Goal: Use online tool/utility: Utilize a website feature to perform a specific function

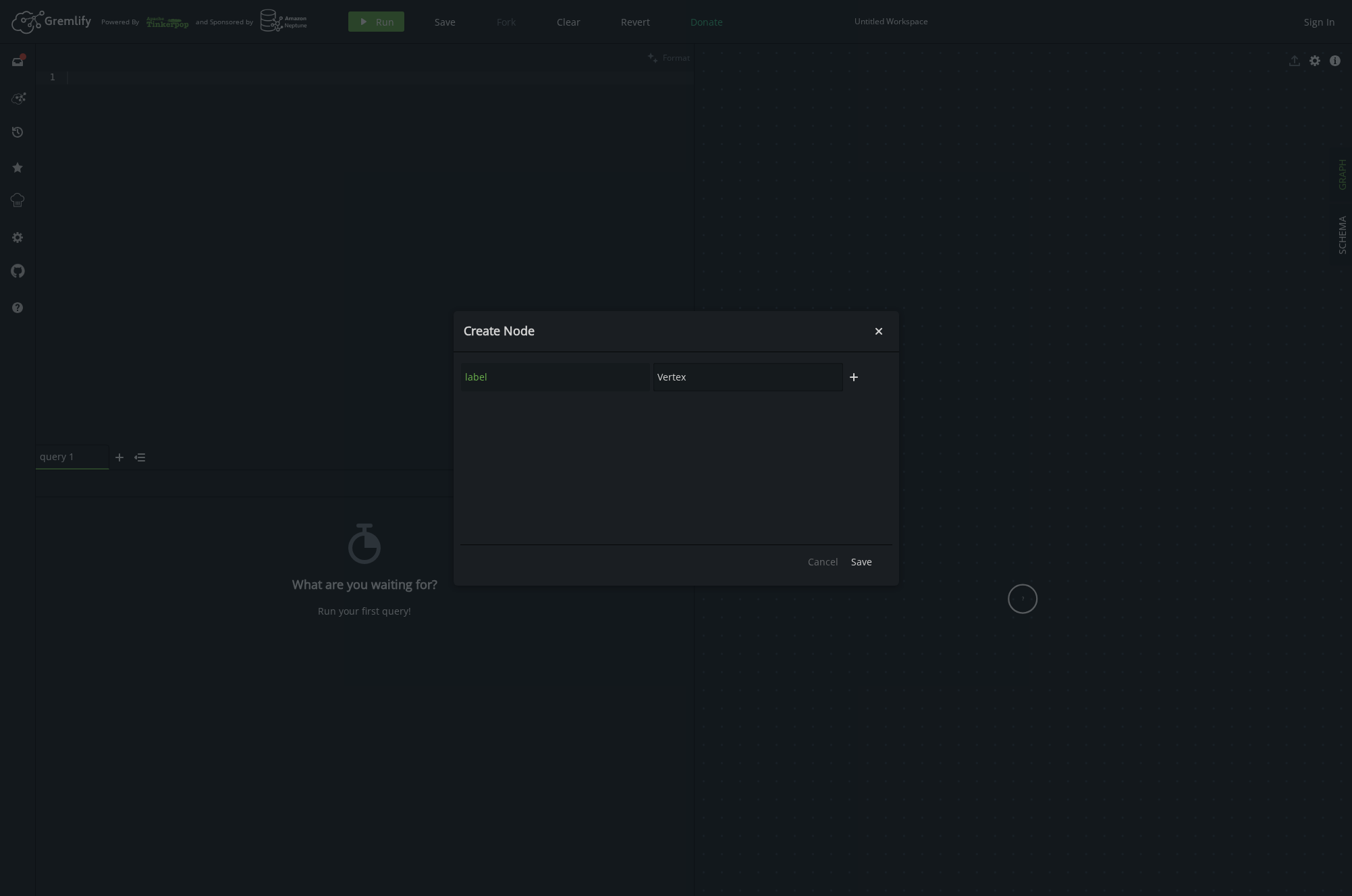
click at [758, 384] on input "Vertex" at bounding box center [748, 377] width 190 height 28
click at [863, 563] on button "Save" at bounding box center [861, 562] width 34 height 20
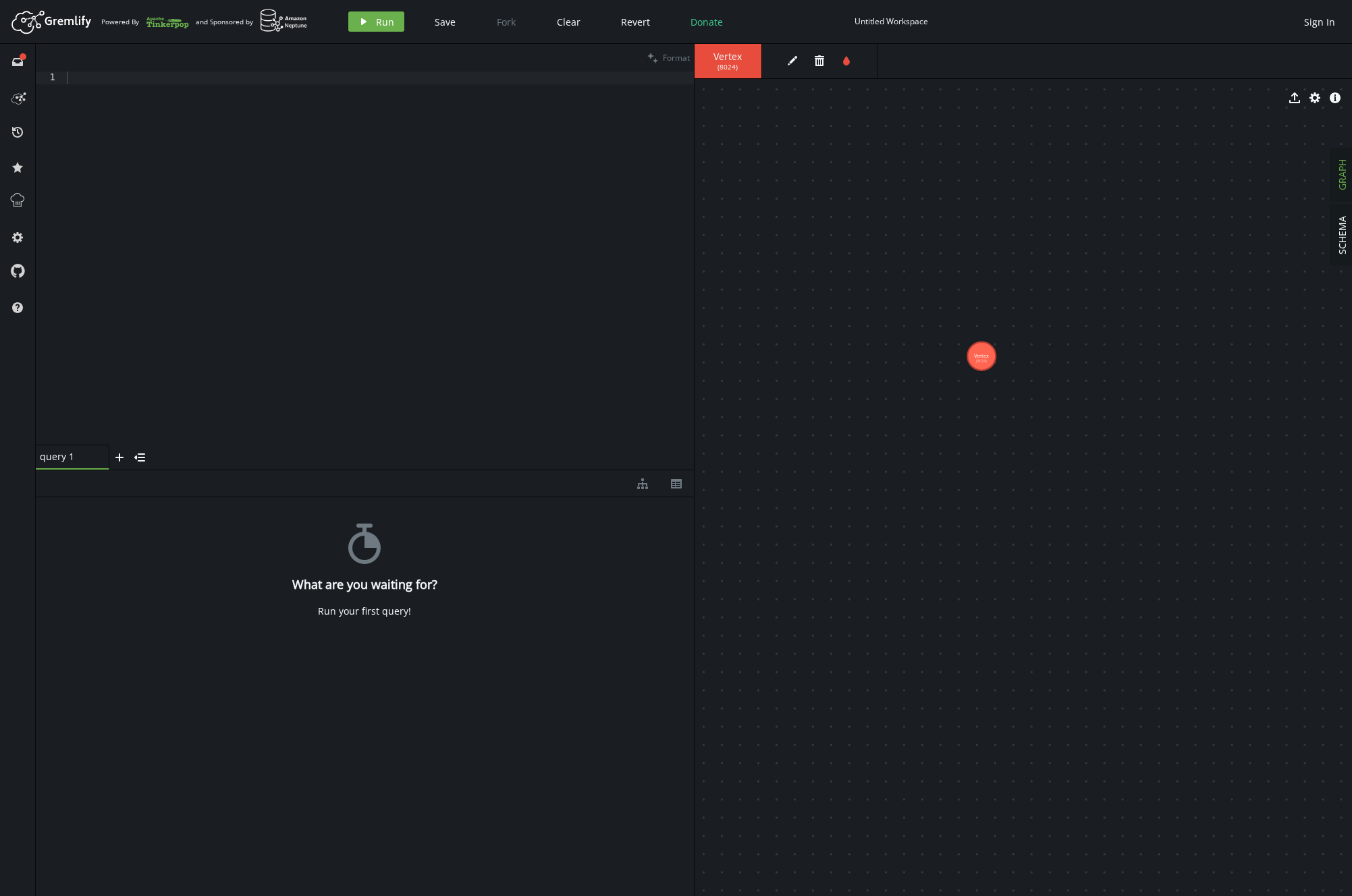
drag, startPoint x: 1018, startPoint y: 596, endPoint x: 981, endPoint y: 349, distance: 249.8
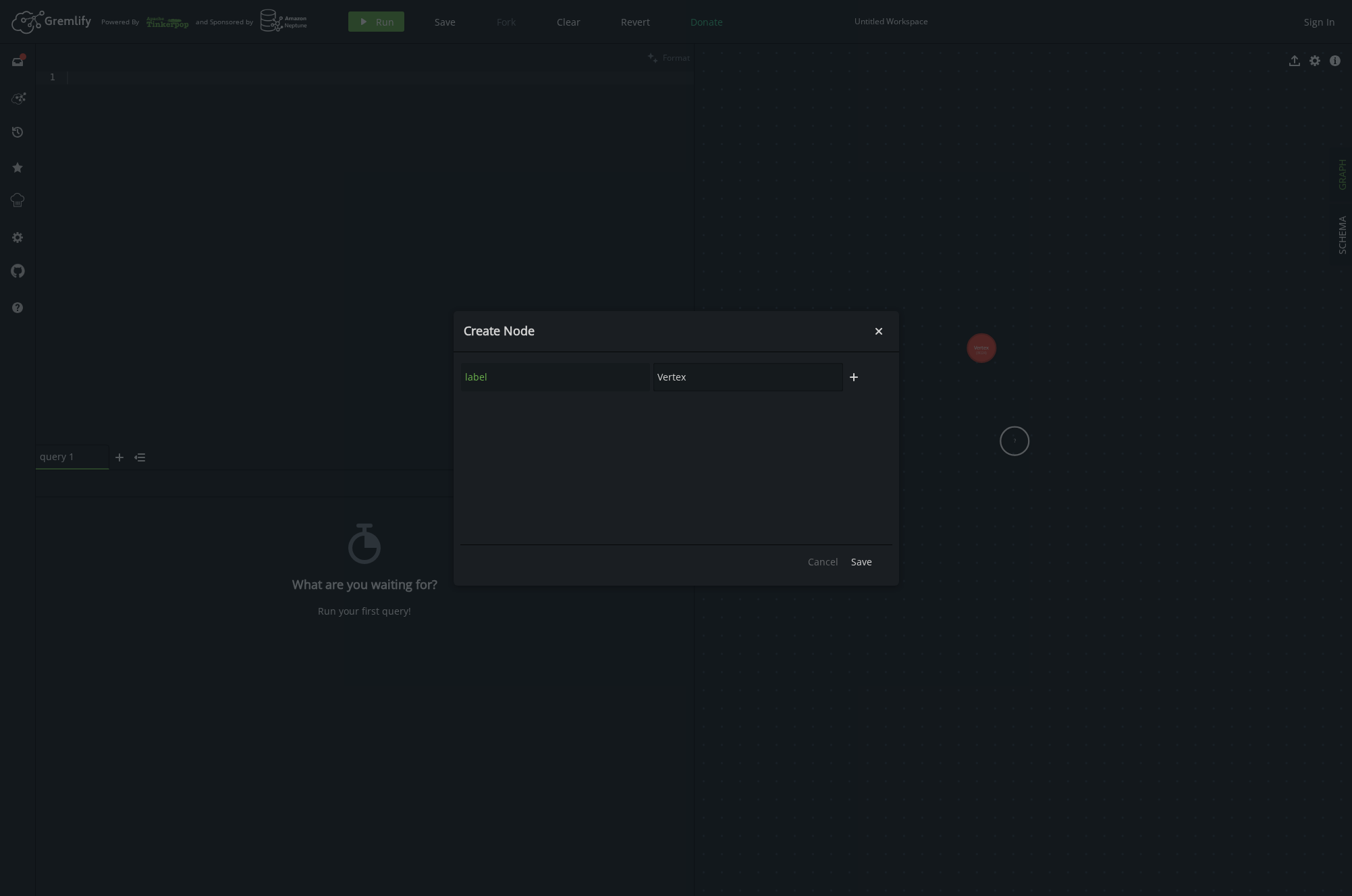
click at [724, 377] on input "Vertex" at bounding box center [748, 377] width 190 height 28
click at [571, 370] on div "label Vertex" at bounding box center [653, 378] width 384 height 30
type input "Test"
click at [858, 560] on span "Save" at bounding box center [861, 561] width 21 height 13
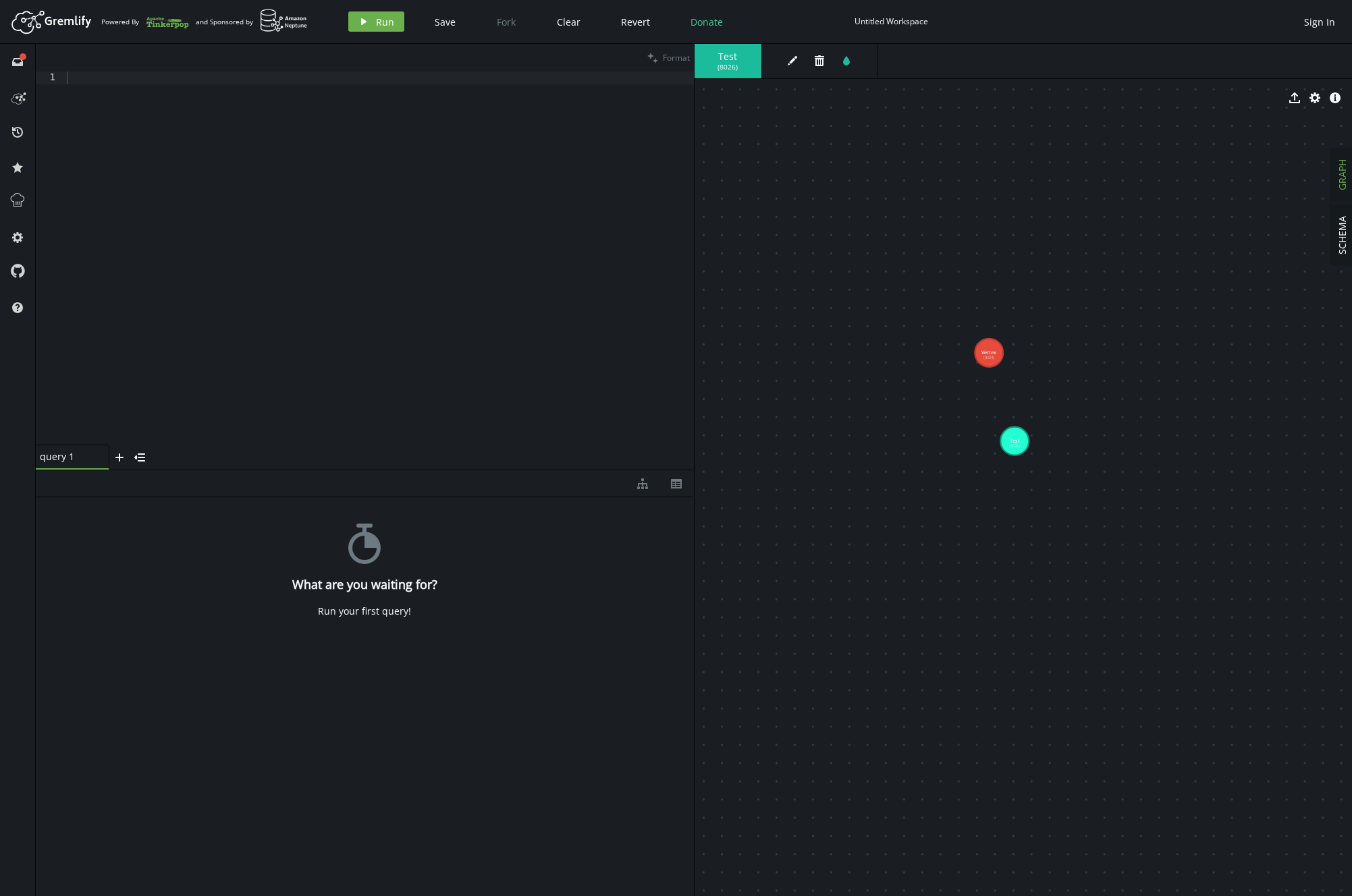
drag, startPoint x: 986, startPoint y: 353, endPoint x: 987, endPoint y: 343, distance: 10.0
drag, startPoint x: 994, startPoint y: 358, endPoint x: 1010, endPoint y: 450, distance: 93.4
click at [863, 479] on body "Artboard Created with Sketch. Powered By and Sponsored by play Run Save Fork Cl…" at bounding box center [676, 448] width 1352 height 896
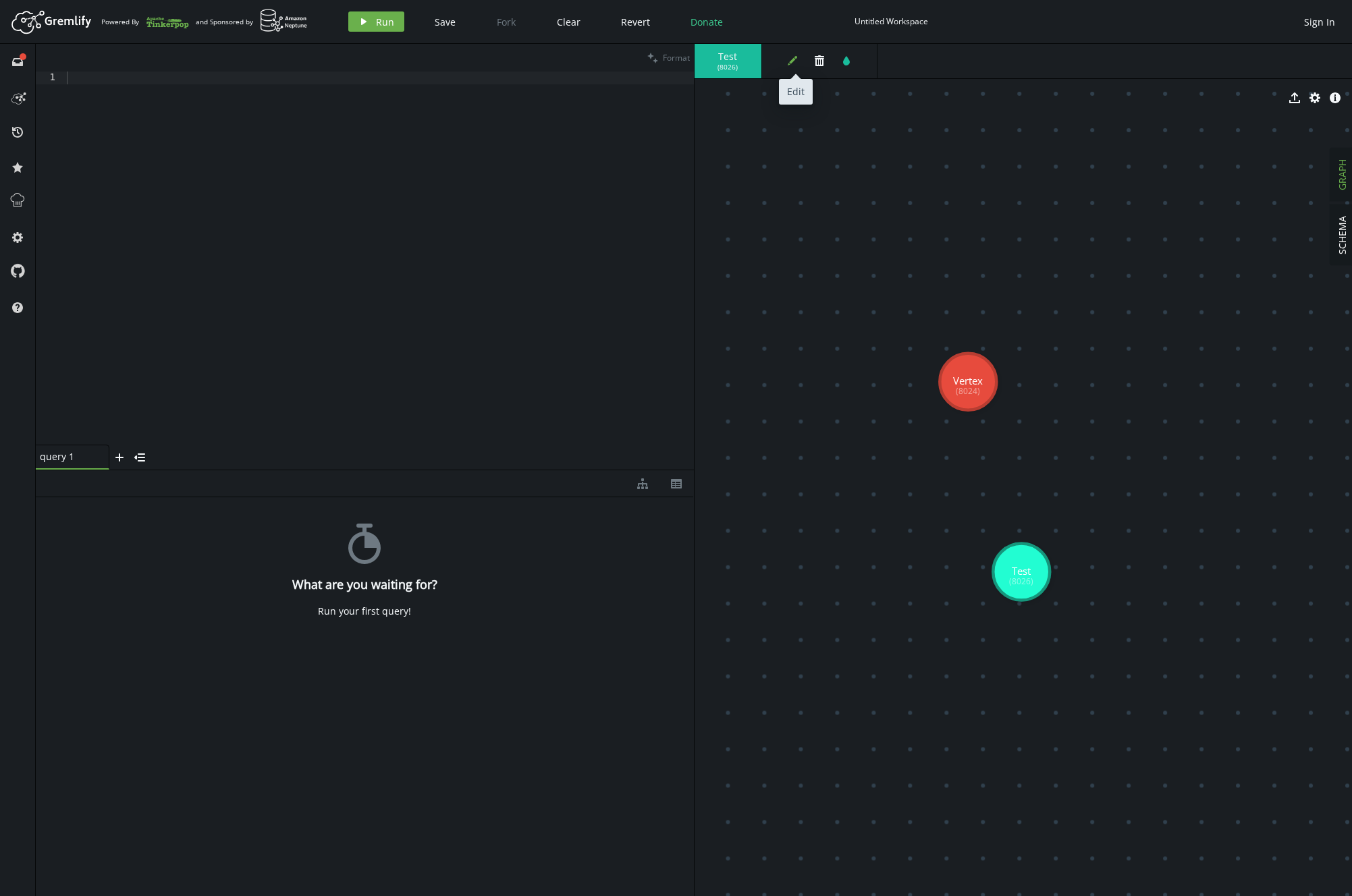
click at [789, 60] on icon "edit" at bounding box center [792, 60] width 11 height 11
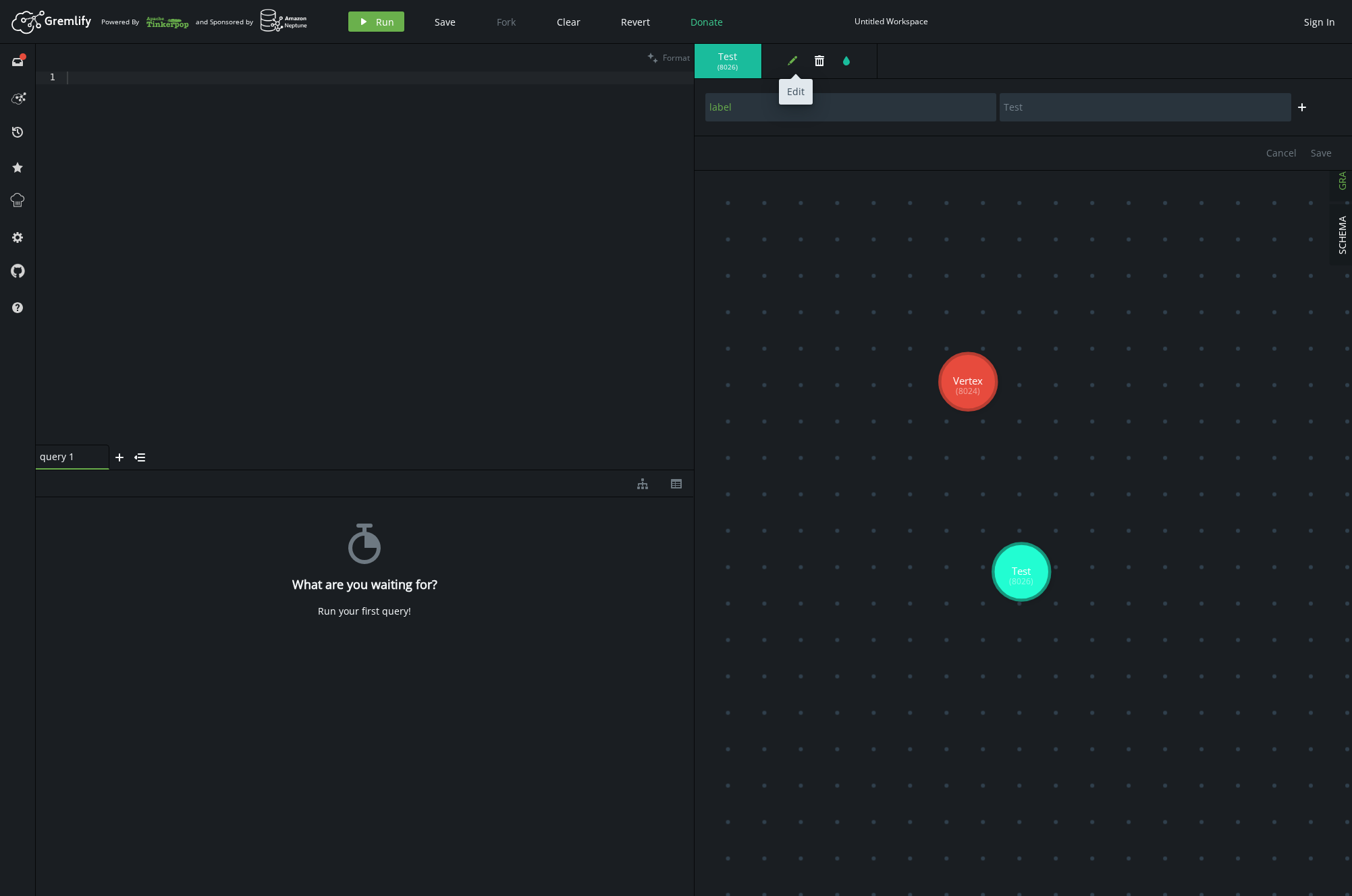
click at [789, 60] on icon "edit" at bounding box center [792, 60] width 11 height 11
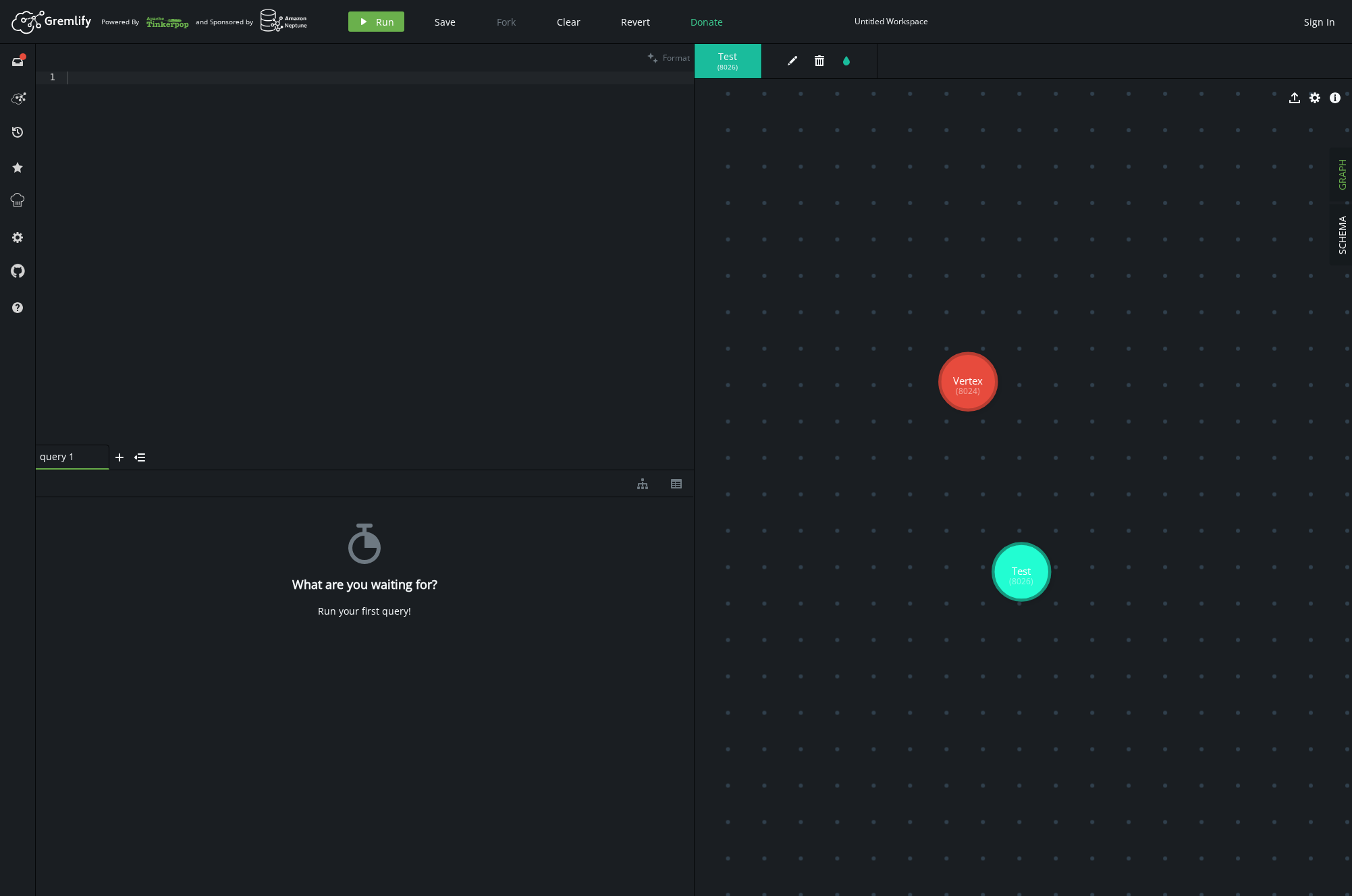
click at [387, 18] on span "Run" at bounding box center [385, 22] width 18 height 13
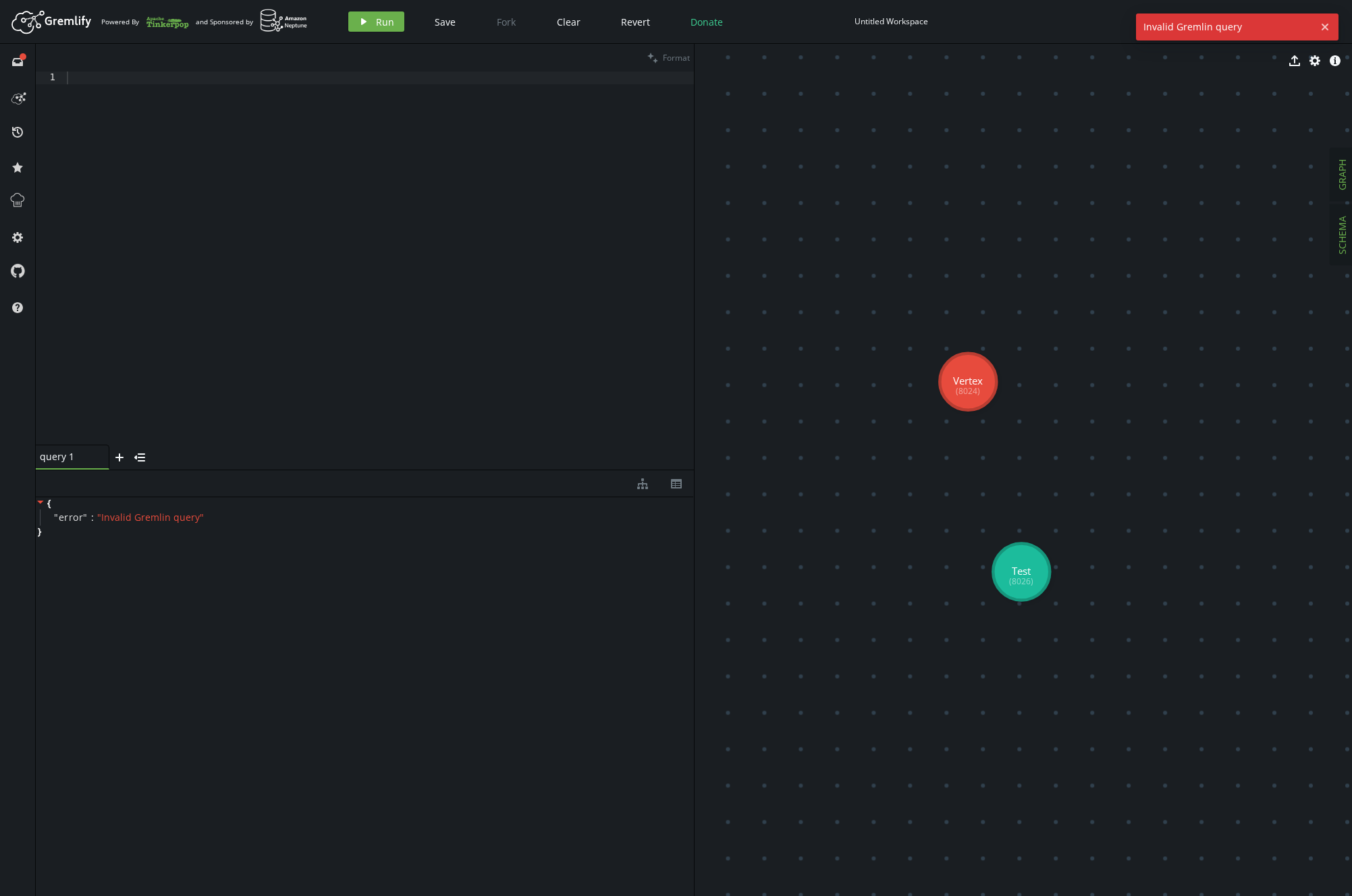
click at [863, 224] on span "SCHEMA" at bounding box center [1342, 235] width 13 height 39
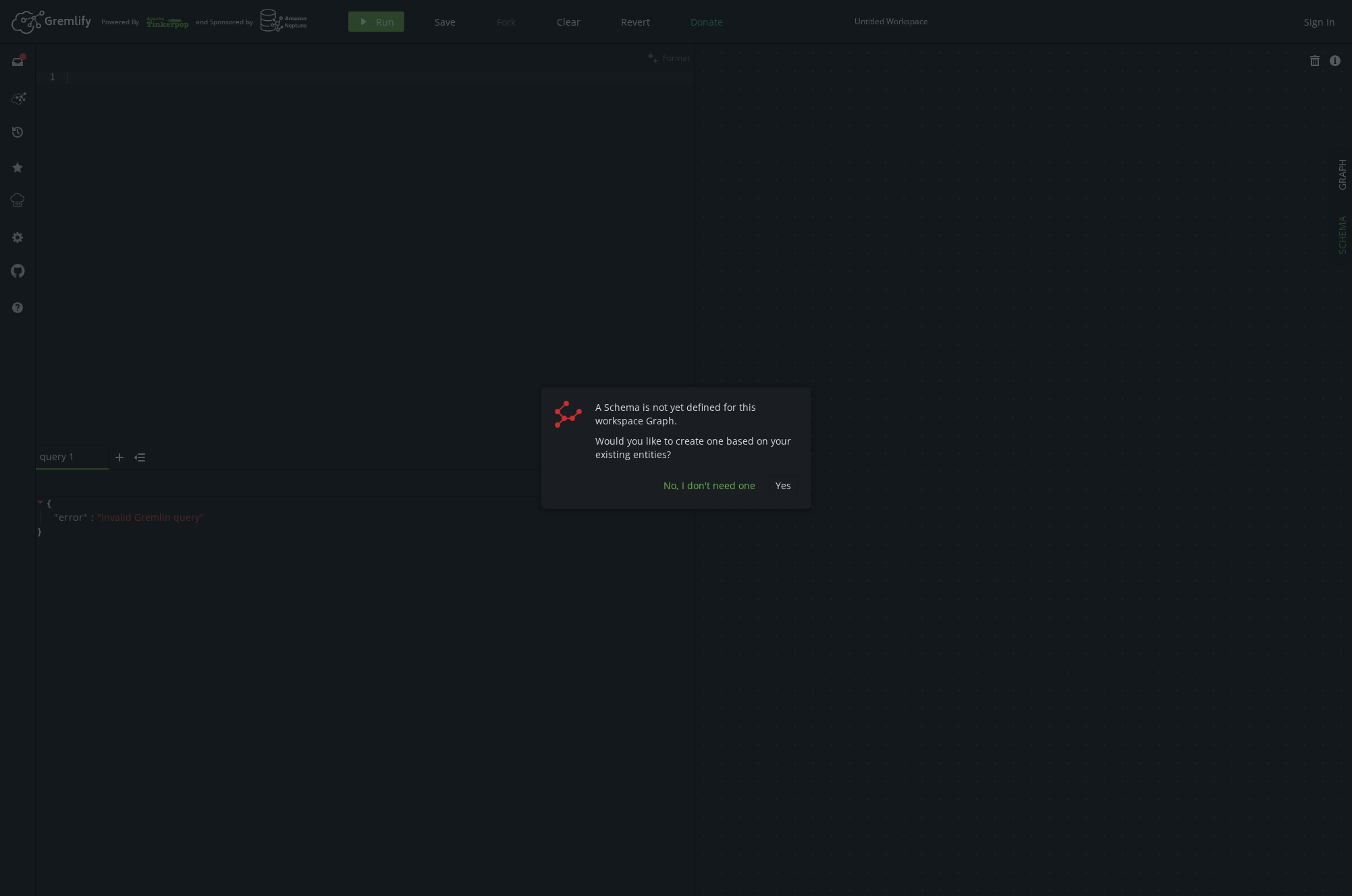
click at [733, 486] on span "No, I don't need one" at bounding box center [709, 485] width 92 height 13
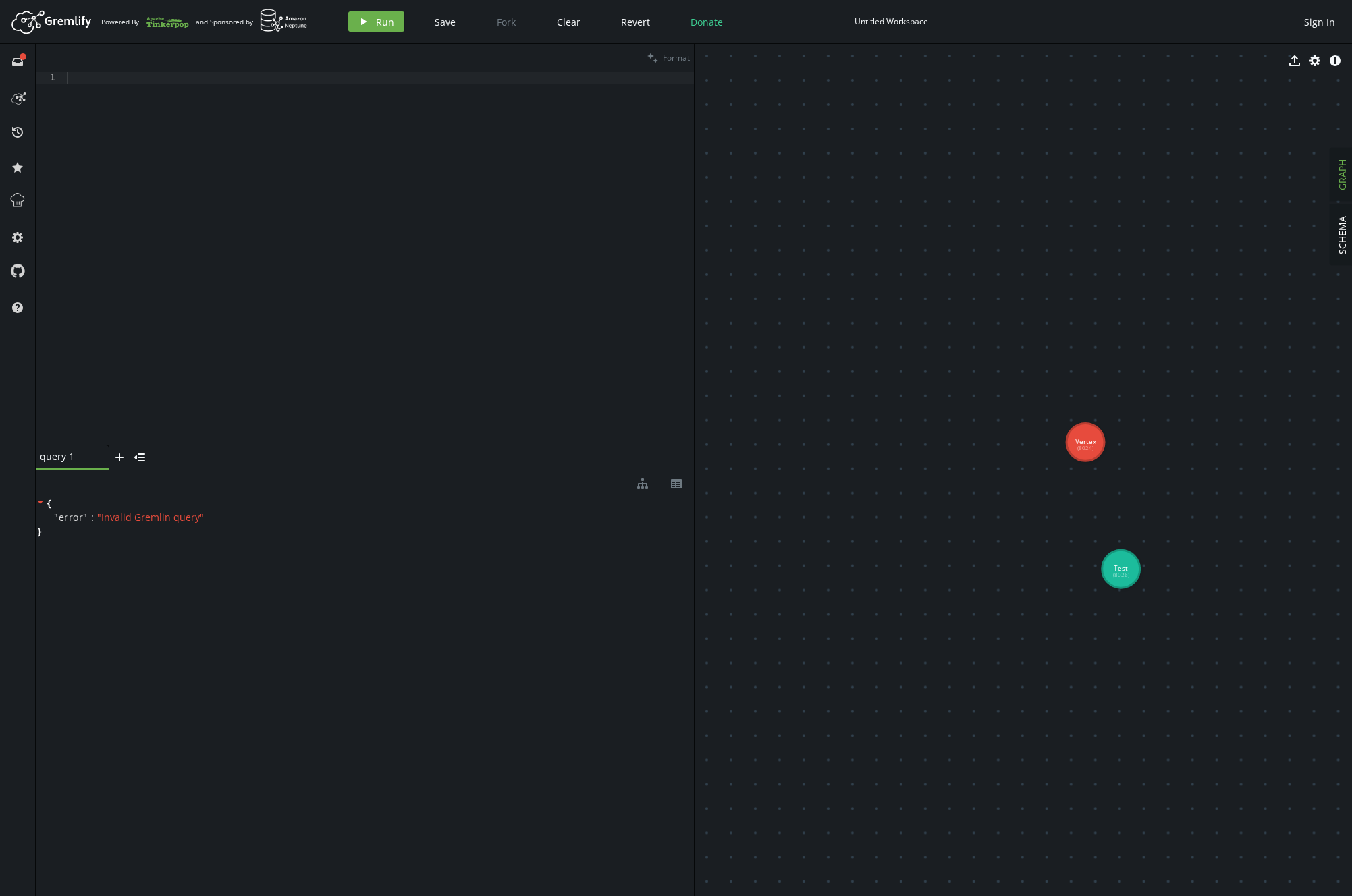
click at [863, 180] on span "GRAPH" at bounding box center [1342, 174] width 13 height 31
click at [26, 93] on icon at bounding box center [18, 97] width 22 height 22
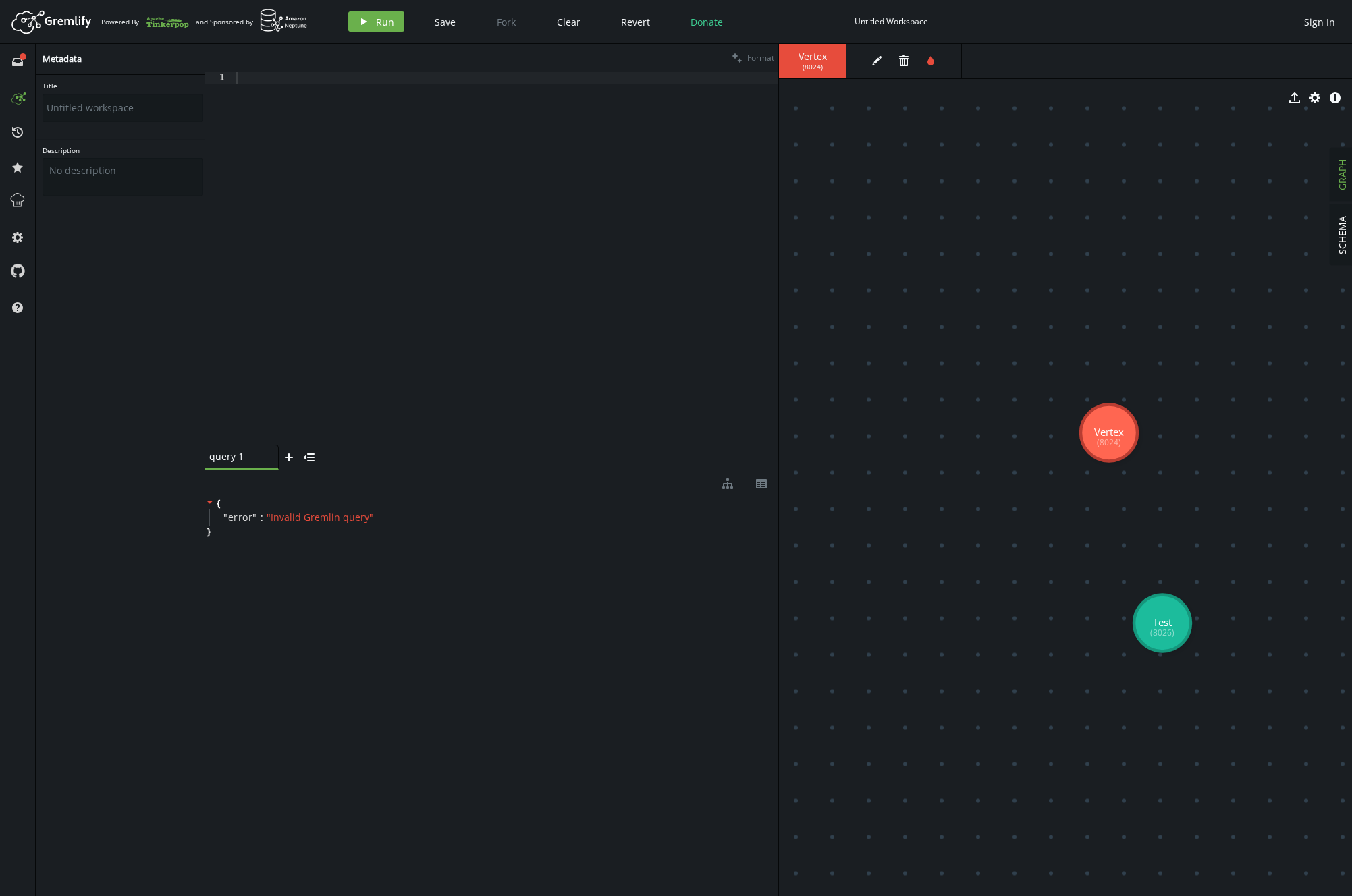
drag, startPoint x: 1096, startPoint y: 399, endPoint x: 1122, endPoint y: 458, distance: 64.5
drag, startPoint x: 1113, startPoint y: 458, endPoint x: 1169, endPoint y: 627, distance: 178.0
drag, startPoint x: 1159, startPoint y: 619, endPoint x: 1018, endPoint y: 617, distance: 141.0
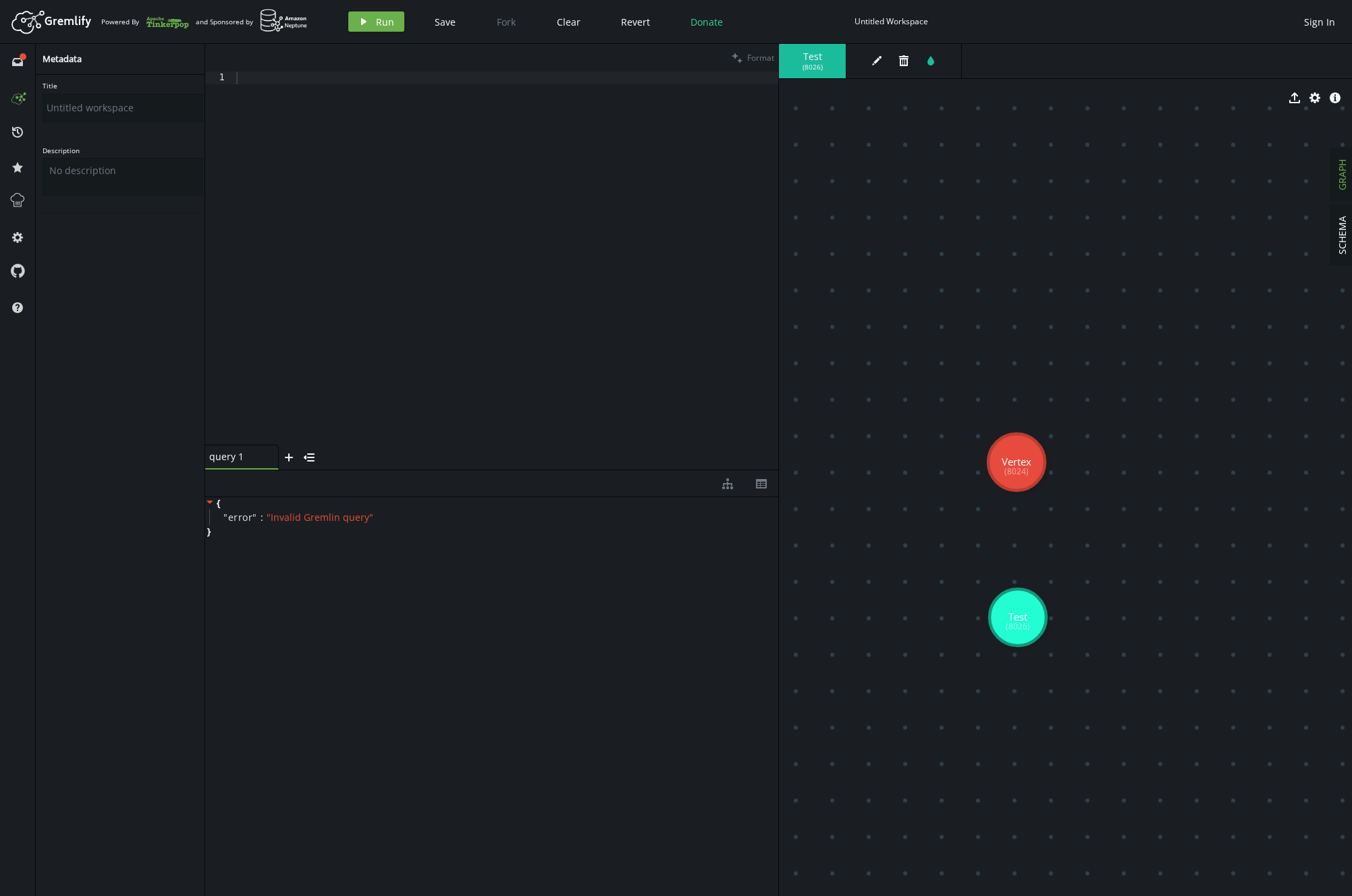
drag, startPoint x: 1171, startPoint y: 629, endPoint x: 1016, endPoint y: 462, distance: 227.8
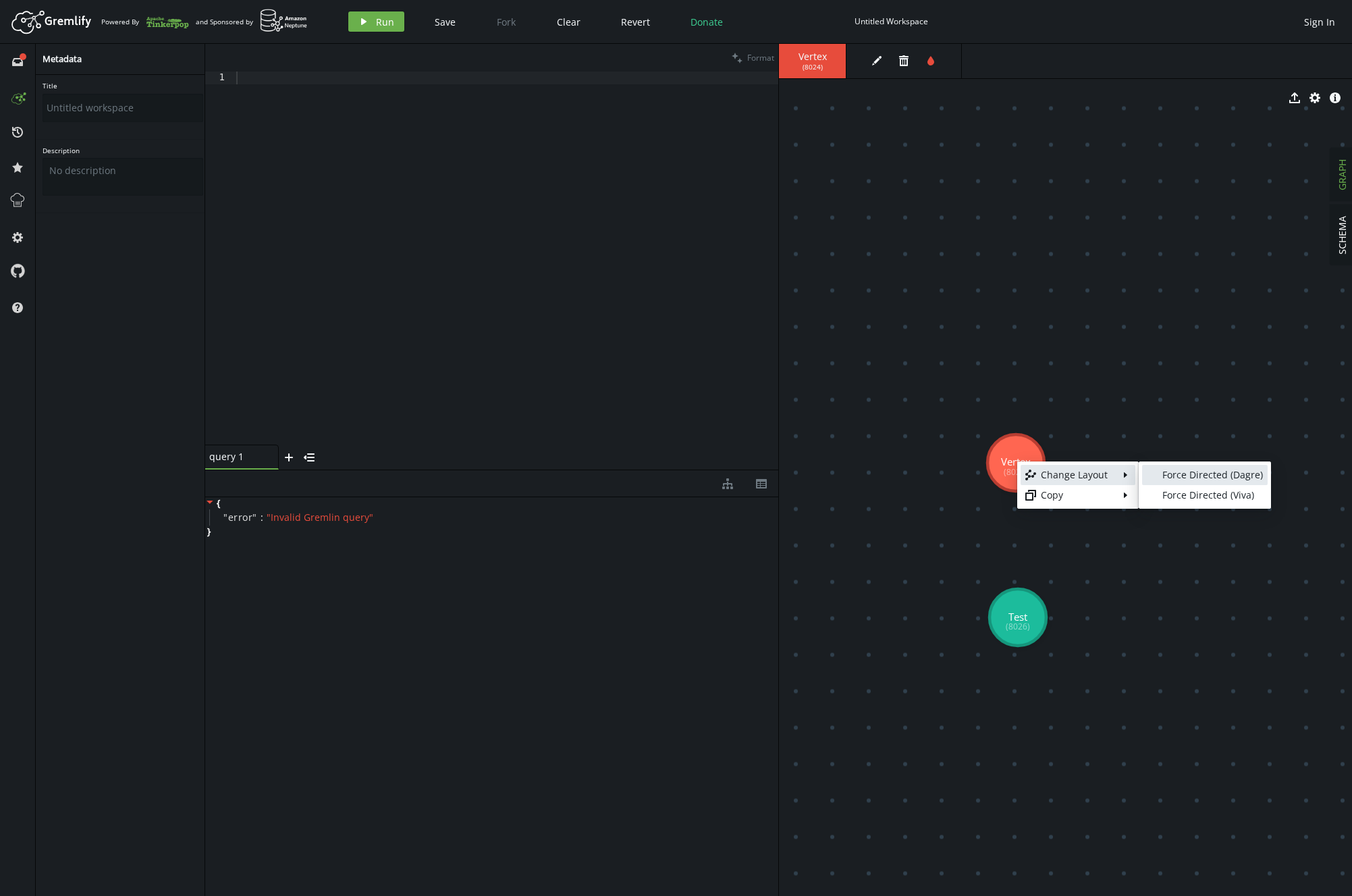
click at [863, 473] on div "Force Directed (Dagre)" at bounding box center [1212, 475] width 101 height 14
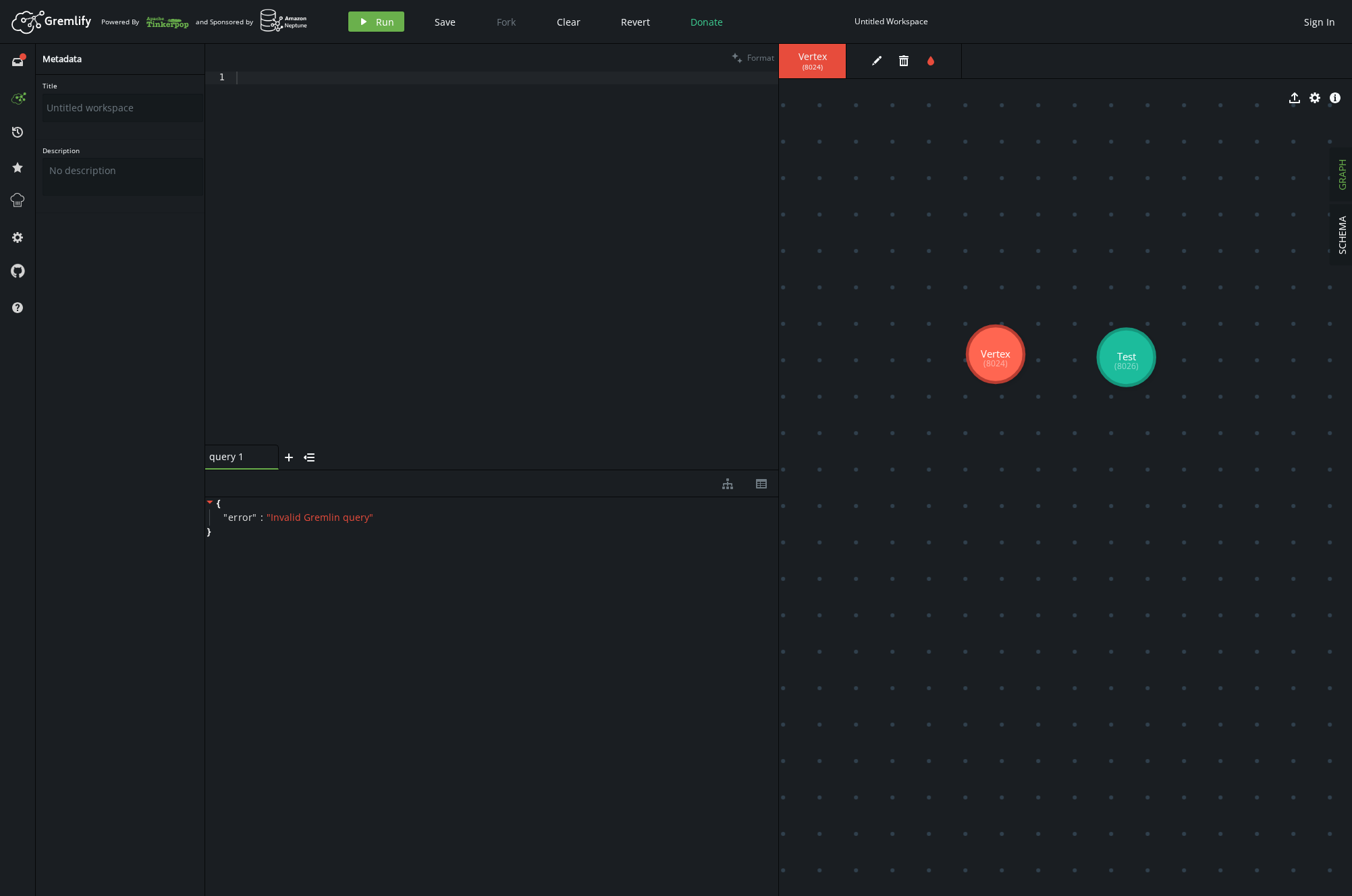
drag, startPoint x: 1064, startPoint y: 356, endPoint x: 996, endPoint y: 355, distance: 68.0
click at [863, 62] on button "edit" at bounding box center [877, 61] width 20 height 20
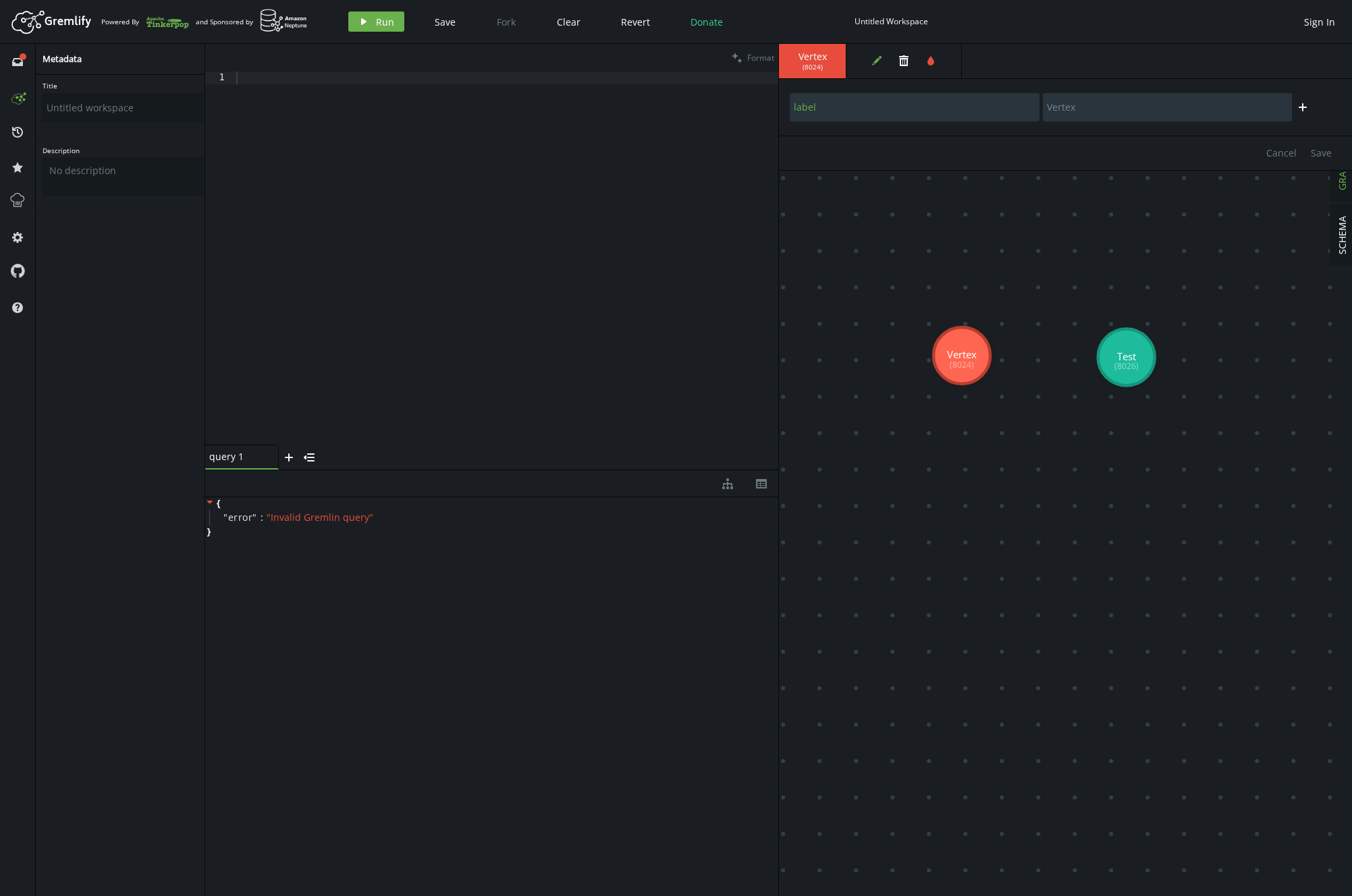
drag, startPoint x: 1018, startPoint y: 353, endPoint x: 964, endPoint y: 357, distance: 54.1
click at [863, 104] on icon "plus" at bounding box center [1303, 107] width 11 height 11
click at [863, 146] on input "text" at bounding box center [914, 144] width 250 height 28
type input "knows"
click at [863, 190] on span "Cancel" at bounding box center [1281, 189] width 30 height 13
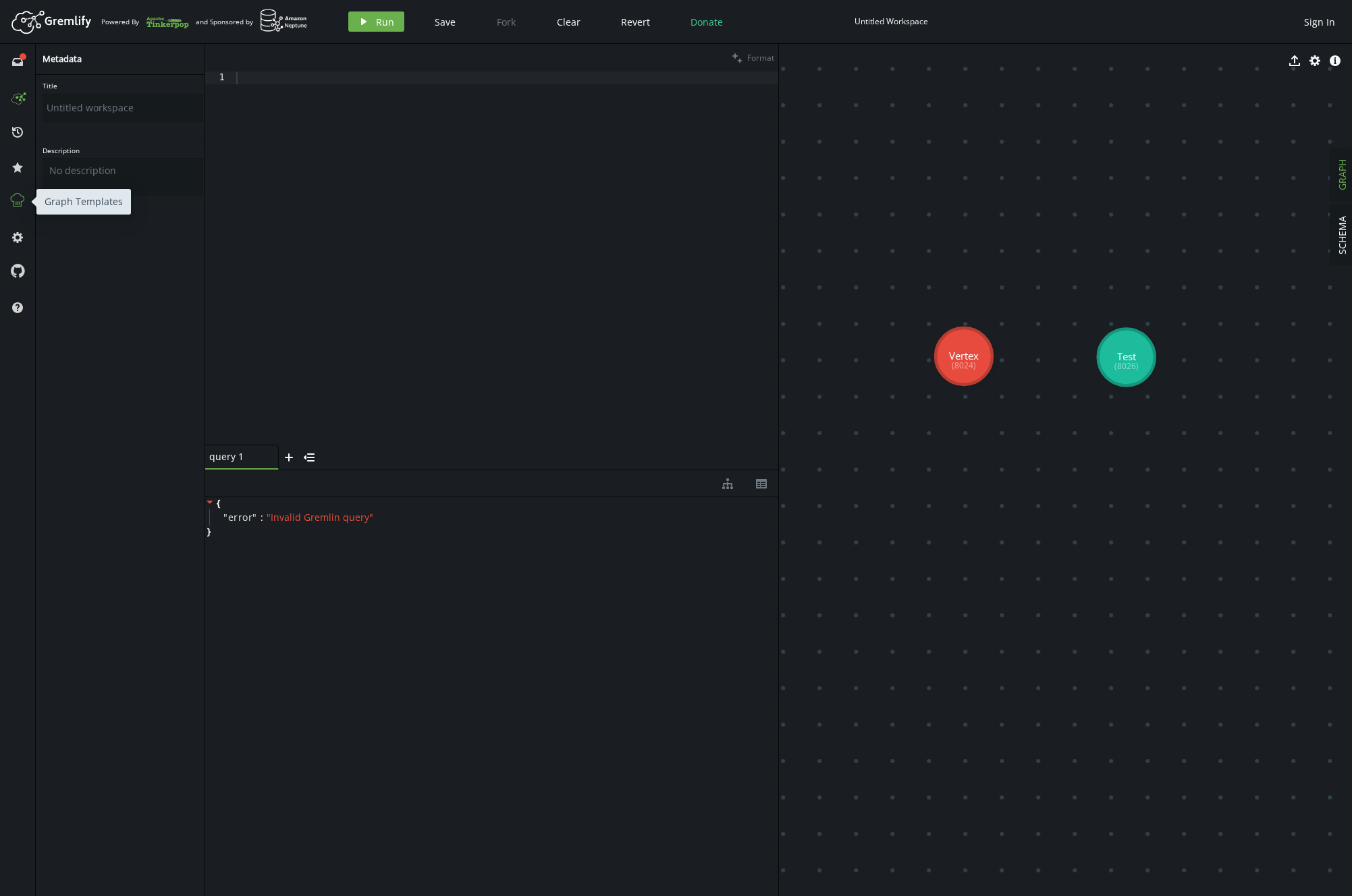
click at [11, 198] on icon at bounding box center [18, 201] width 18 height 18
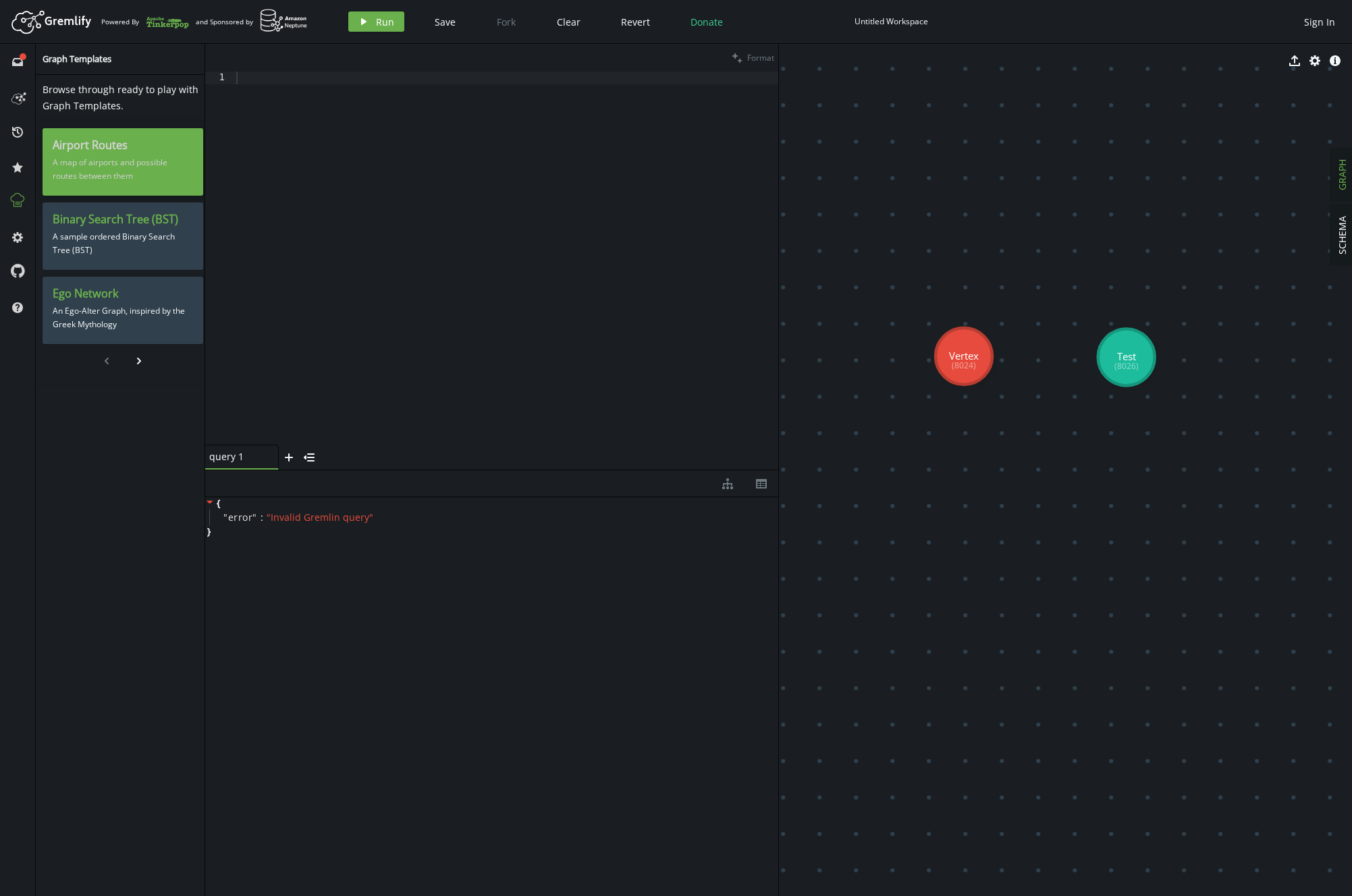
click at [116, 142] on h3 "Airport Routes" at bounding box center [123, 146] width 141 height 14
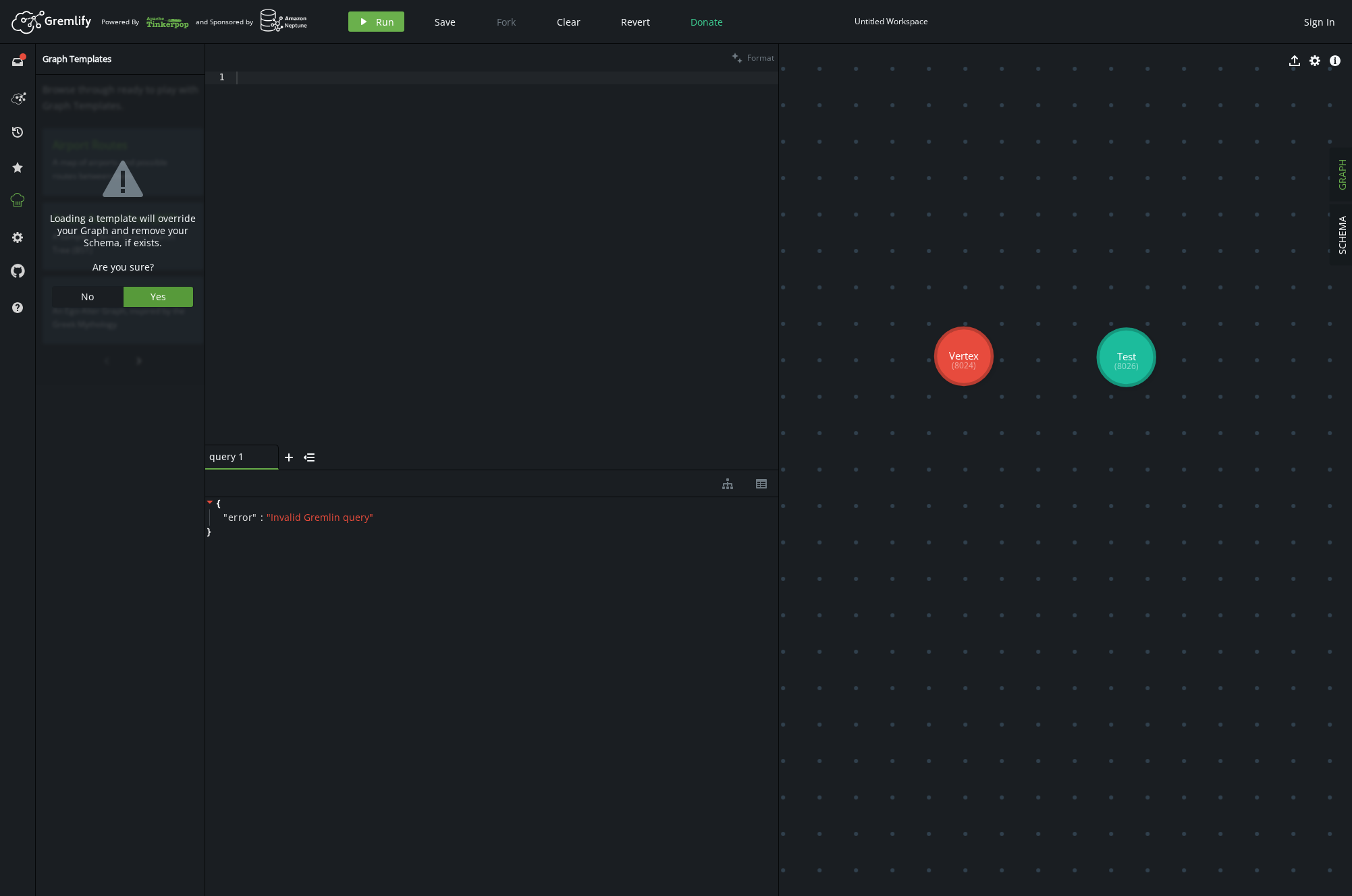
click at [151, 293] on span "Yes" at bounding box center [159, 297] width 16 height 13
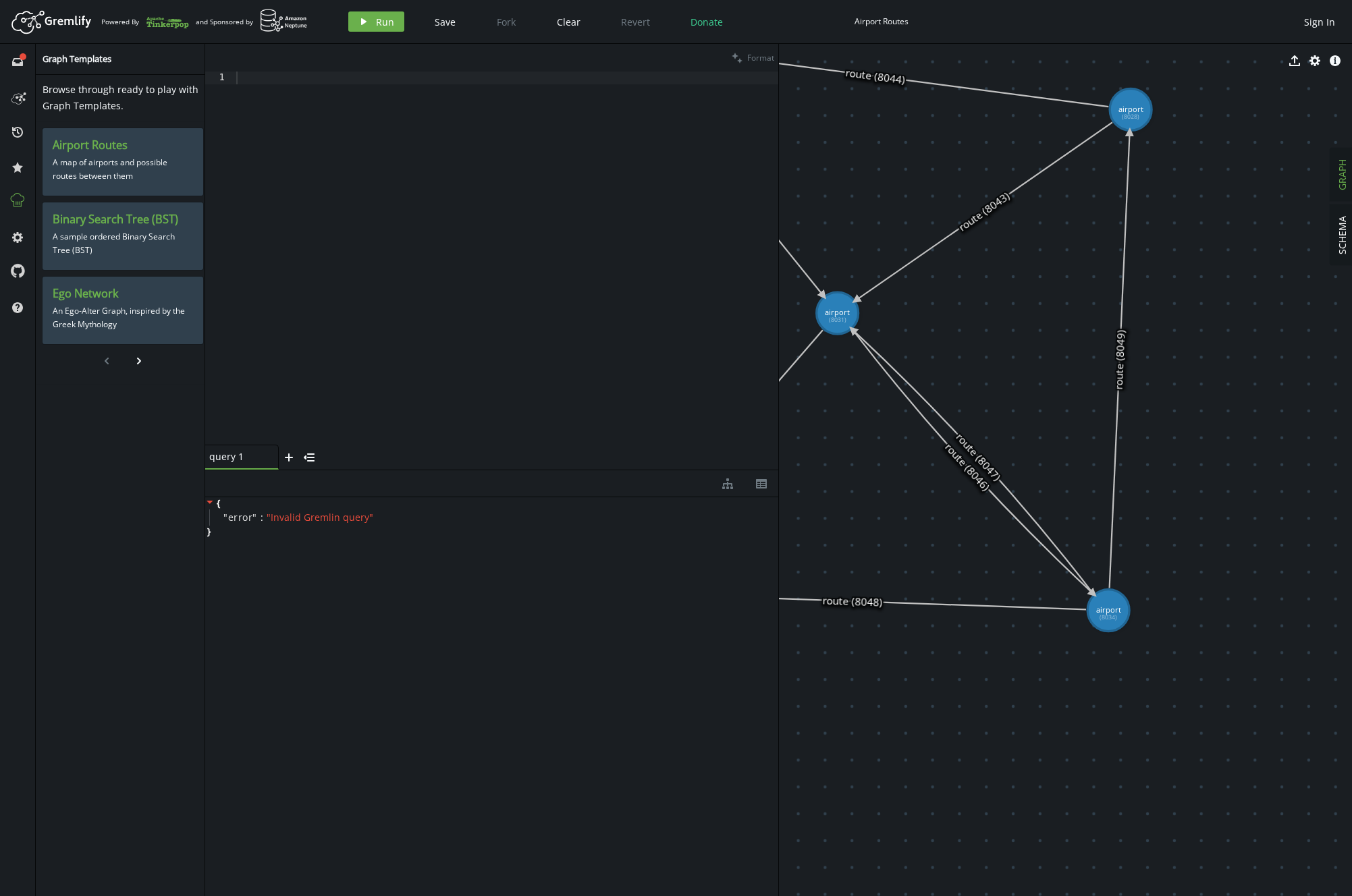
click at [863, 403] on icon at bounding box center [972, 461] width 241 height 264
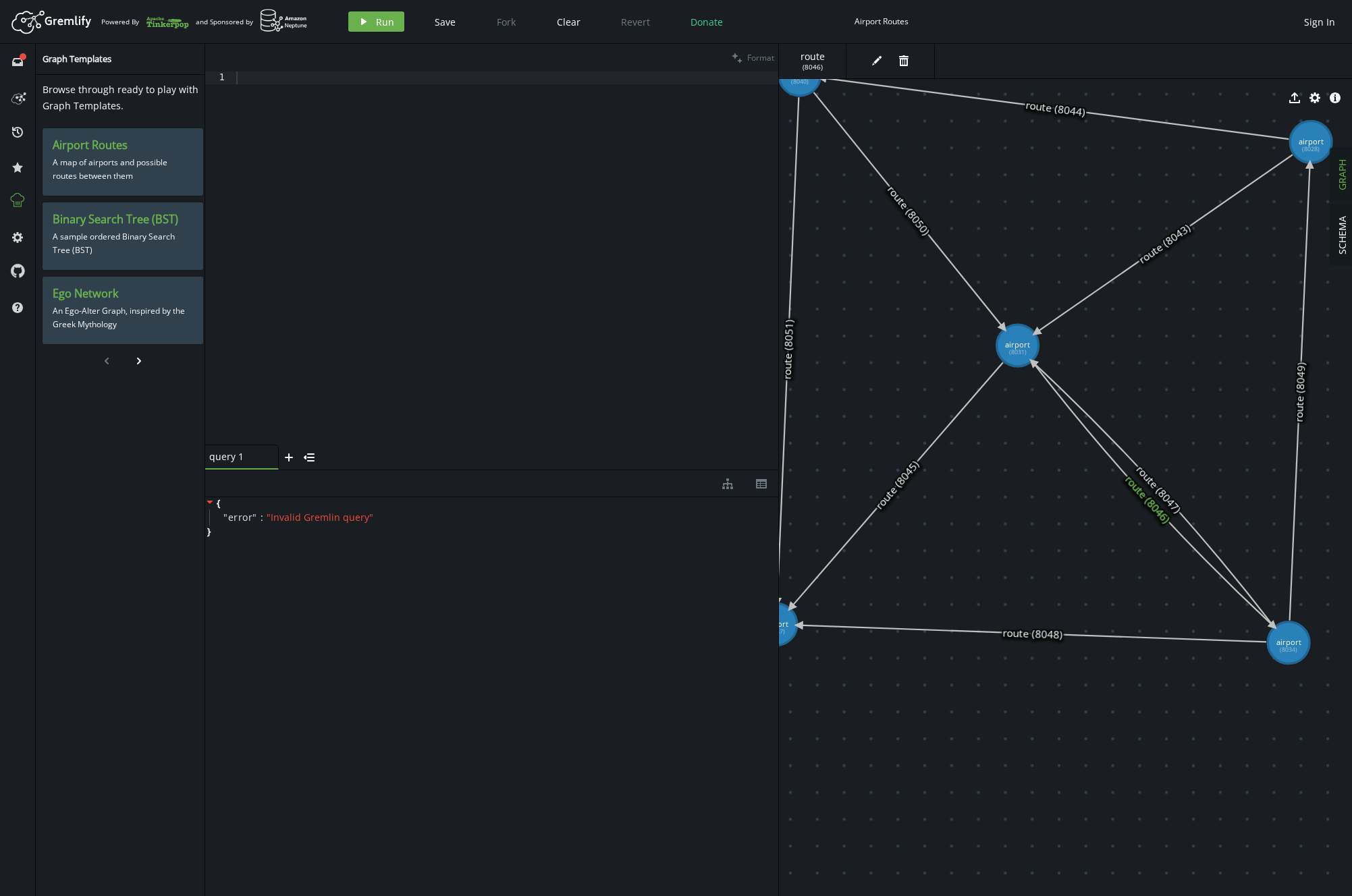
drag, startPoint x: 855, startPoint y: 473, endPoint x: 1019, endPoint y: 503, distance: 166.7
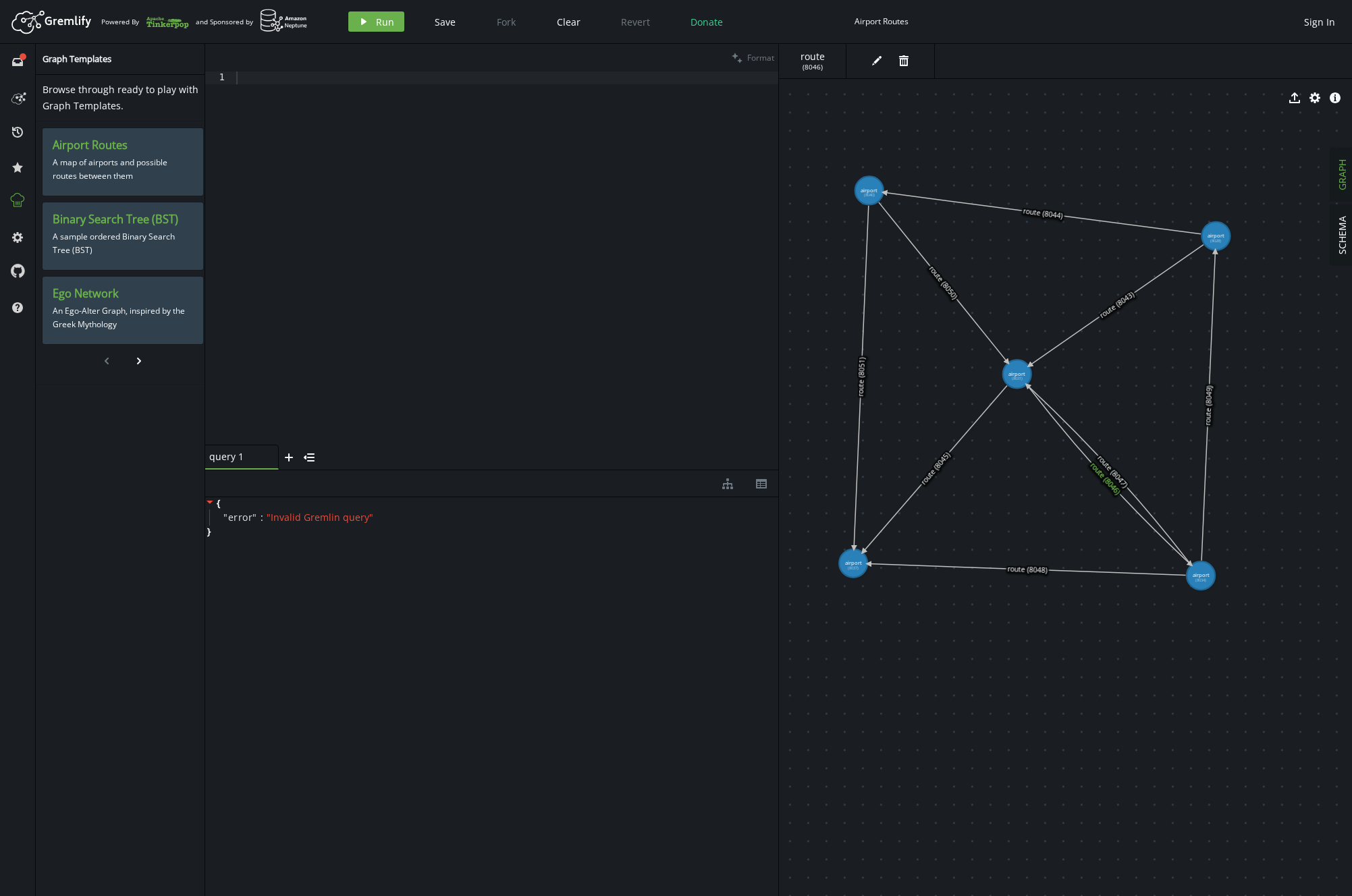
scroll to position [0, 1]
click at [863, 244] on span "SCHEMA" at bounding box center [1341, 235] width 13 height 39
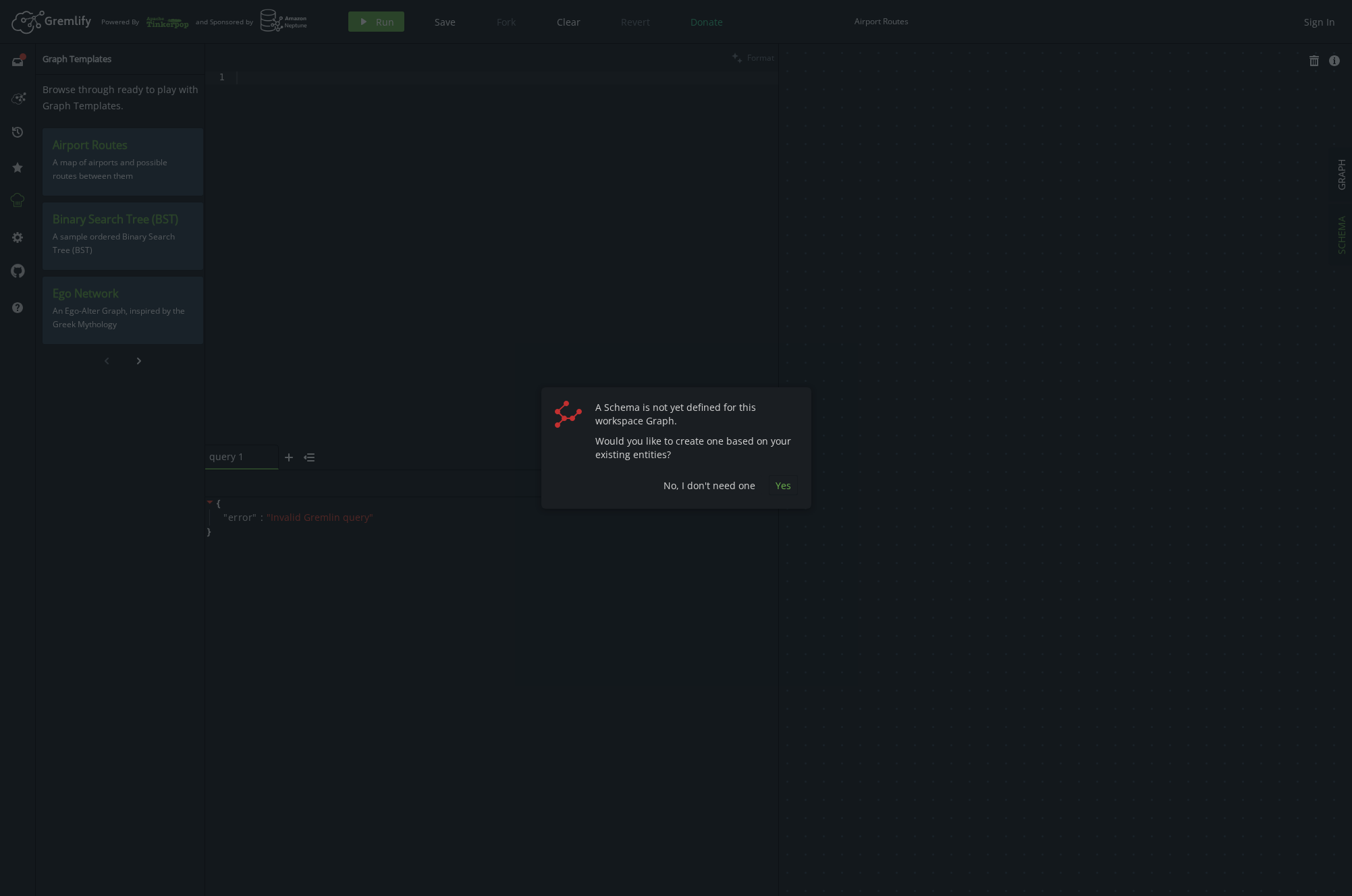
click at [779, 485] on span "Yes" at bounding box center [783, 485] width 16 height 13
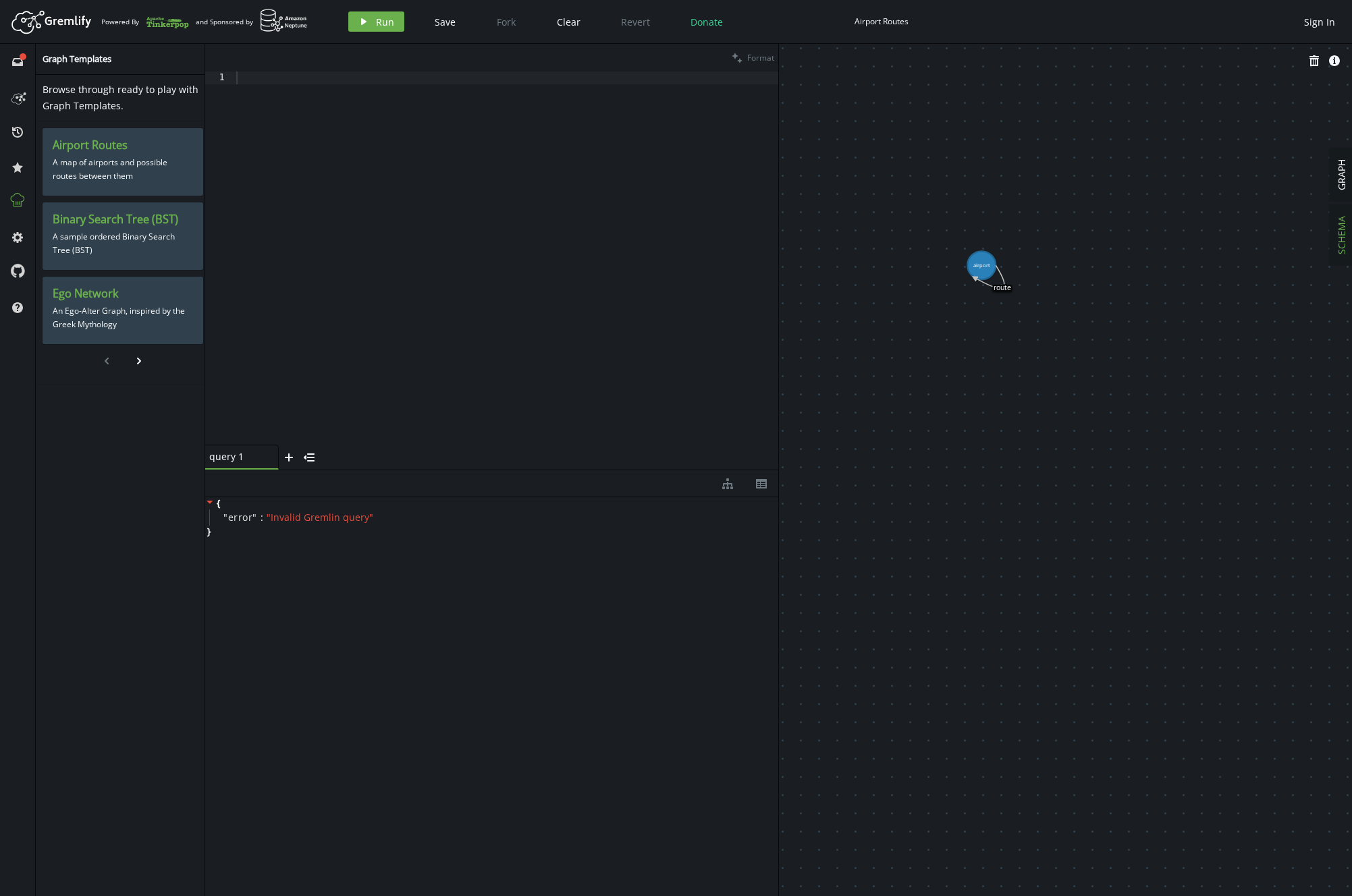
drag, startPoint x: 942, startPoint y: 209, endPoint x: 1125, endPoint y: 409, distance: 271.1
click at [863, 174] on span "GRAPH" at bounding box center [1341, 174] width 13 height 31
drag, startPoint x: 1083, startPoint y: 202, endPoint x: 1205, endPoint y: 465, distance: 289.9
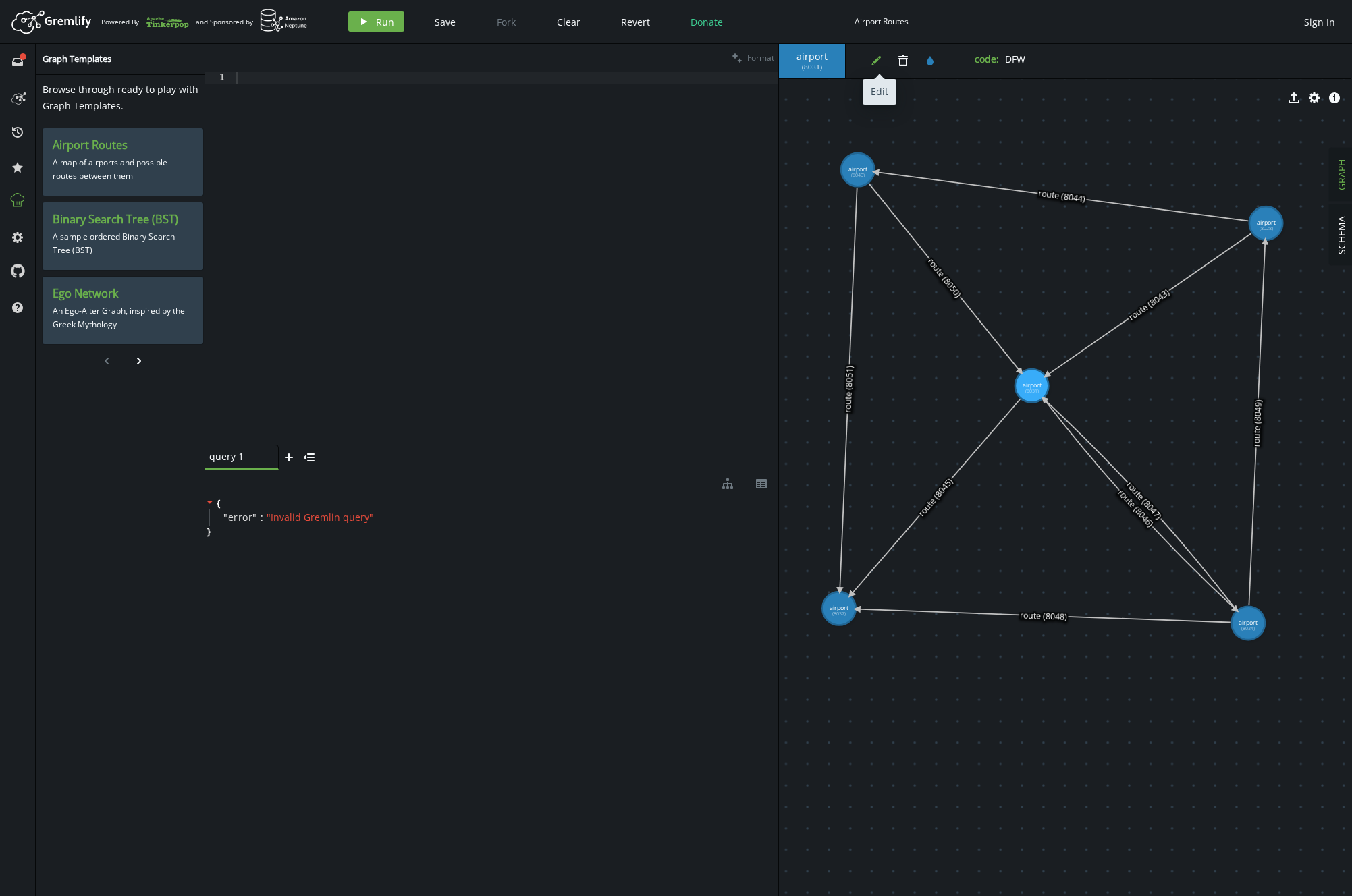
click at [863, 63] on icon "edit" at bounding box center [876, 60] width 11 height 11
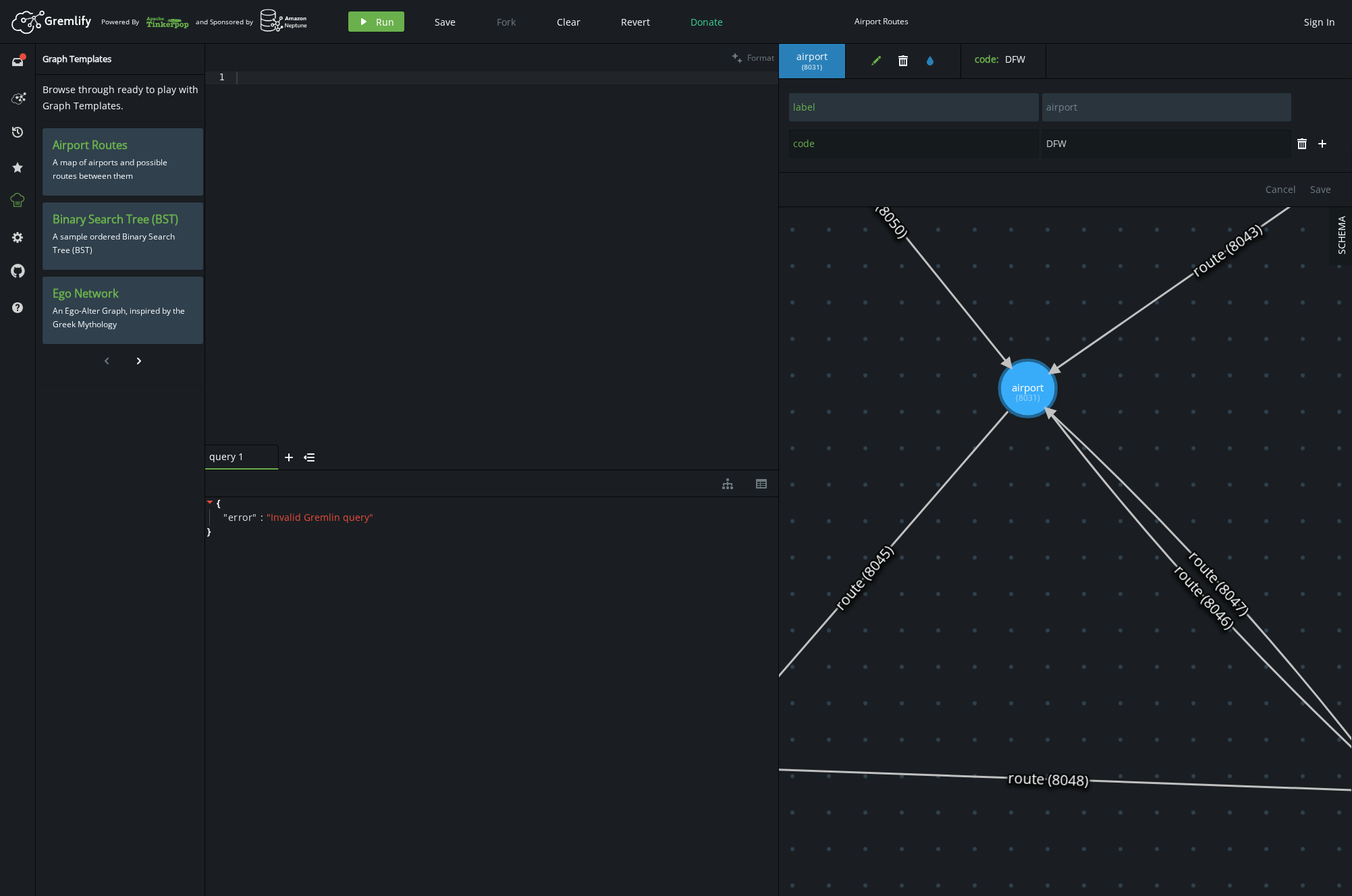
scroll to position [0, 1]
click at [863, 143] on input "code" at bounding box center [913, 144] width 250 height 28
click at [863, 145] on input "DFW" at bounding box center [1166, 144] width 250 height 28
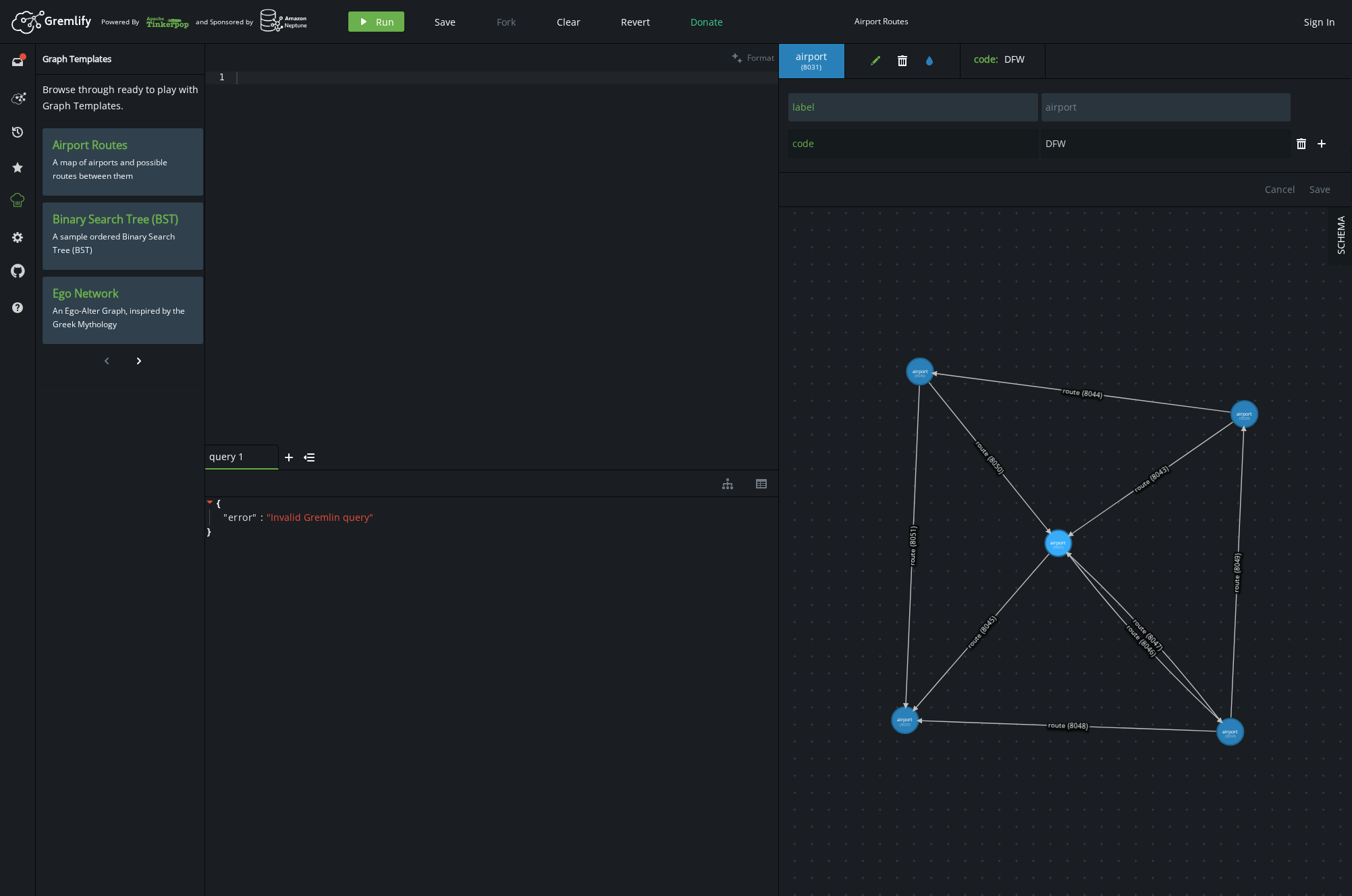
drag, startPoint x: 1063, startPoint y: 261, endPoint x: 1077, endPoint y: 473, distance: 212.5
click at [516, 237] on div at bounding box center [506, 271] width 545 height 399
click at [287, 456] on icon "button" at bounding box center [289, 457] width 8 height 8
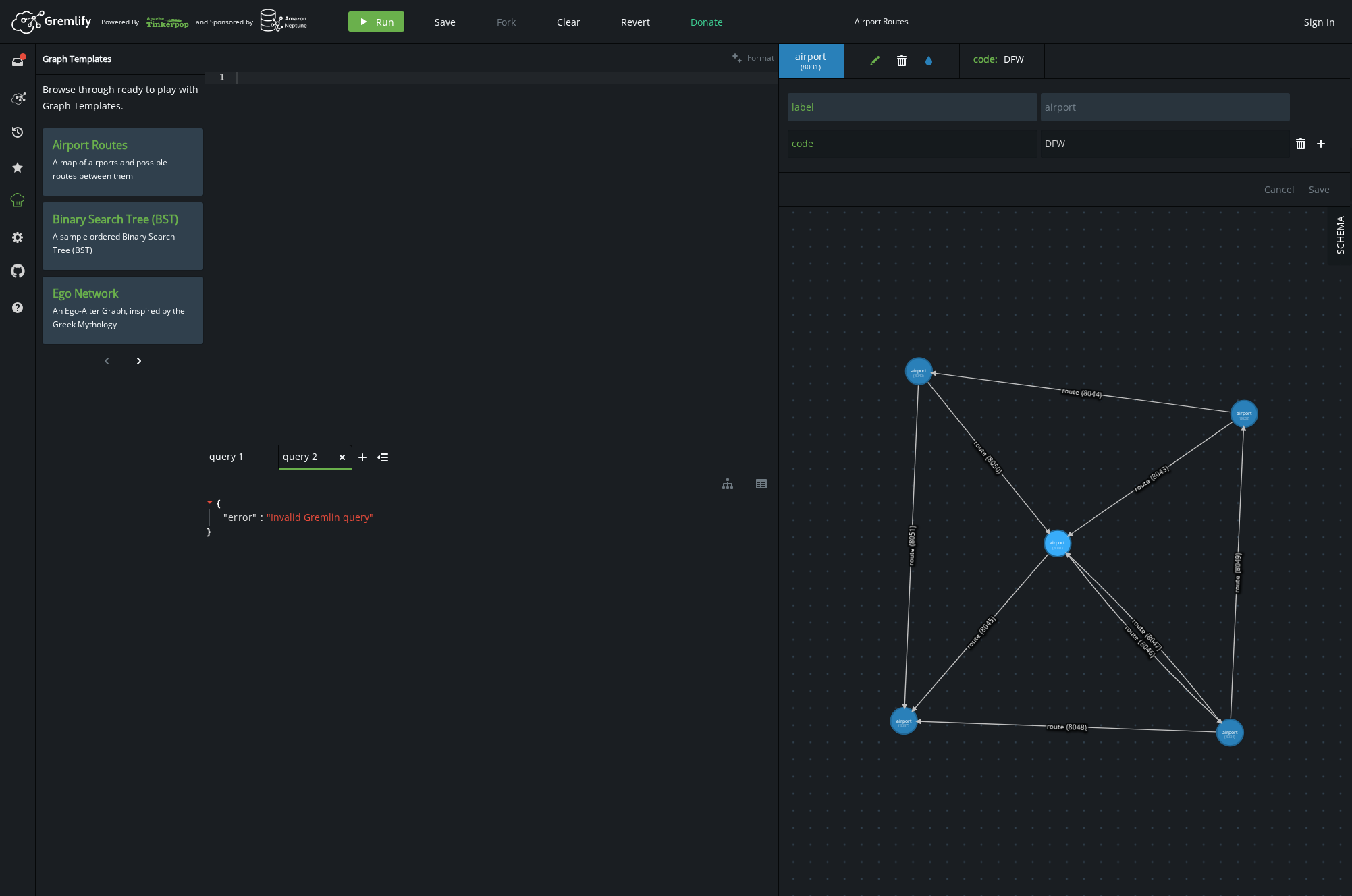
click at [340, 454] on icon at bounding box center [342, 456] width 5 height 5
click at [263, 72] on div at bounding box center [506, 271] width 545 height 399
click at [12, 66] on icon "inbox" at bounding box center [17, 62] width 11 height 11
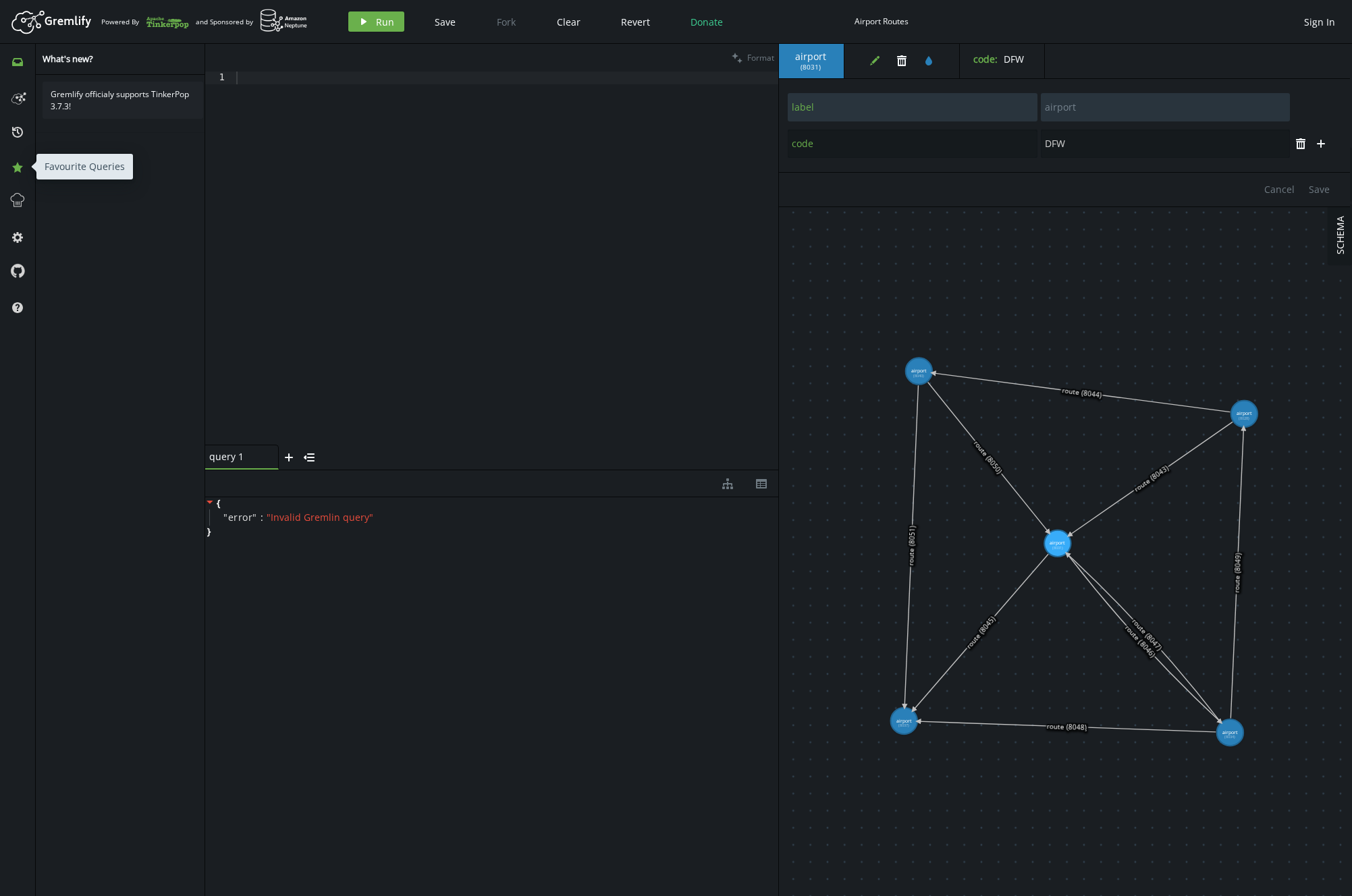
click at [24, 170] on button "star" at bounding box center [18, 167] width 22 height 22
click at [12, 197] on icon at bounding box center [18, 201] width 18 height 18
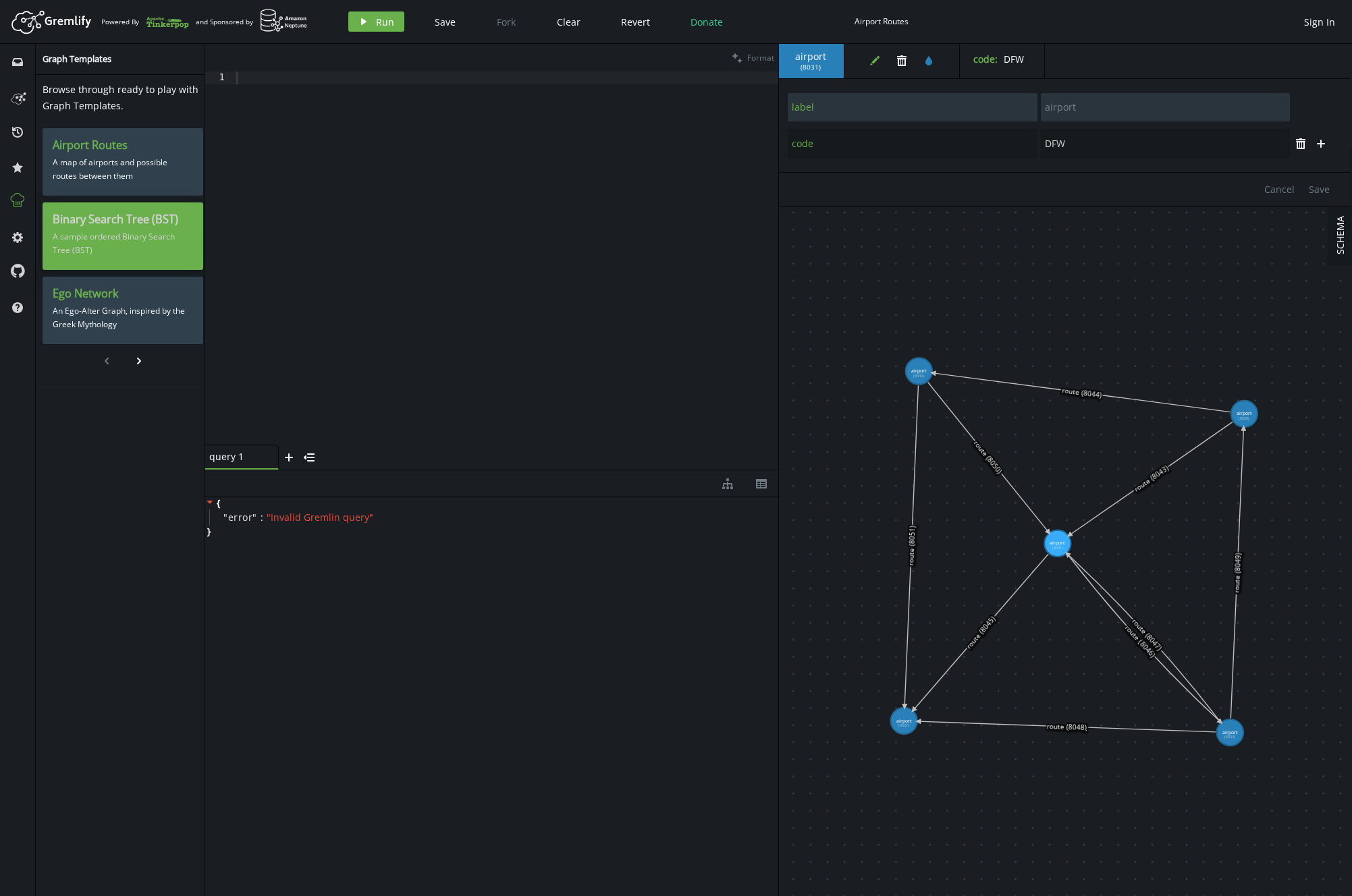
click at [136, 228] on p "A sample ordered Binary Search Tree (BST)" at bounding box center [123, 244] width 141 height 34
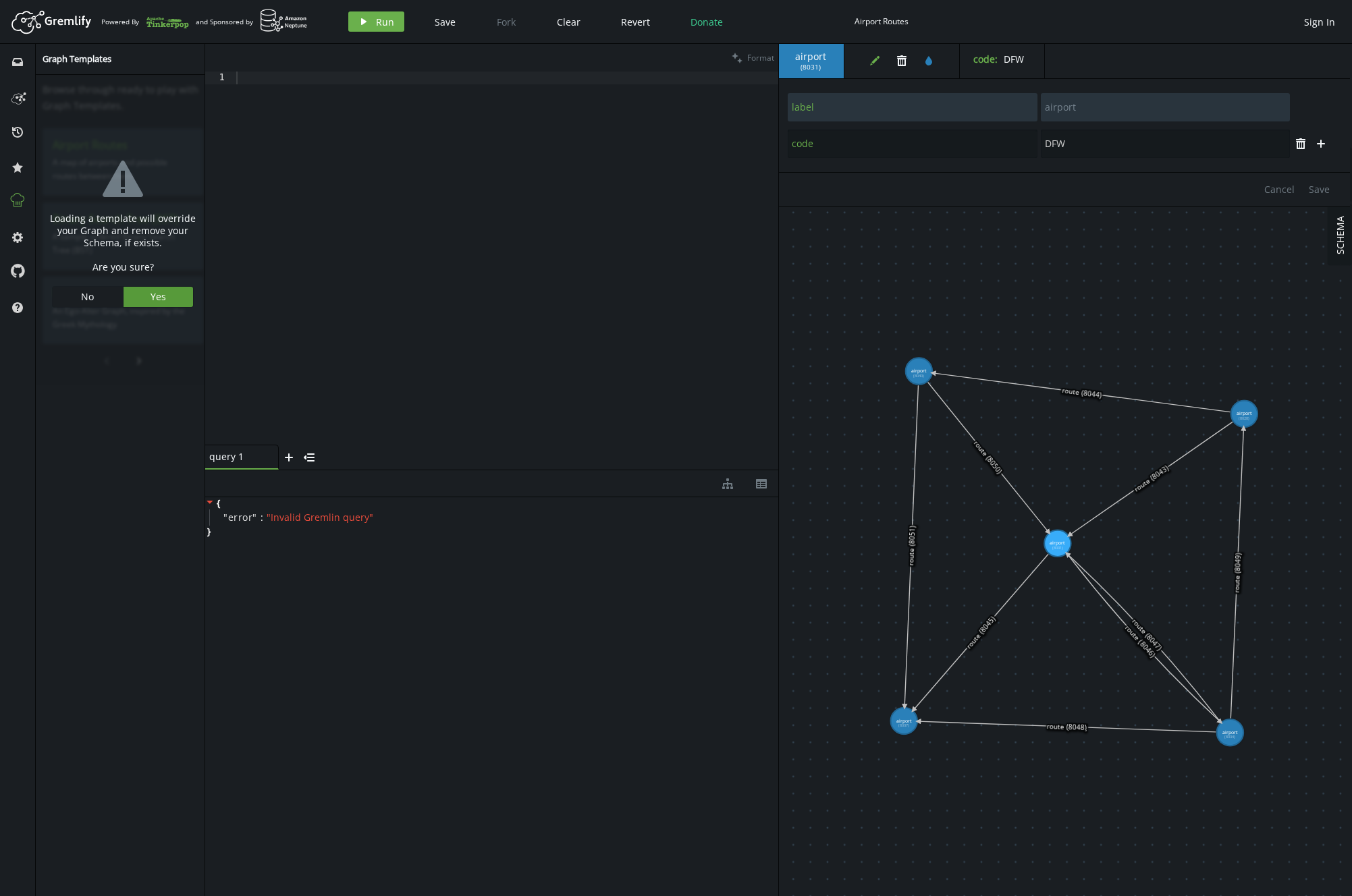
click at [152, 297] on span "Yes" at bounding box center [159, 297] width 16 height 13
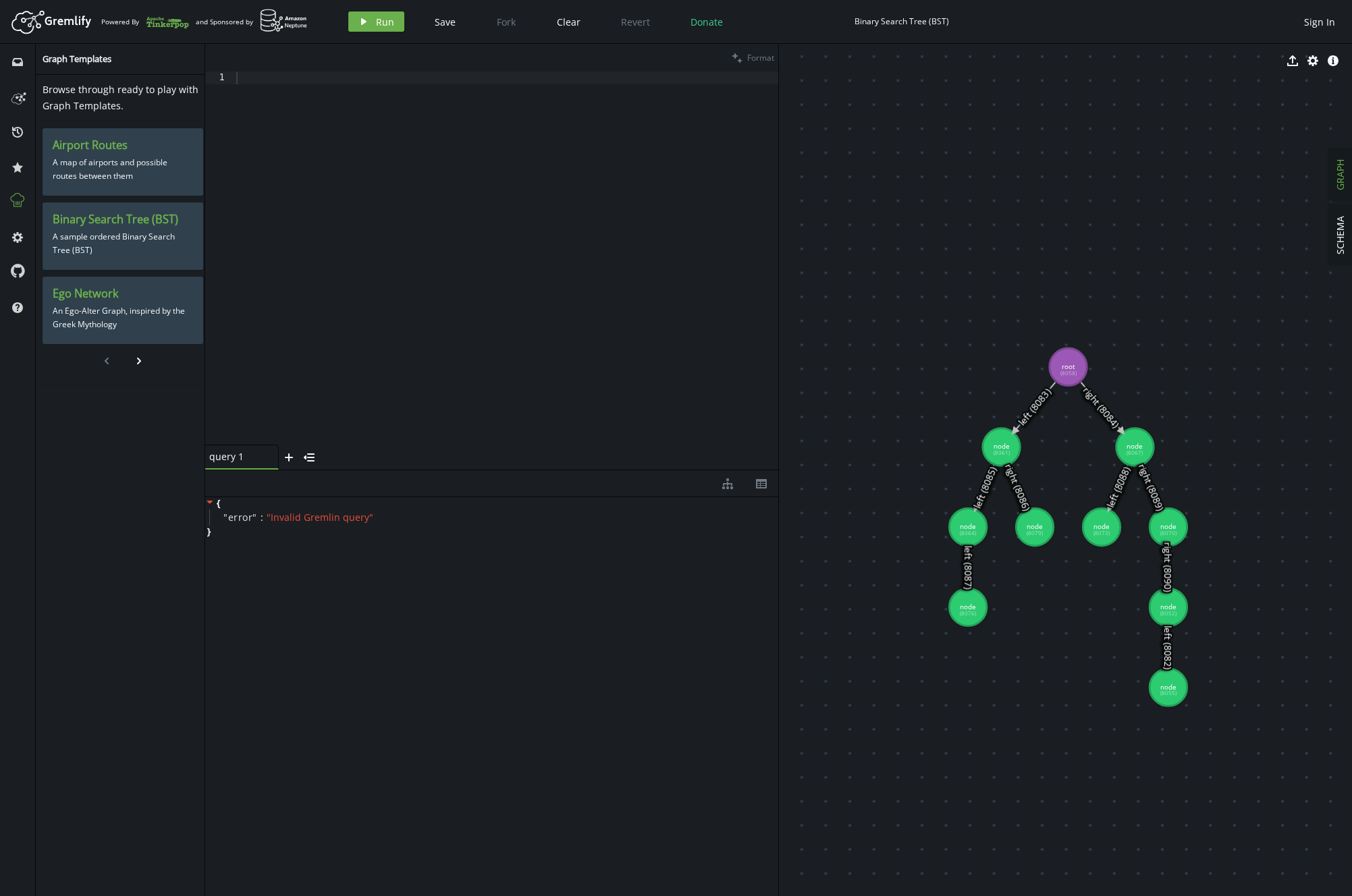
drag, startPoint x: 1125, startPoint y: 462, endPoint x: 901, endPoint y: 247, distance: 310.5
click at [105, 297] on h3 "Ego Network" at bounding box center [123, 294] width 141 height 14
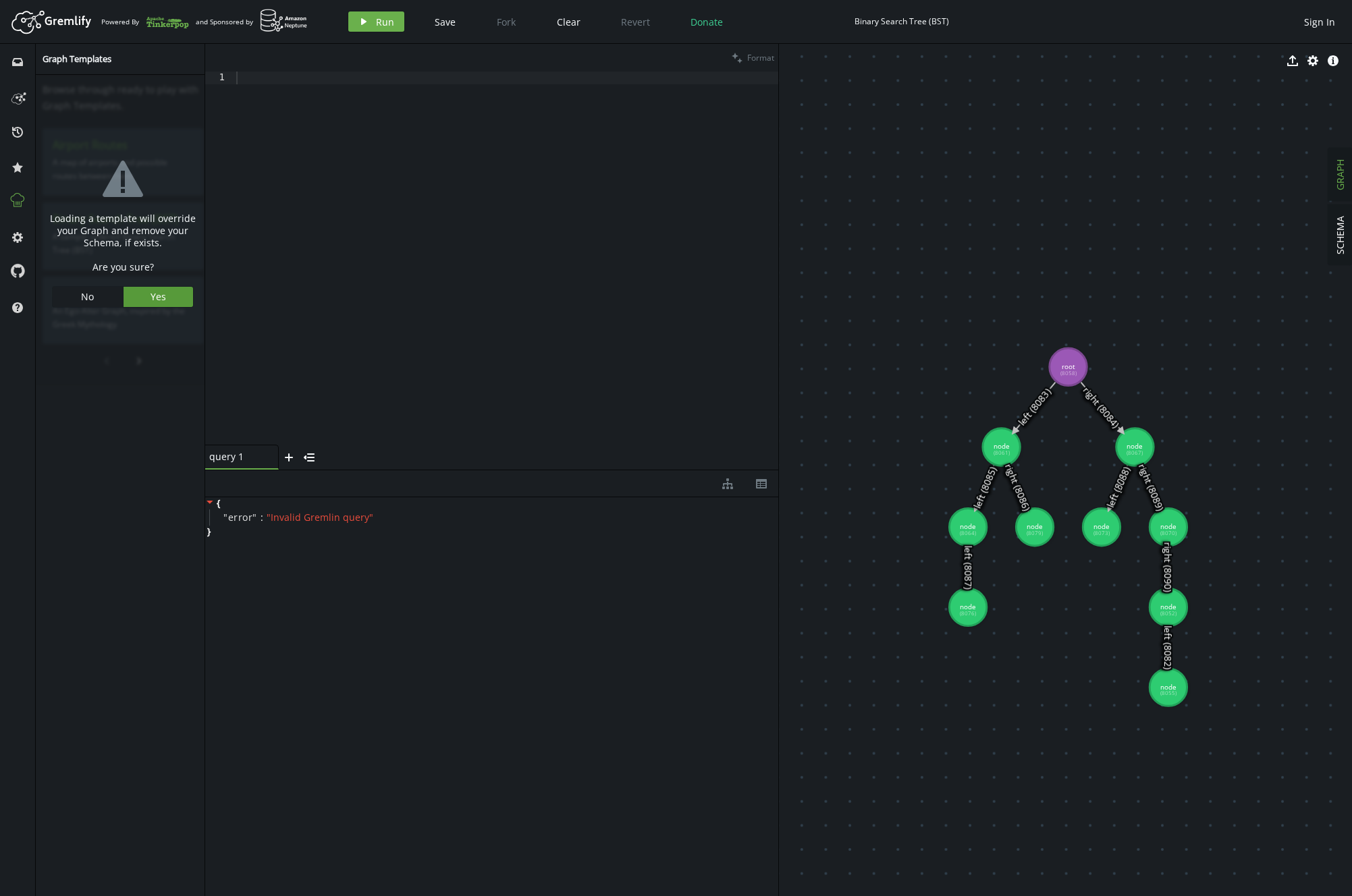
click at [167, 296] on button "Yes" at bounding box center [159, 297] width 70 height 20
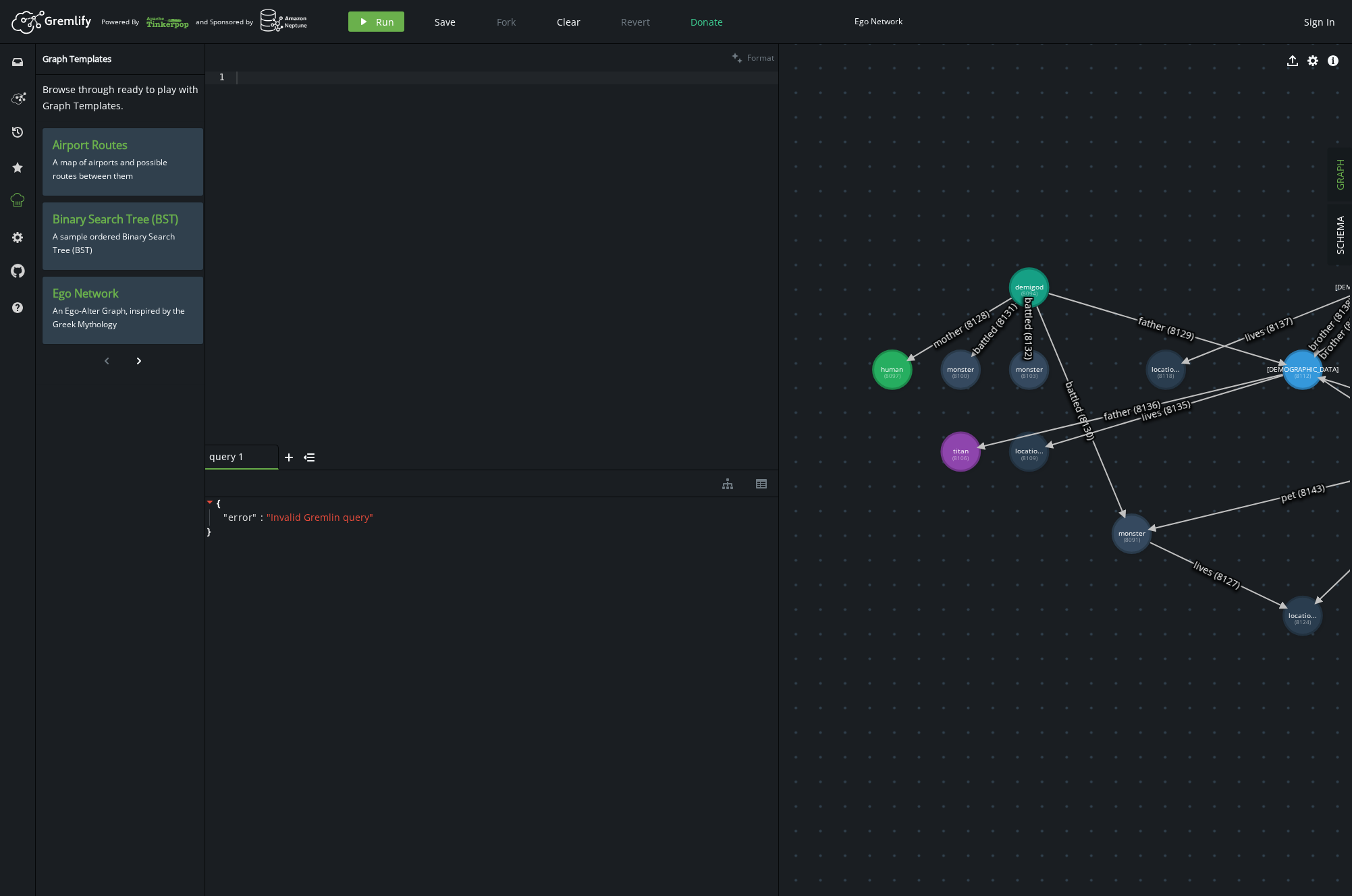
drag, startPoint x: 1136, startPoint y: 529, endPoint x: 1048, endPoint y: 542, distance: 89.0
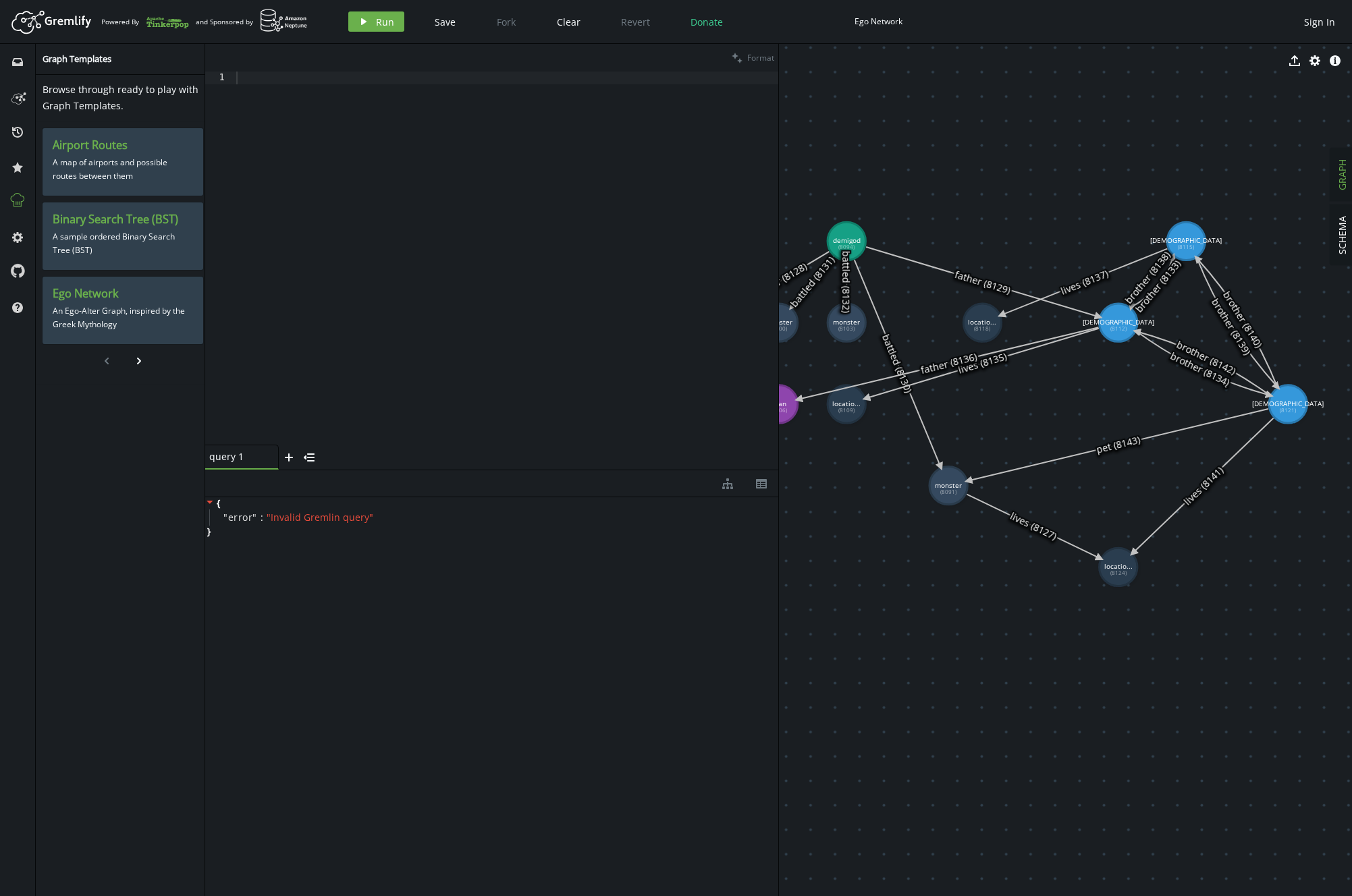
scroll to position [0, 1]
drag, startPoint x: 1189, startPoint y: 205, endPoint x: 1006, endPoint y: 161, distance: 188.2
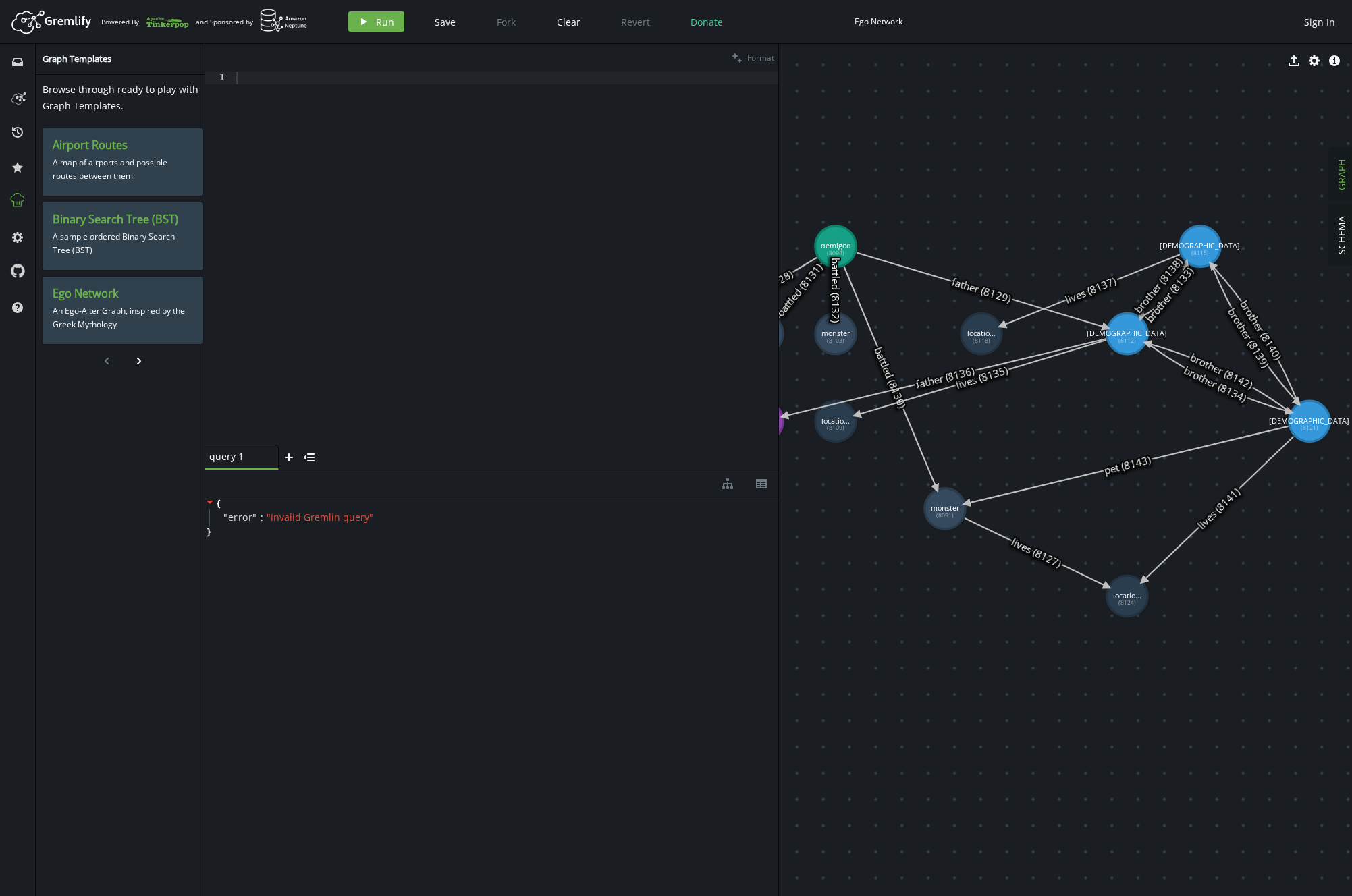
click at [328, 76] on div at bounding box center [506, 271] width 545 height 399
click at [376, 18] on span "Run" at bounding box center [385, 22] width 18 height 13
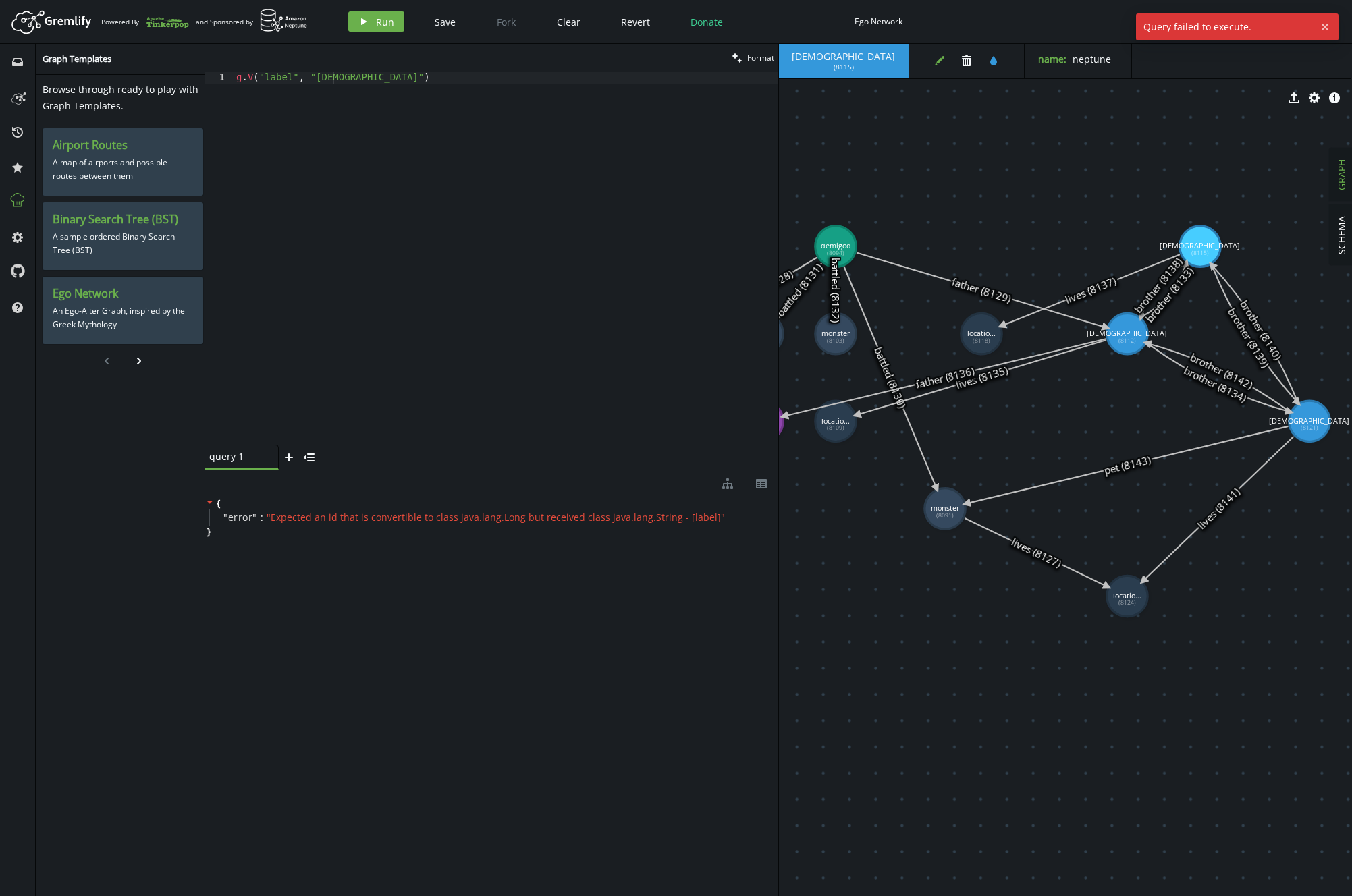
click at [863, 59] on button "edit" at bounding box center [939, 61] width 20 height 20
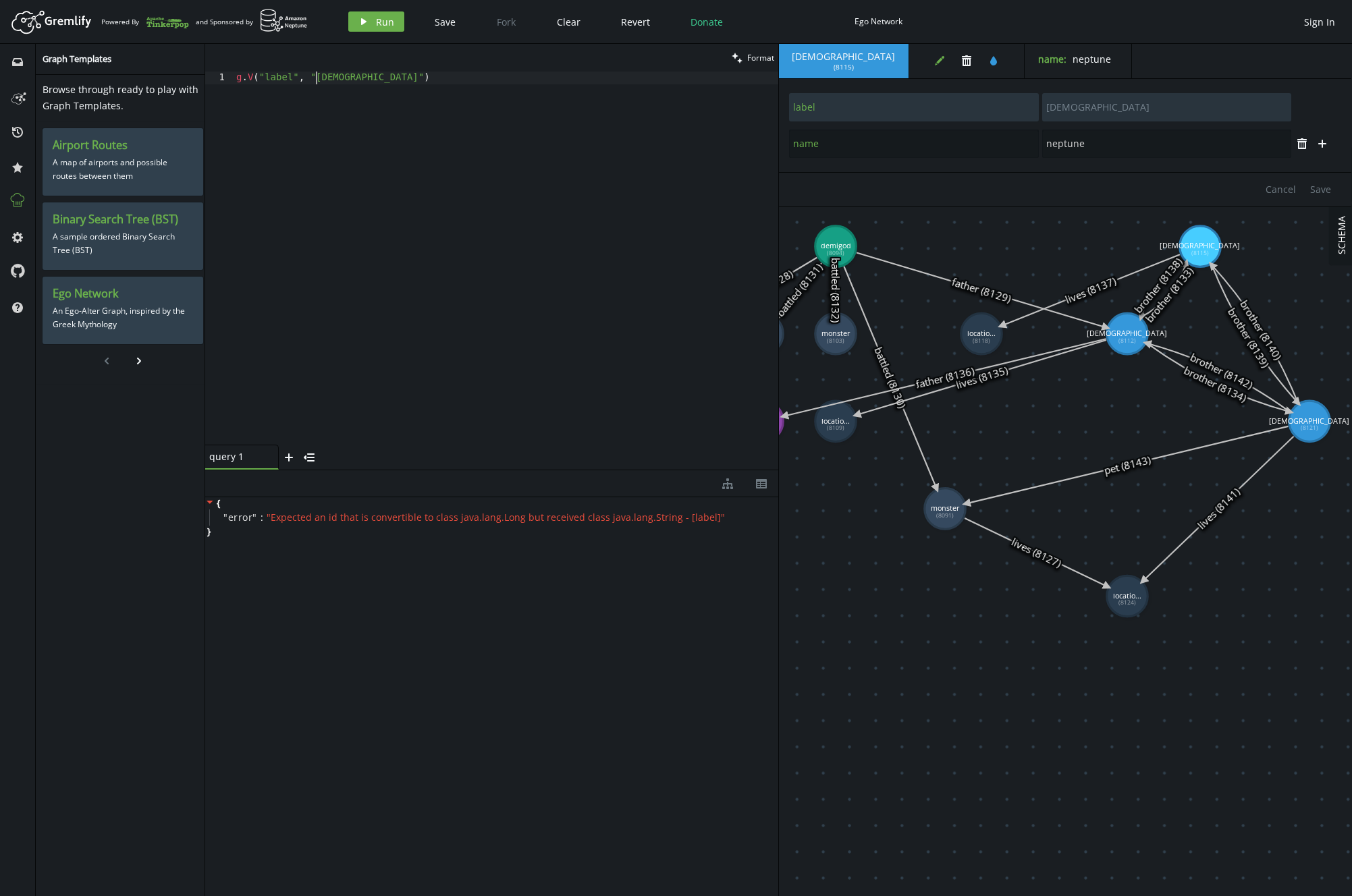
drag, startPoint x: 316, startPoint y: 74, endPoint x: 480, endPoint y: 161, distance: 185.6
click at [316, 75] on div "g . V ( "label" , "[DEMOGRAPHIC_DATA]" )" at bounding box center [506, 271] width 545 height 399
click at [373, 18] on button "play Run" at bounding box center [377, 21] width 56 height 20
drag, startPoint x: 263, startPoint y: 78, endPoint x: 311, endPoint y: 78, distance: 48.0
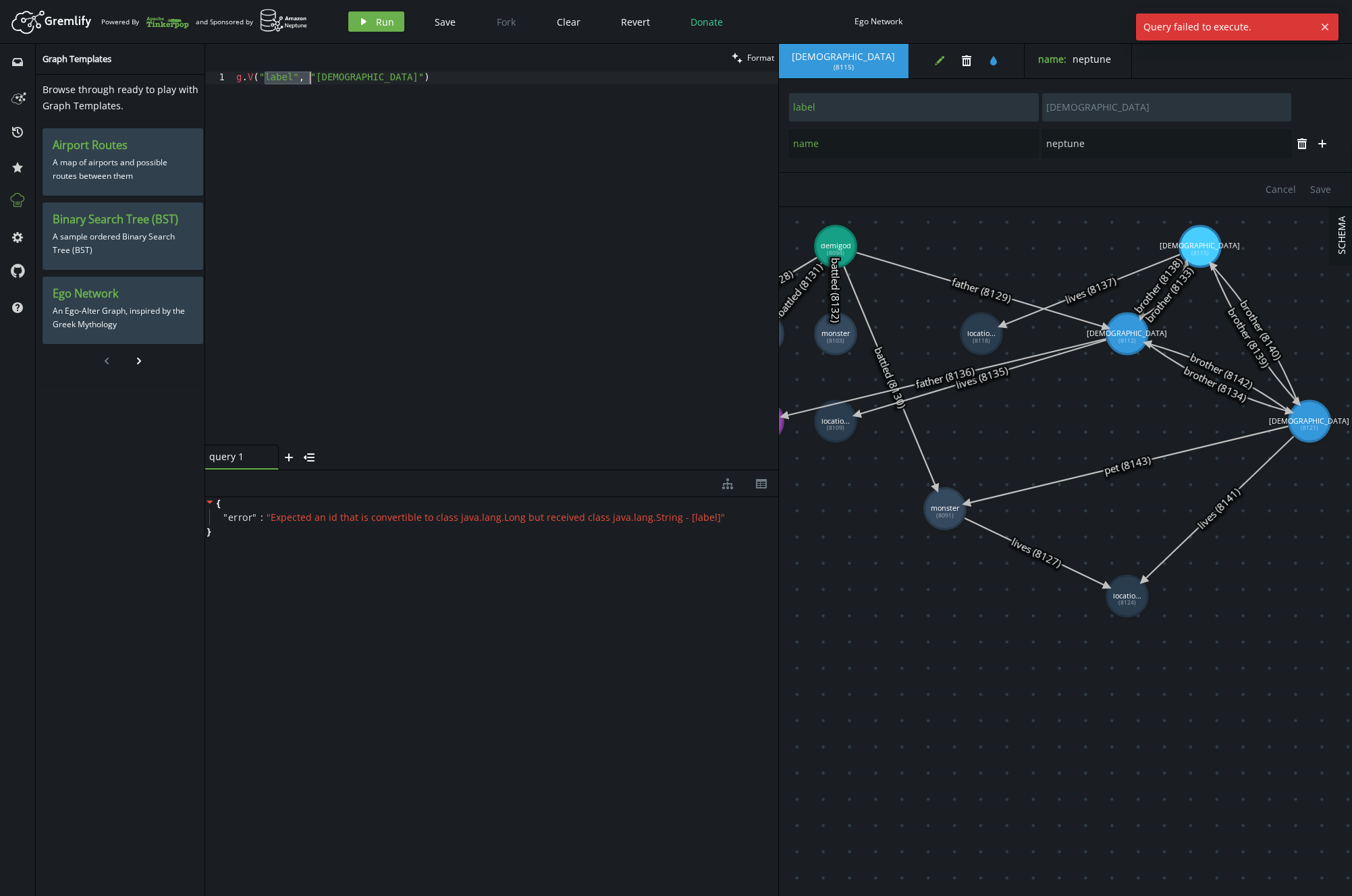
click at [311, 78] on div "g . V ( "label" , "[DEMOGRAPHIC_DATA]" )" at bounding box center [506, 271] width 545 height 399
click at [388, 24] on span "Run" at bounding box center [385, 22] width 18 height 13
click at [247, 74] on div "g . V ( "[DEMOGRAPHIC_DATA]" )" at bounding box center [506, 271] width 545 height 399
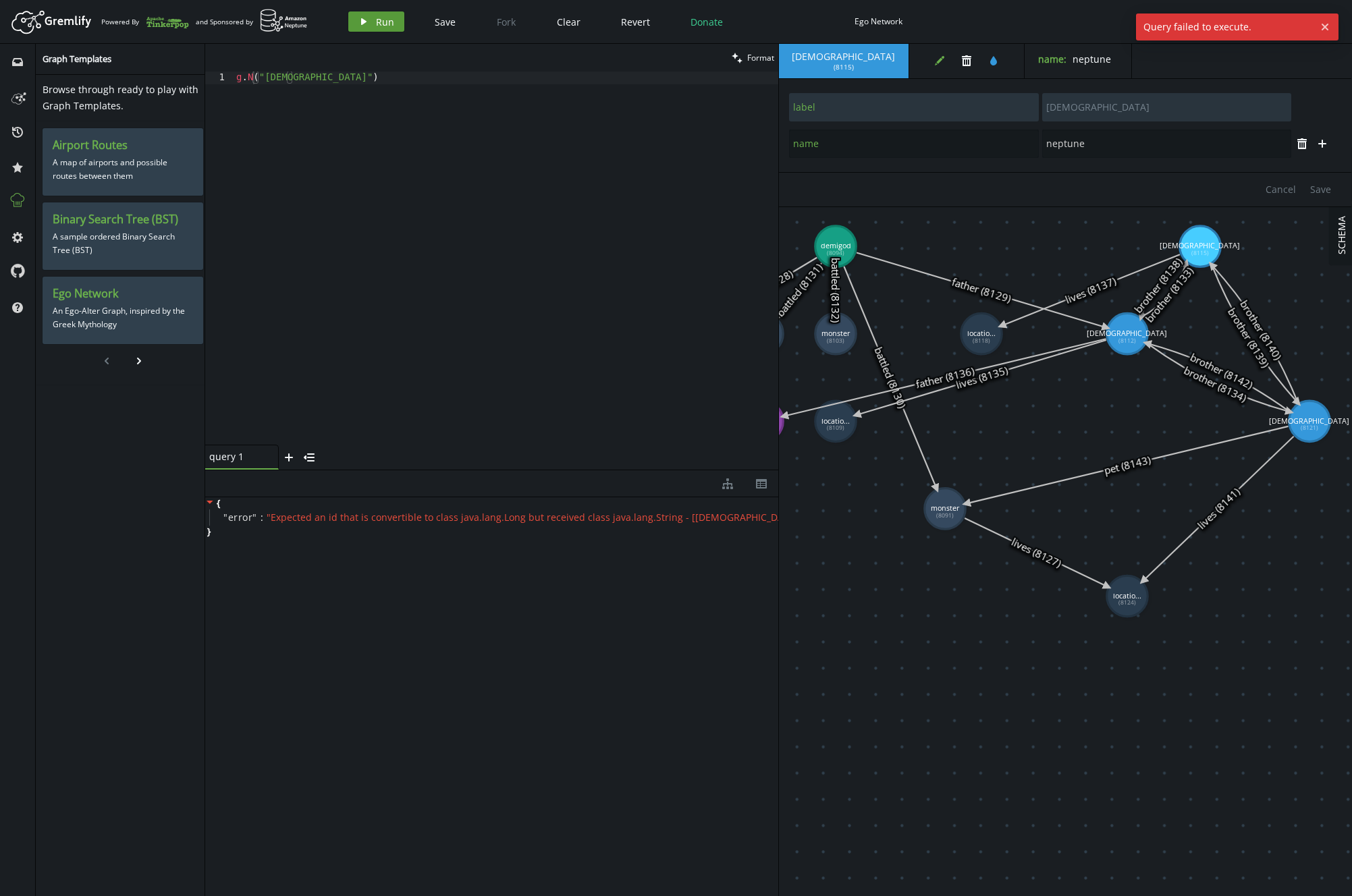
click at [368, 18] on button "play Run" at bounding box center [377, 21] width 56 height 20
drag, startPoint x: 309, startPoint y: 82, endPoint x: 248, endPoint y: 80, distance: 61.0
click at [248, 80] on div "g . N ( "[DEMOGRAPHIC_DATA]" )" at bounding box center [506, 271] width 545 height 399
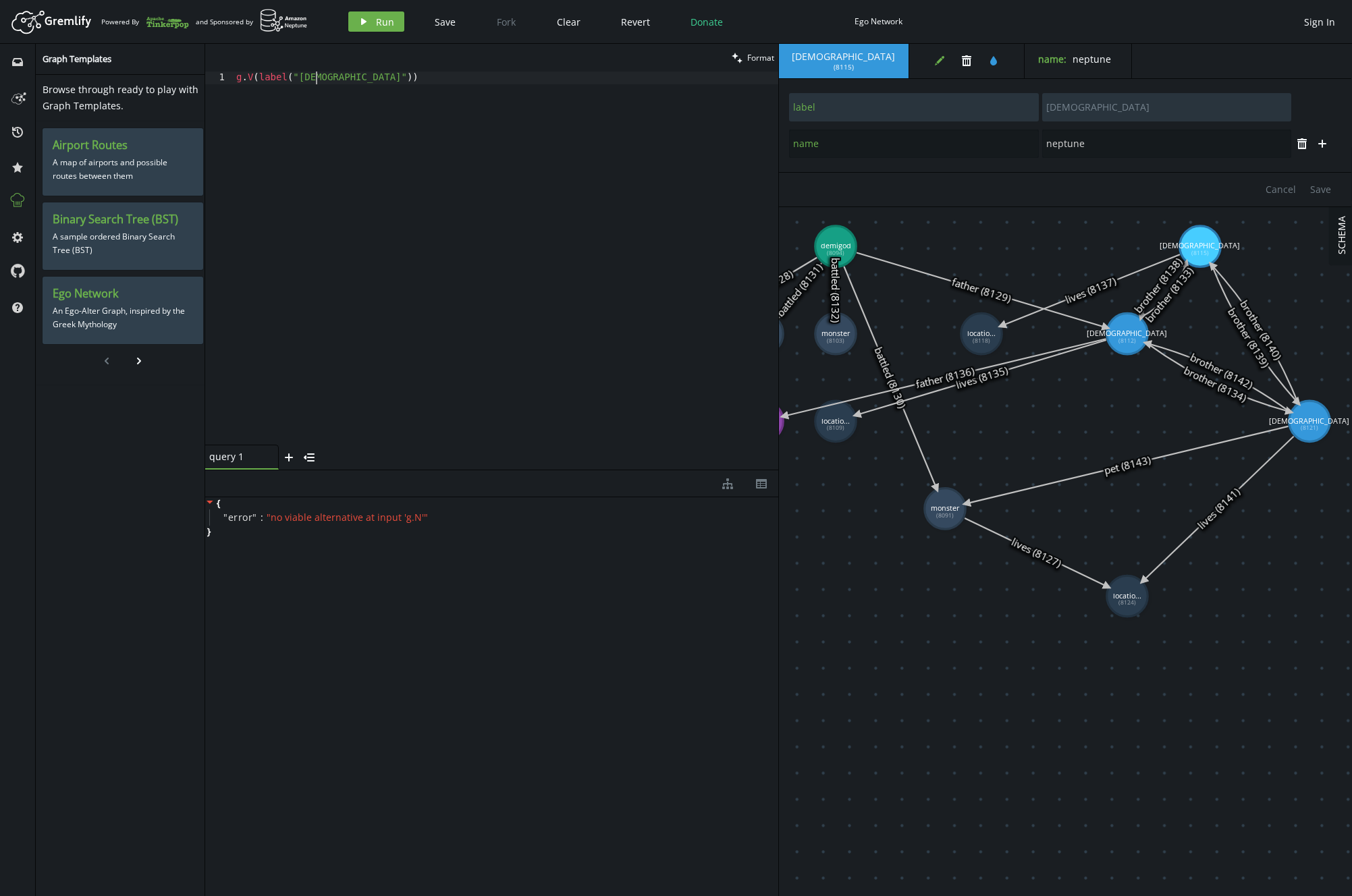
scroll to position [0, 79]
click at [377, 19] on span "Run" at bounding box center [385, 22] width 18 height 13
drag, startPoint x: 258, startPoint y: 78, endPoint x: 364, endPoint y: 84, distance: 106.2
click at [364, 84] on div "g . V ( label ( "[DEMOGRAPHIC_DATA]" ))" at bounding box center [506, 271] width 545 height 399
click at [863, 237] on span "SCHEMA" at bounding box center [1341, 235] width 13 height 39
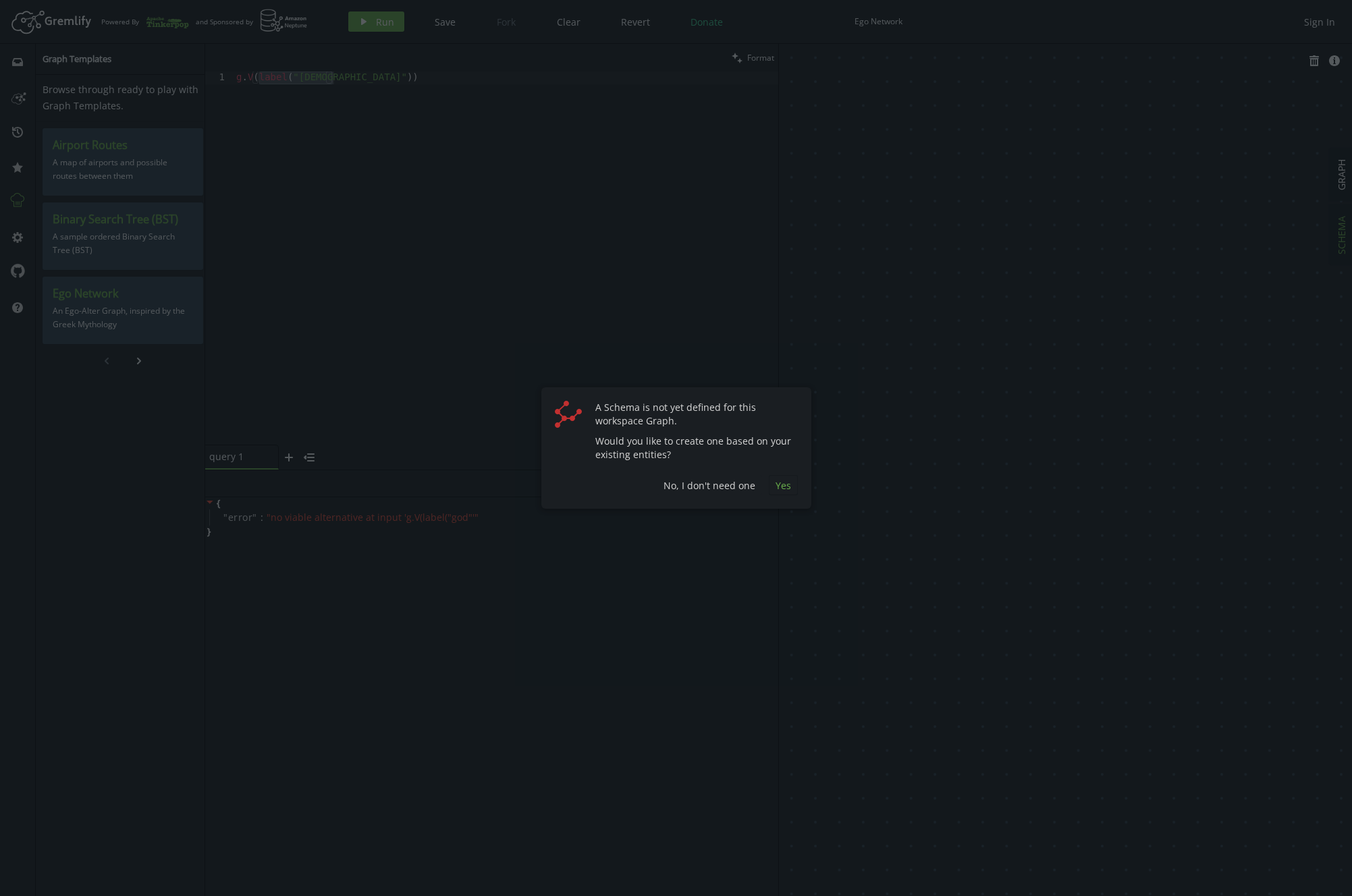
click at [775, 485] on span "Yes" at bounding box center [783, 485] width 16 height 13
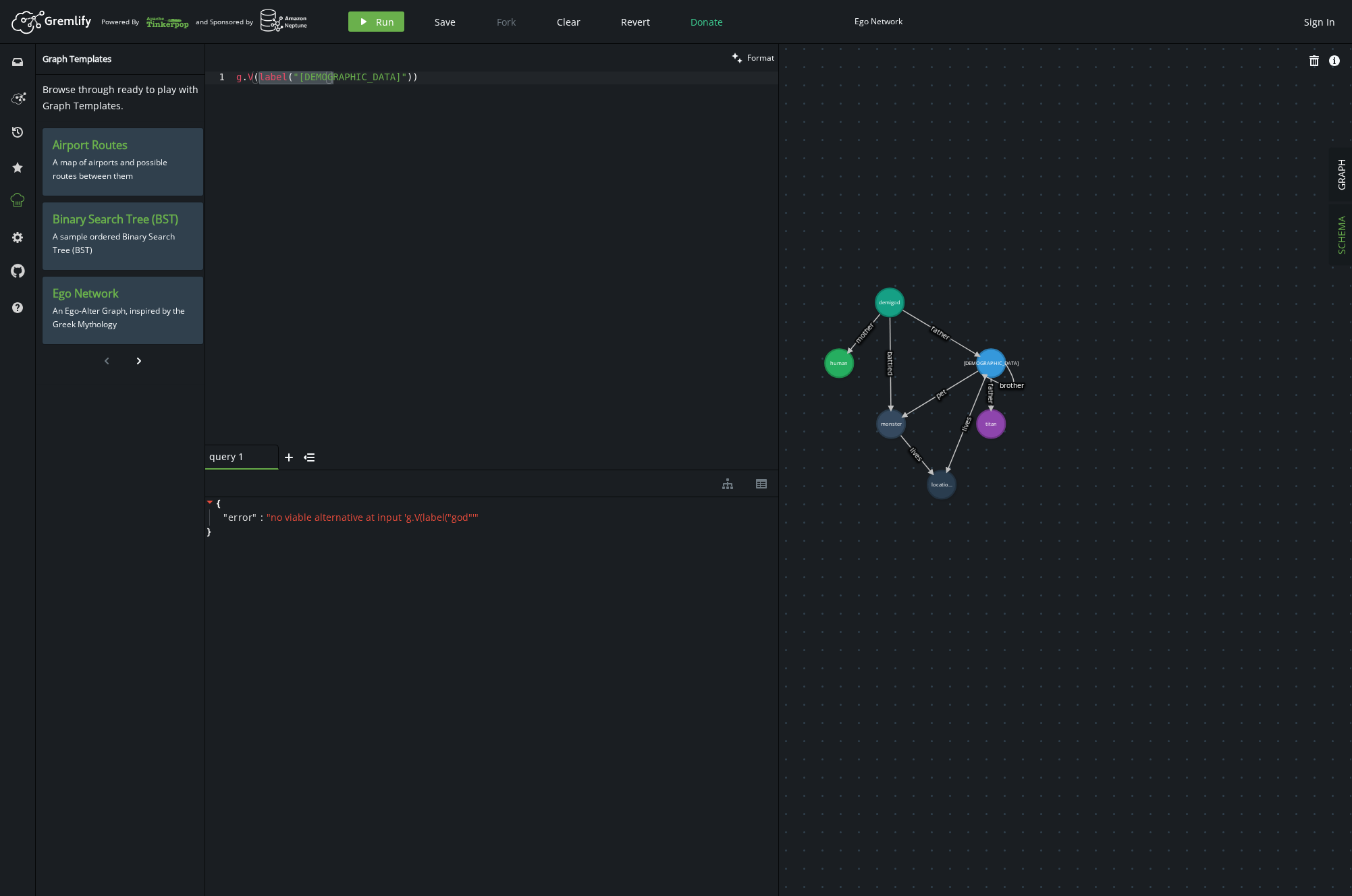
drag, startPoint x: 1054, startPoint y: 456, endPoint x: 994, endPoint y: 579, distance: 136.9
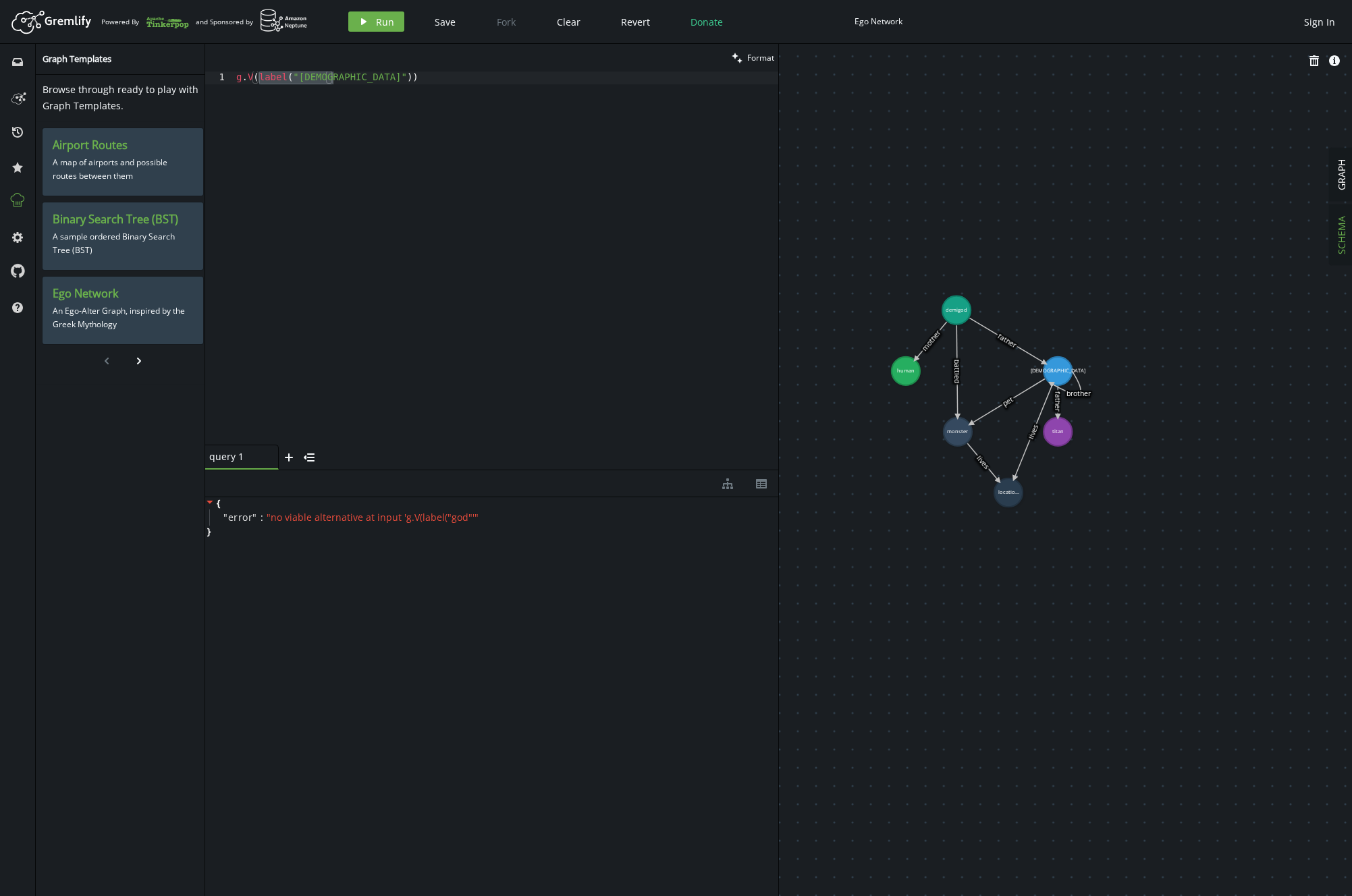
drag, startPoint x: 967, startPoint y: 205, endPoint x: 1033, endPoint y: 213, distance: 66.5
click at [863, 172] on span "GRAPH" at bounding box center [1341, 174] width 13 height 31
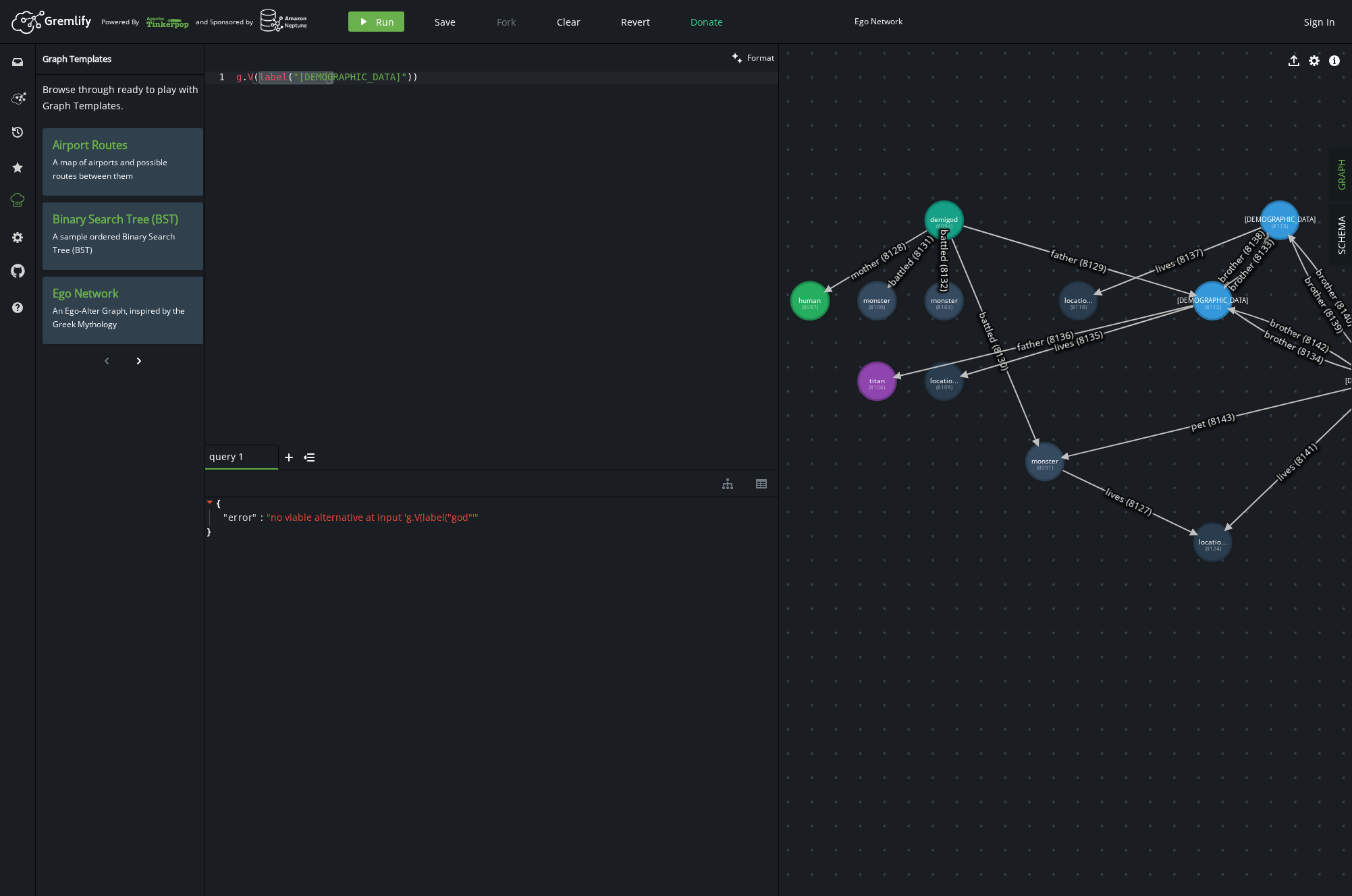
drag, startPoint x: 1066, startPoint y: 532, endPoint x: 1082, endPoint y: 648, distance: 117.1
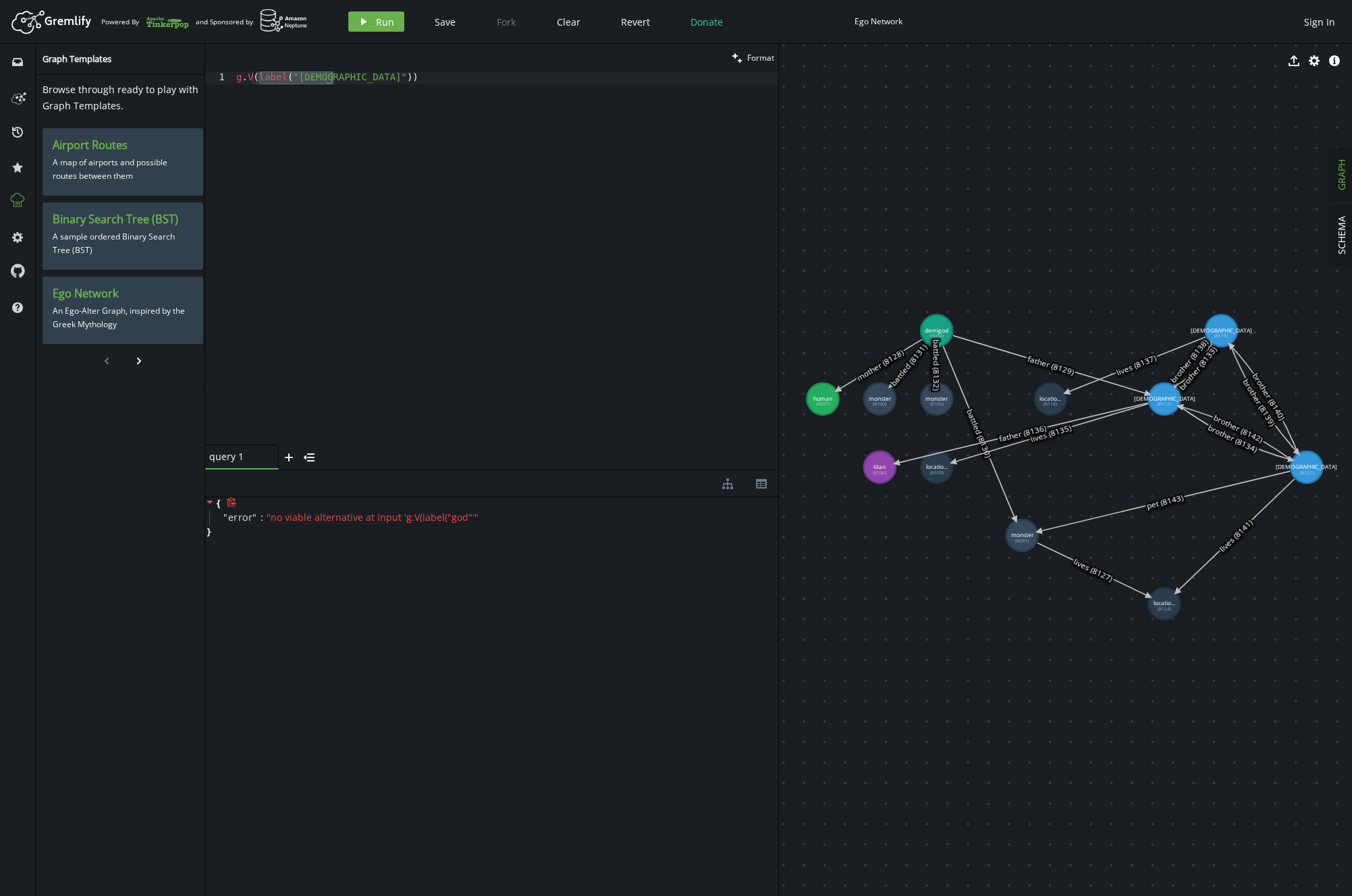
click at [320, 537] on div "{ " error " : " no viable alternative at input 'g.V(label("god"' " }" at bounding box center [492, 517] width 574 height 41
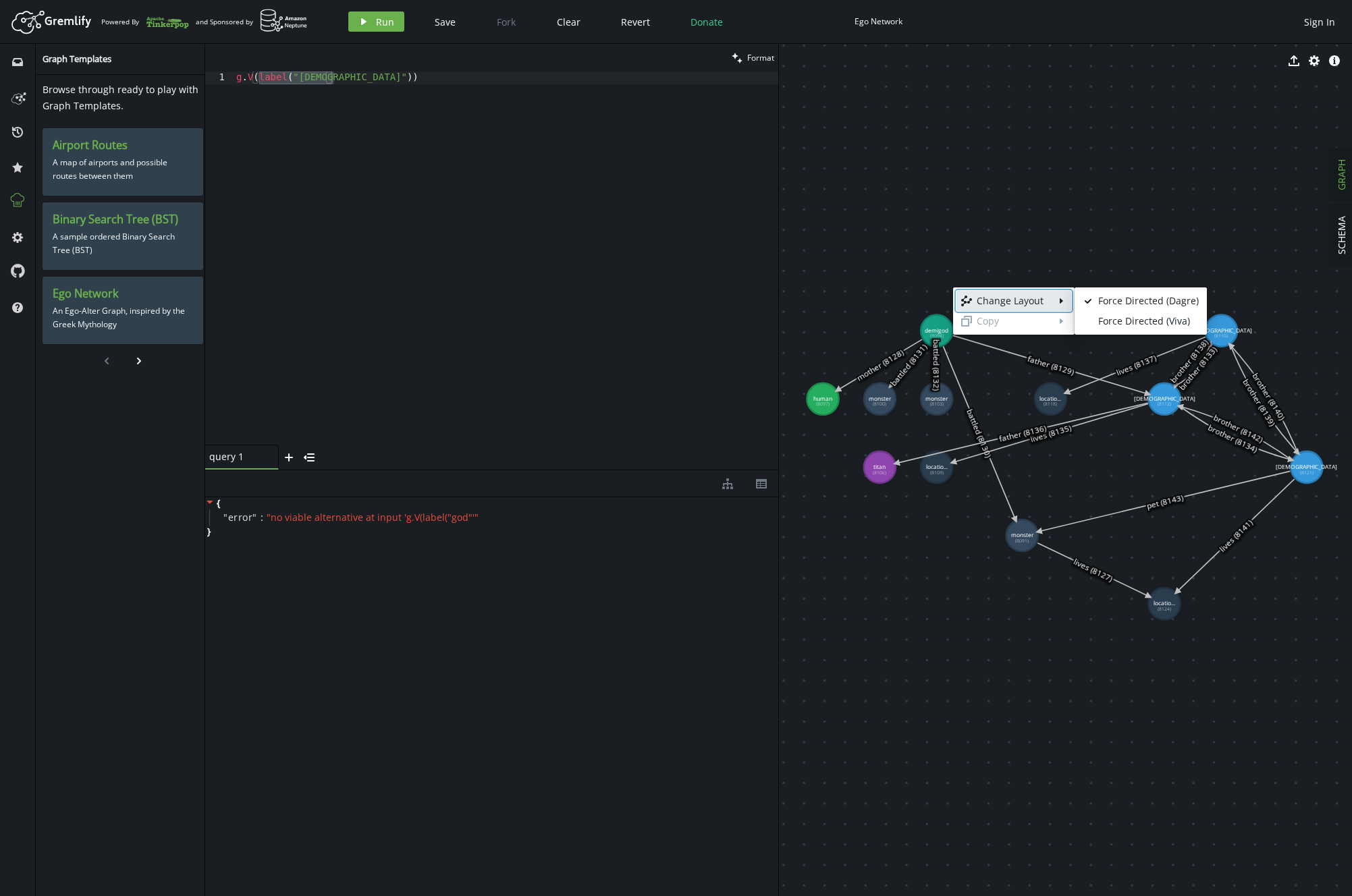
click at [863, 301] on link "layout Change Layout caret-right" at bounding box center [1013, 301] width 115 height 20
click at [863, 317] on div "Force Directed (Viva)" at bounding box center [1148, 322] width 101 height 14
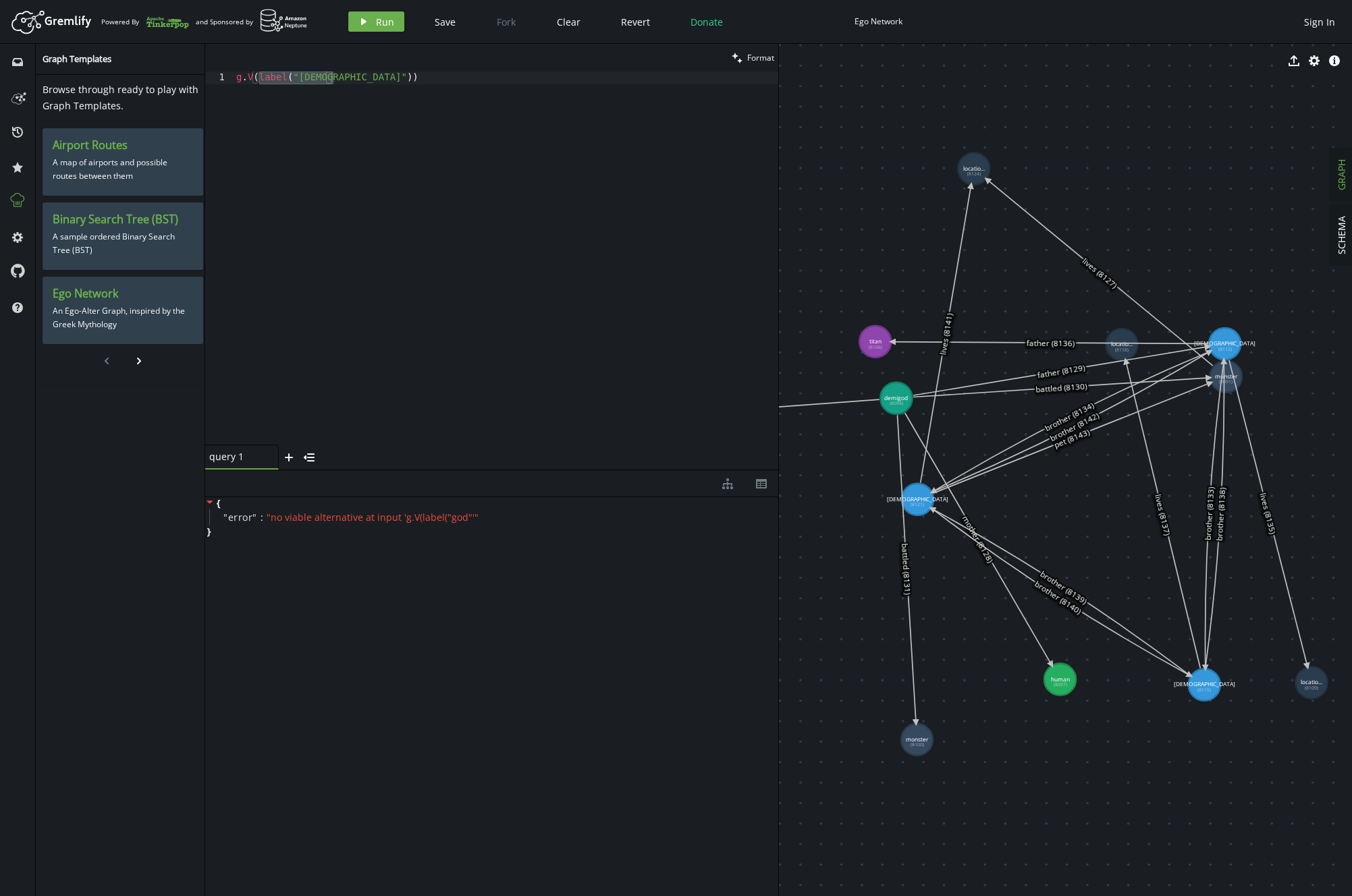
drag, startPoint x: 1298, startPoint y: 414, endPoint x: 1362, endPoint y: 453, distance: 74.9
click at [863, 453] on html "Artboard Created with Sketch. Powered By and Sponsored by play Run Save Fork Cl…" at bounding box center [676, 448] width 1352 height 896
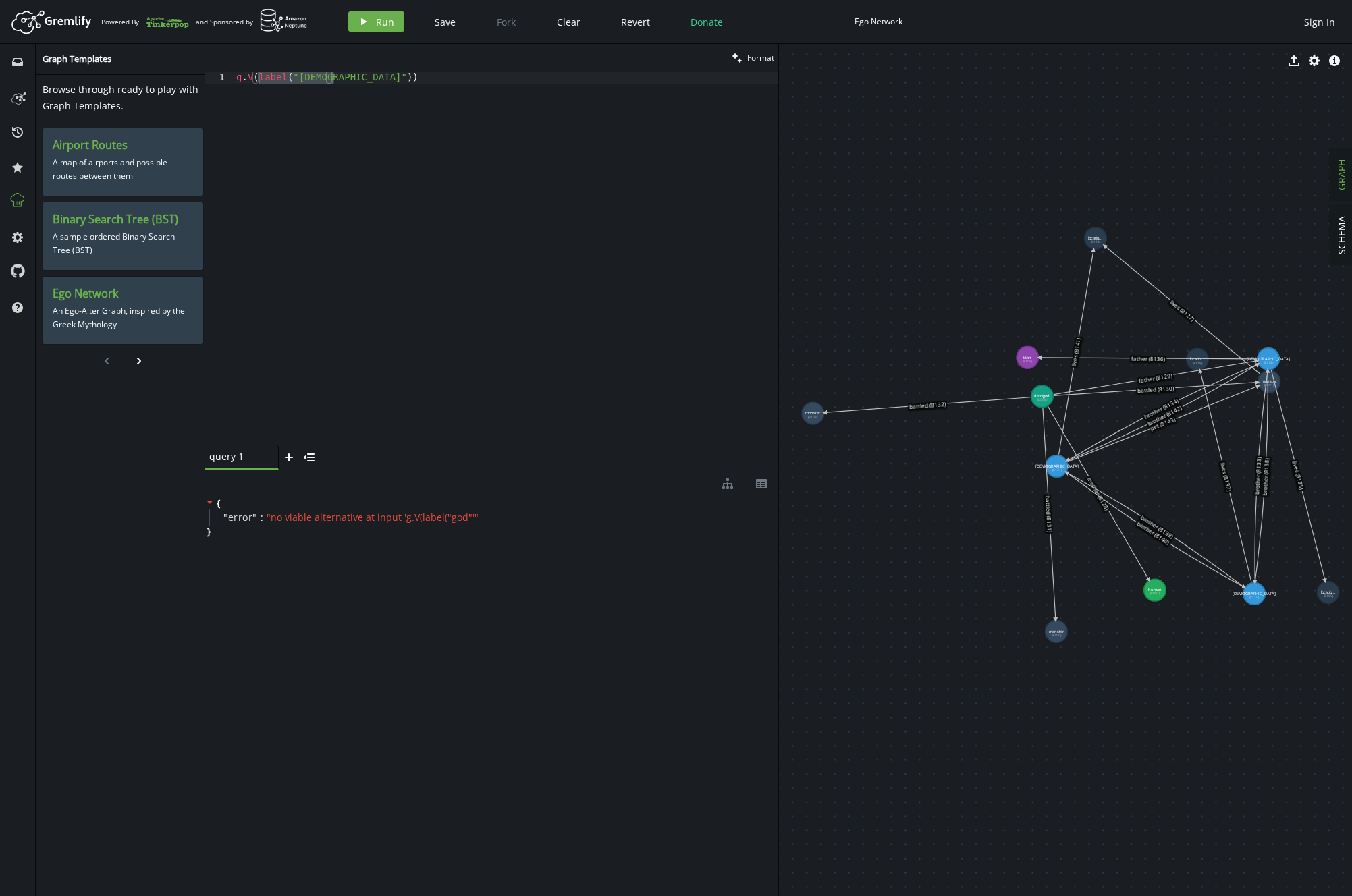
drag, startPoint x: 947, startPoint y: 533, endPoint x: 981, endPoint y: 516, distance: 38.0
drag, startPoint x: 353, startPoint y: 86, endPoint x: 361, endPoint y: 80, distance: 10.0
click at [354, 86] on div "g . V ( label ( "[DEMOGRAPHIC_DATA]" ))" at bounding box center [506, 271] width 545 height 399
drag, startPoint x: 363, startPoint y: 78, endPoint x: 257, endPoint y: 80, distance: 106.0
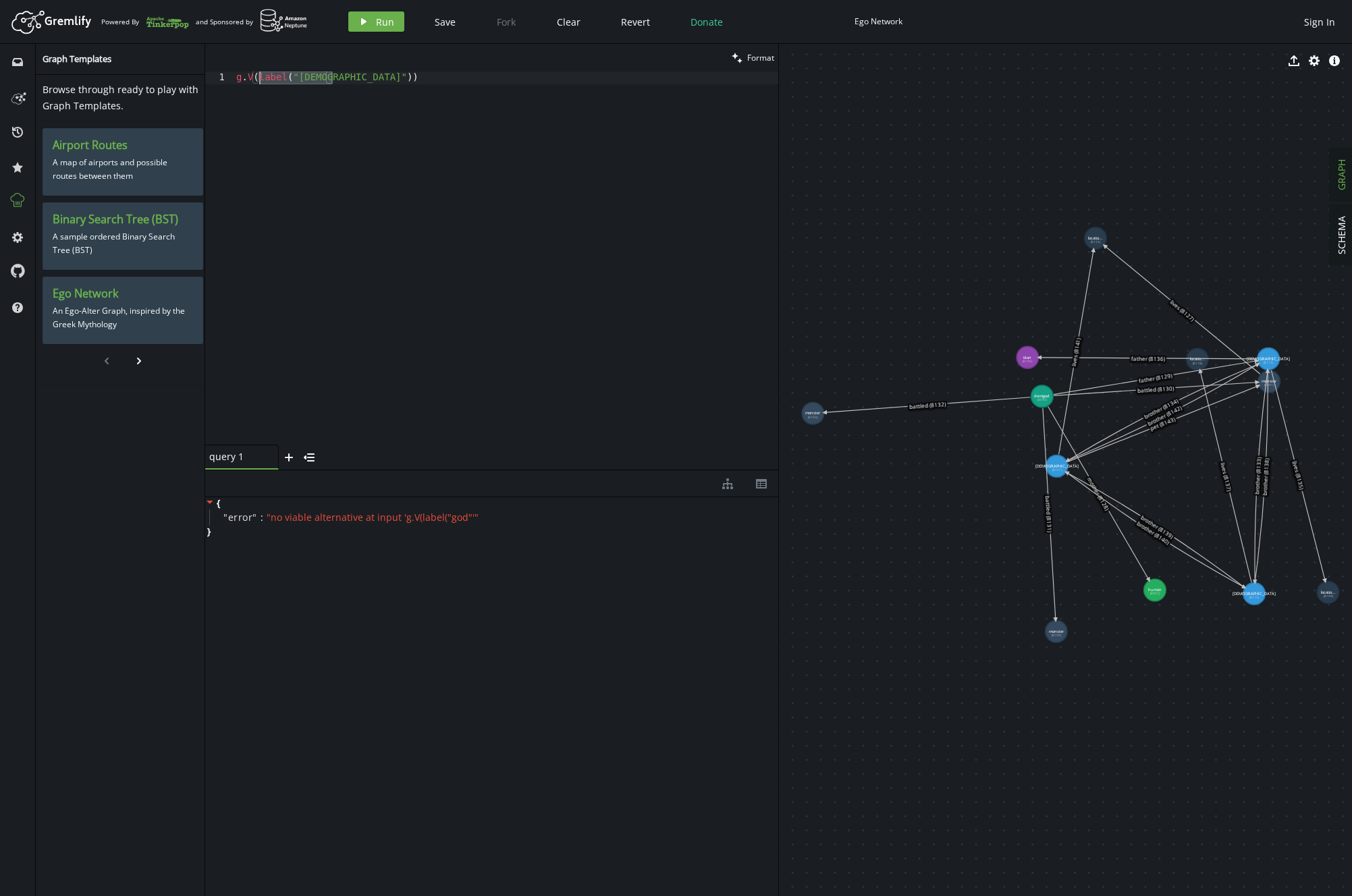
click at [257, 80] on div "g . V ( label ( "[DEMOGRAPHIC_DATA]" ))" at bounding box center [506, 271] width 545 height 399
click at [386, 18] on span "Run" at bounding box center [385, 22] width 18 height 13
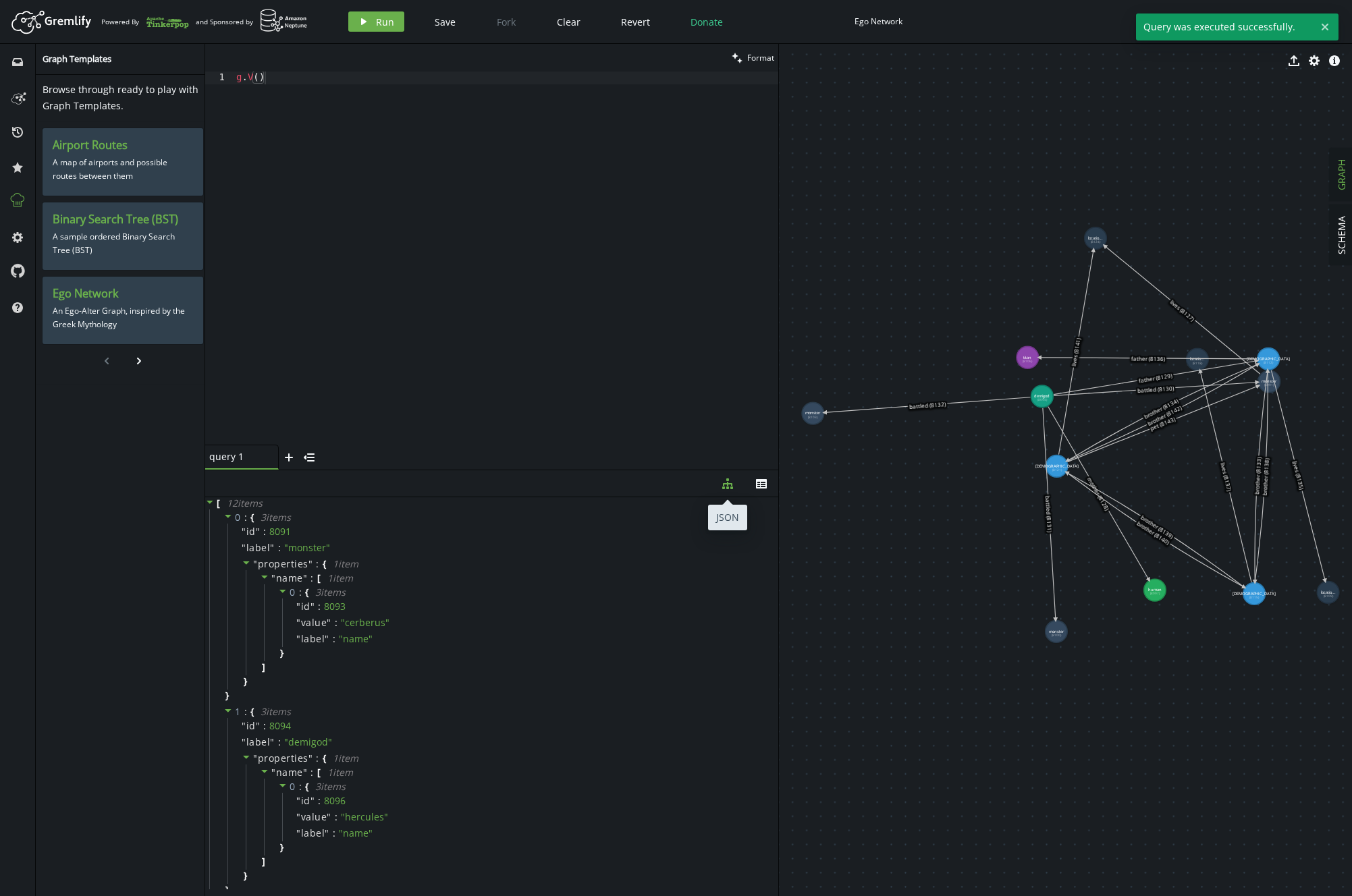
click at [721, 483] on button "diagram-tree" at bounding box center [727, 483] width 34 height 26
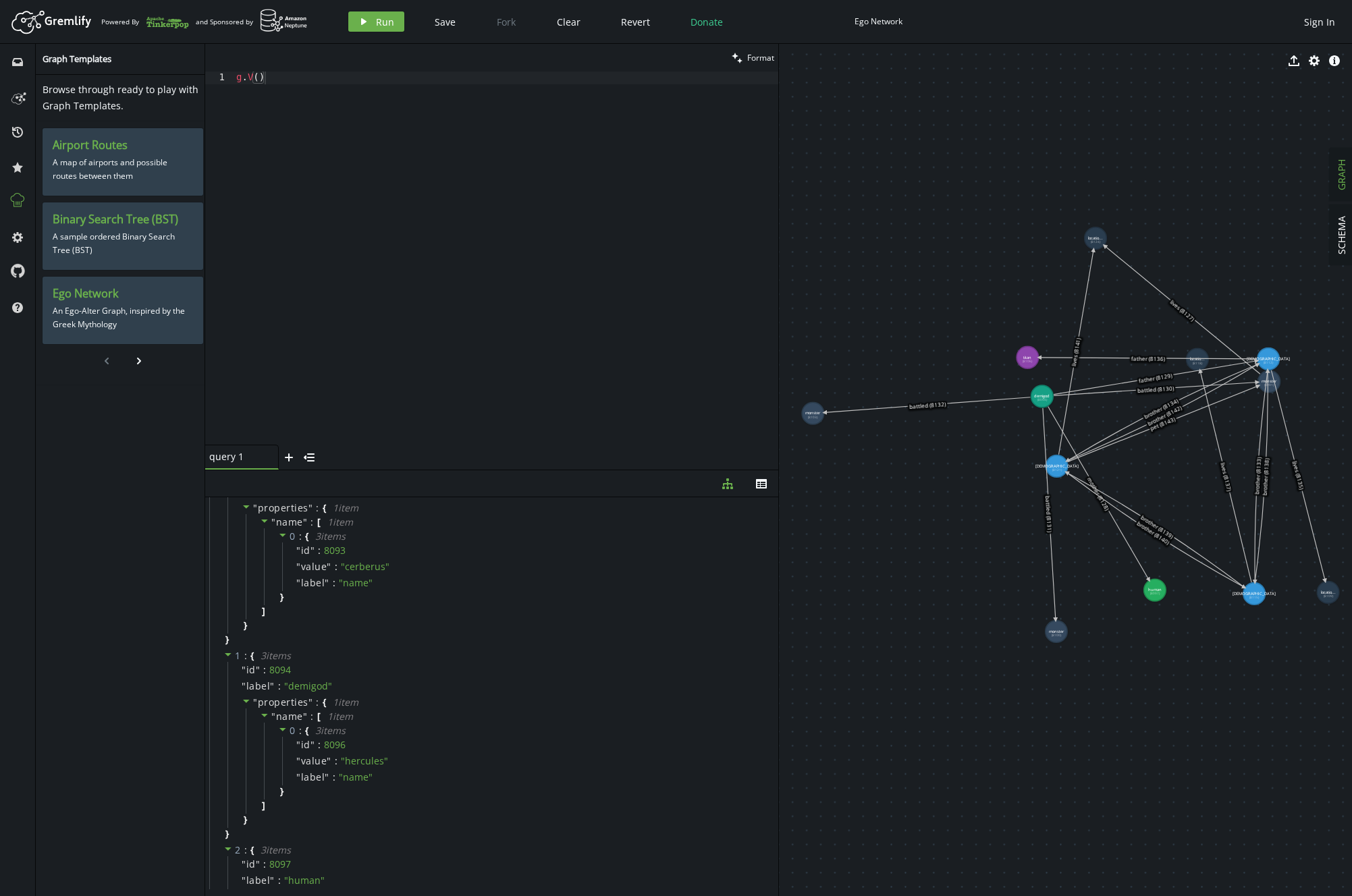
scroll to position [0, 0]
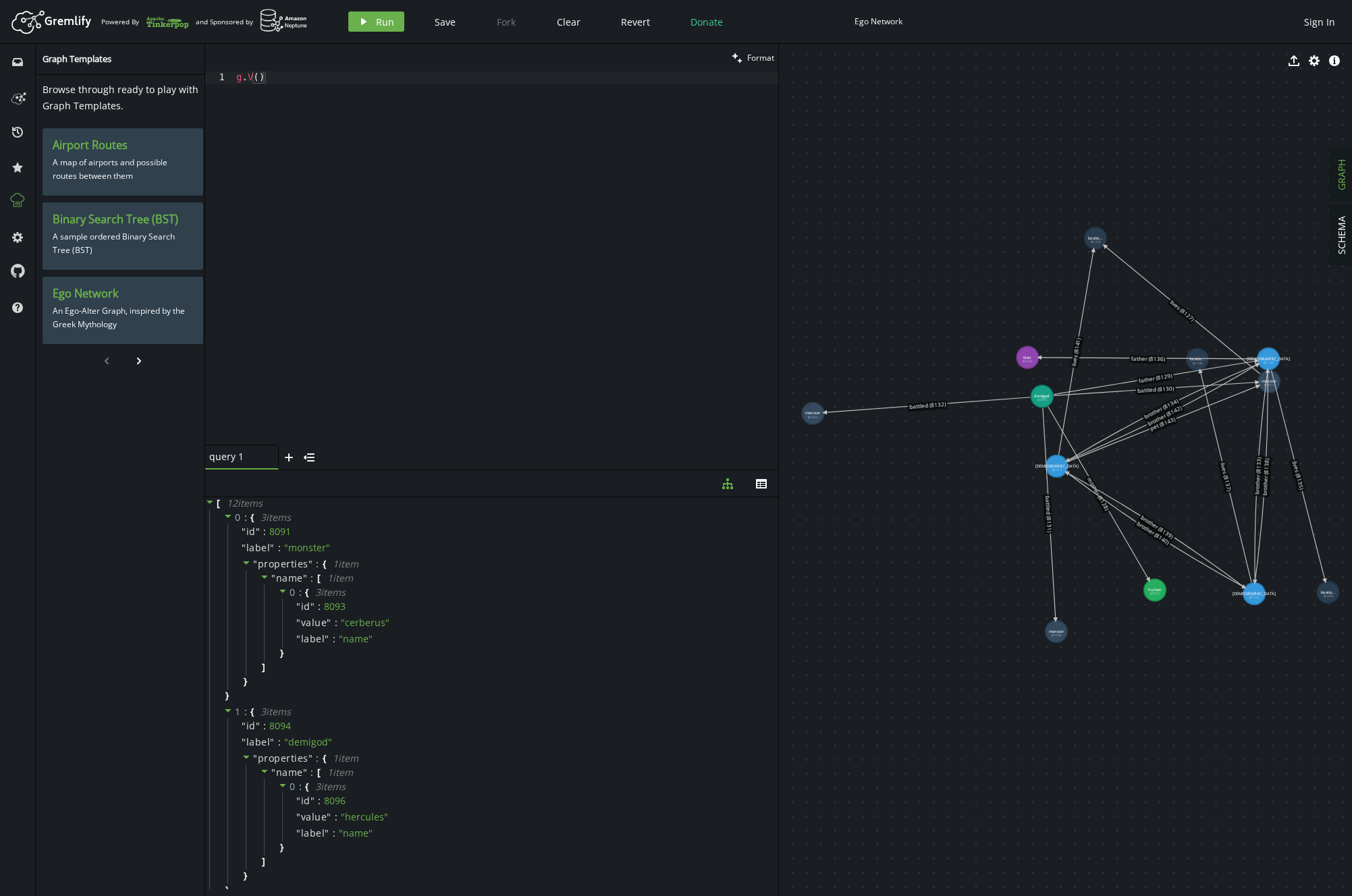
click at [288, 82] on div "g . V ( )" at bounding box center [506, 271] width 545 height 399
click at [376, 16] on span "Run" at bounding box center [385, 22] width 18 height 13
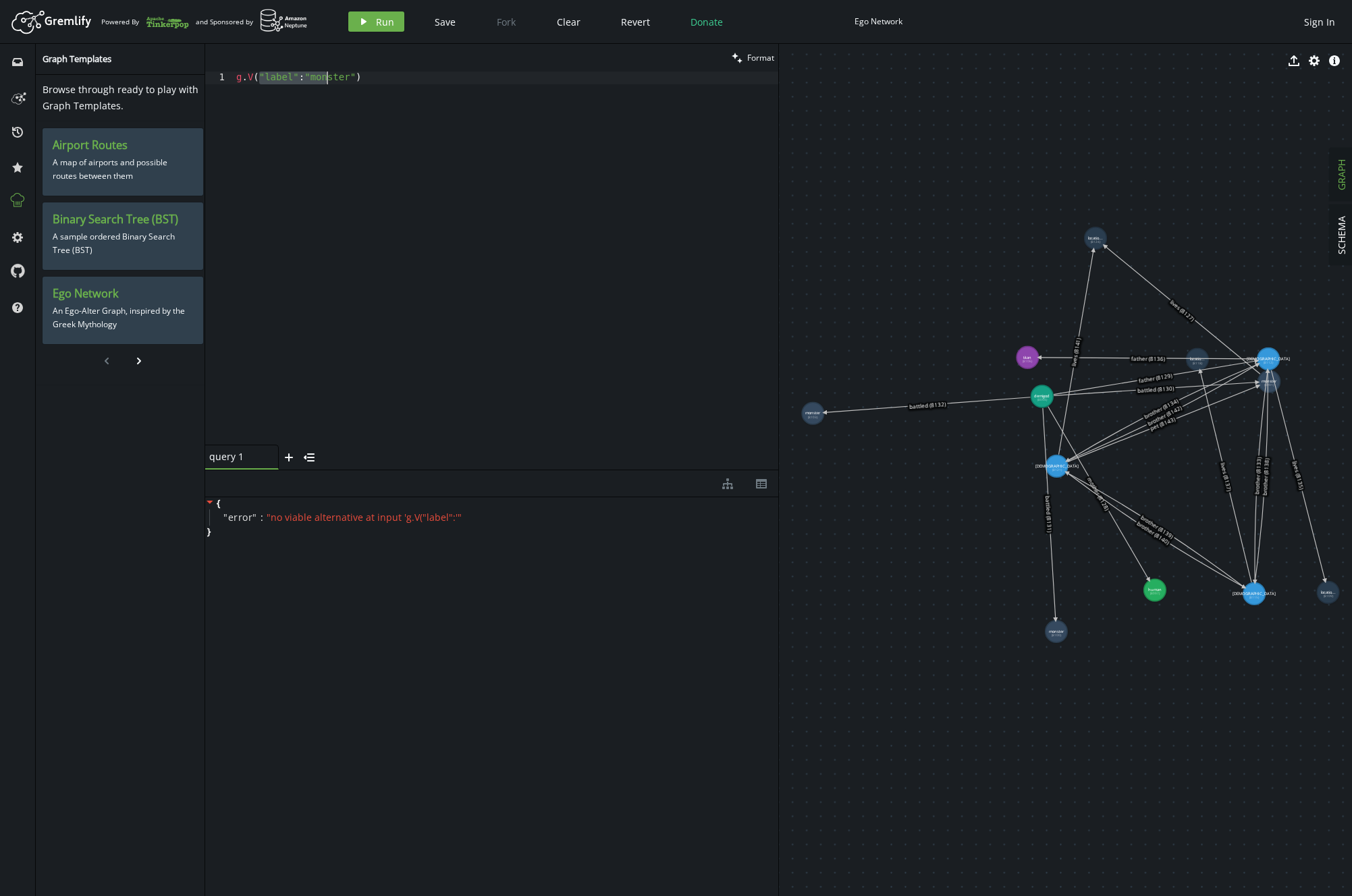
drag, startPoint x: 258, startPoint y: 80, endPoint x: 306, endPoint y: 79, distance: 48.0
click at [323, 79] on div "g . V ( "label" : "monster" )" at bounding box center [506, 271] width 545 height 399
click at [306, 79] on div "g . V ( "label" : "monster" )" at bounding box center [506, 271] width 545 height 399
type textarea "g.V("label"="monster")"
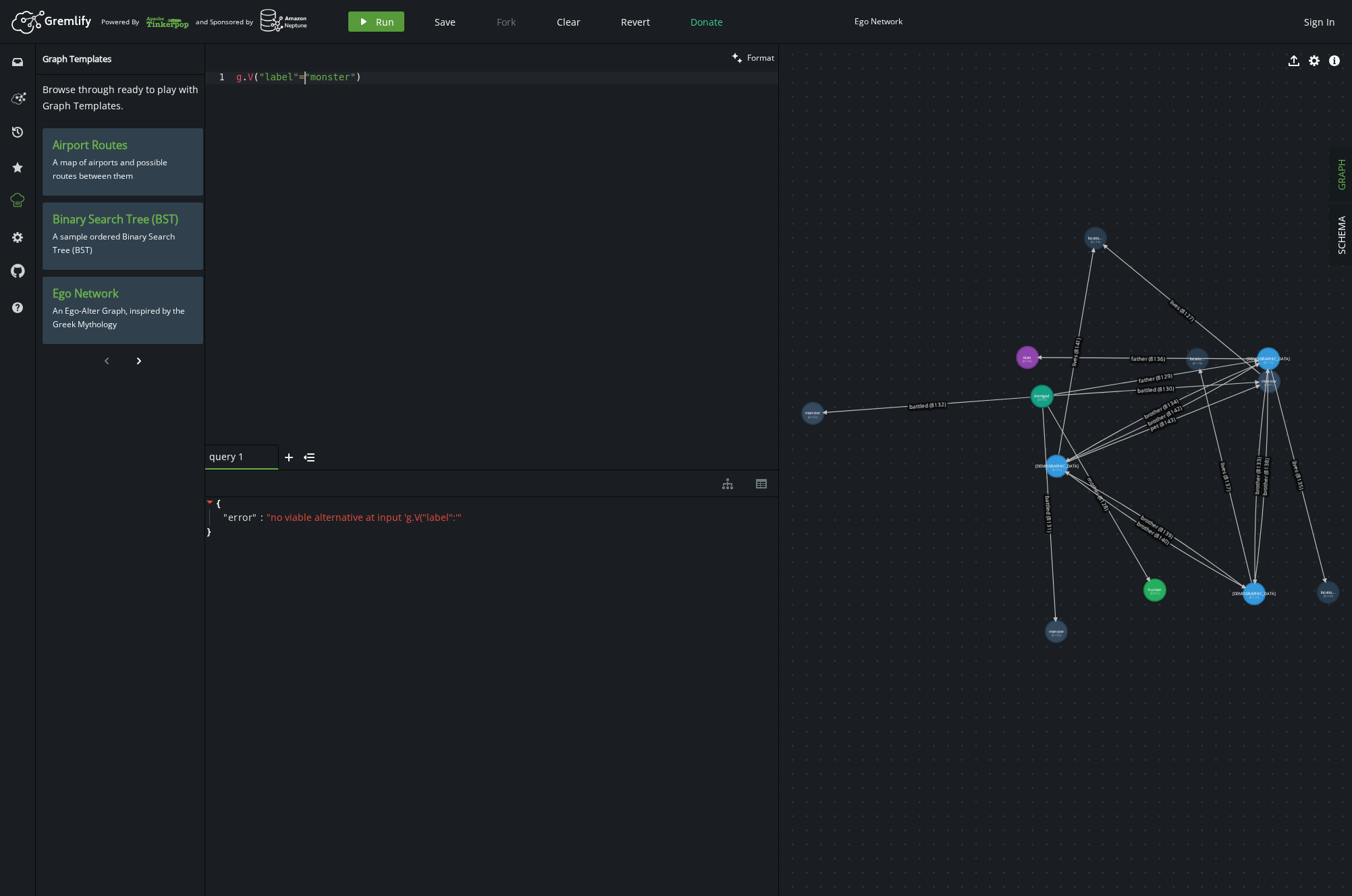
click at [389, 24] on span "Run" at bounding box center [385, 22] width 18 height 13
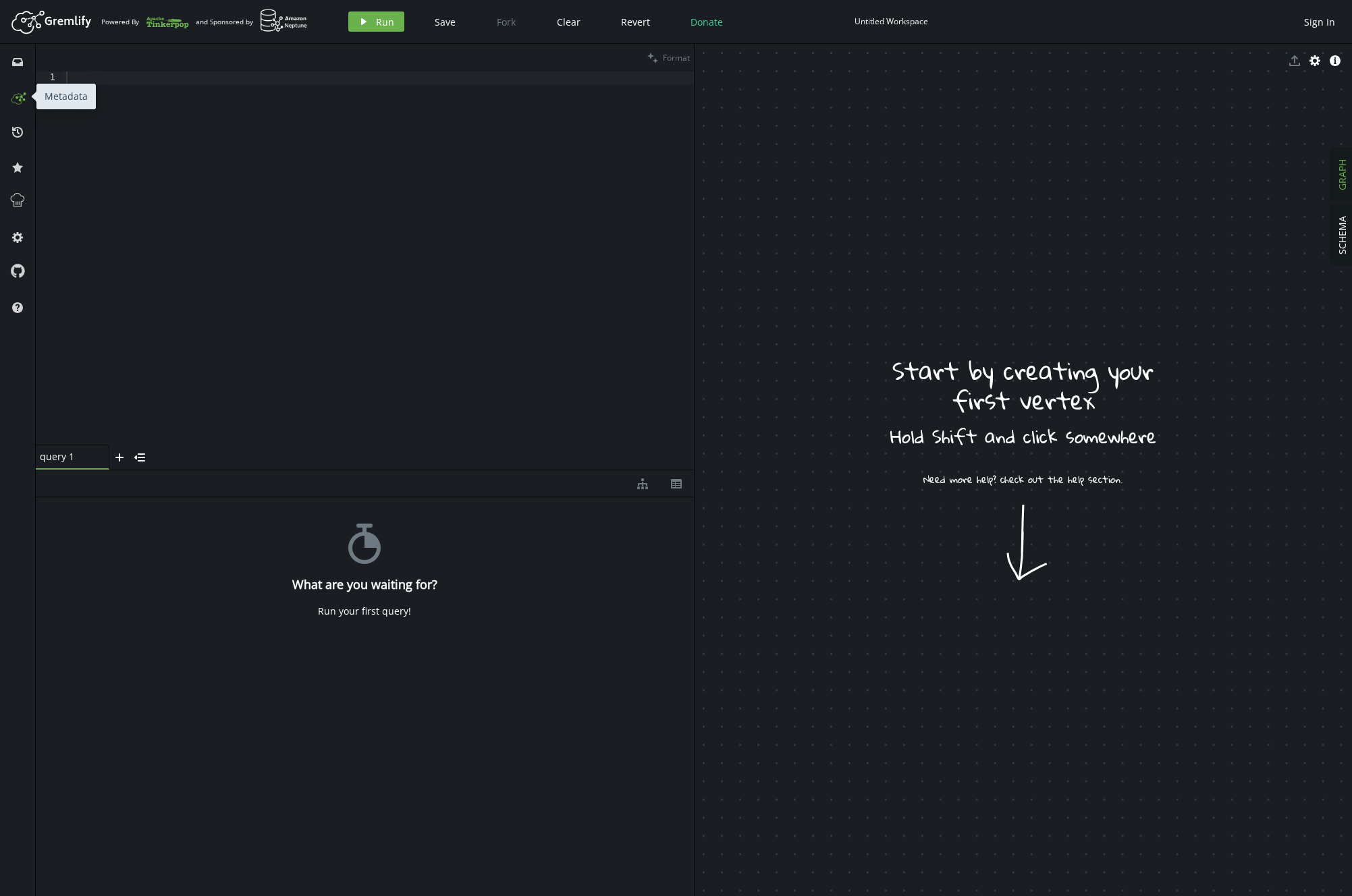
click at [19, 102] on icon at bounding box center [18, 97] width 22 height 22
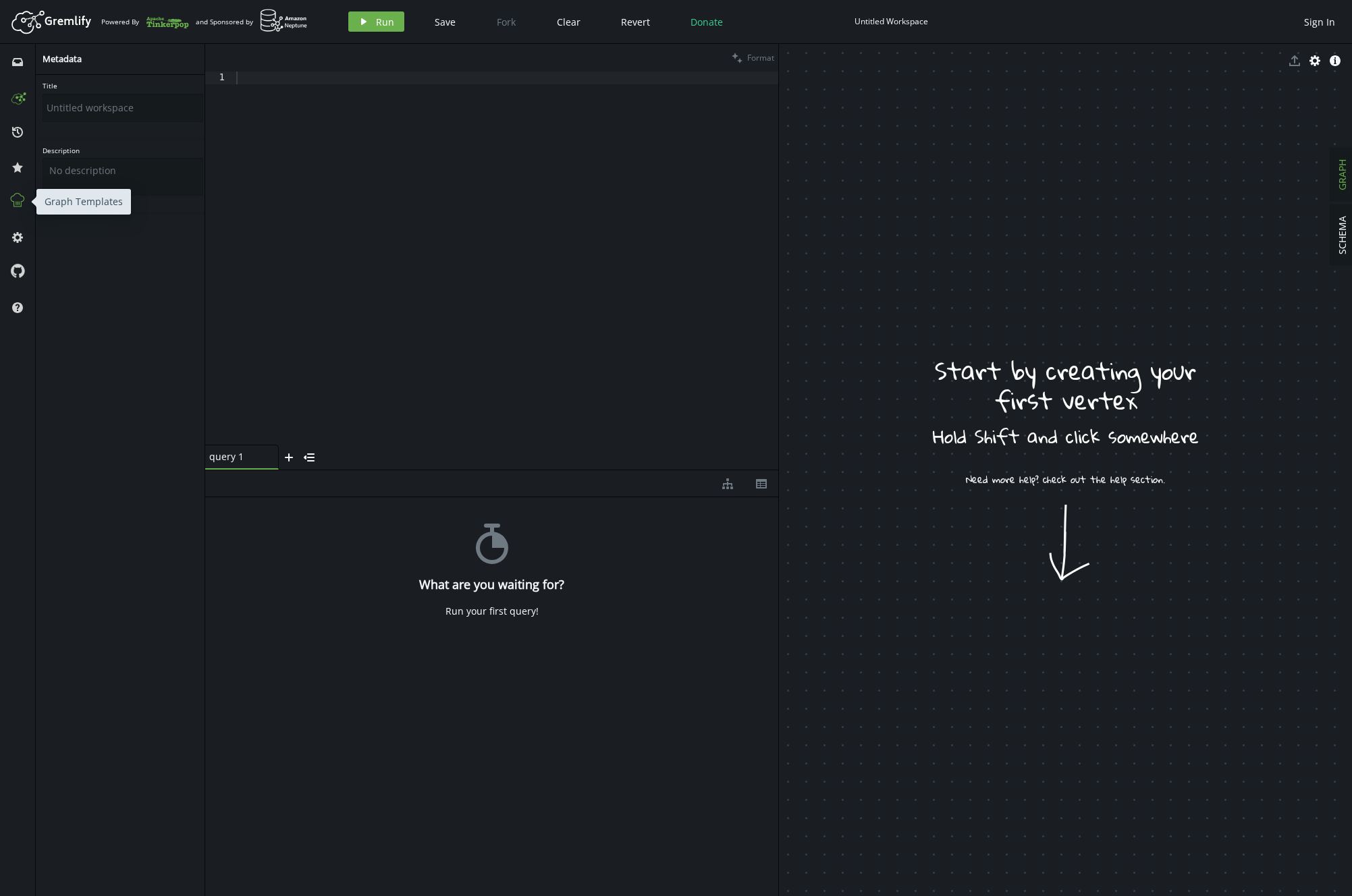
click at [14, 197] on icon at bounding box center [18, 201] width 18 height 18
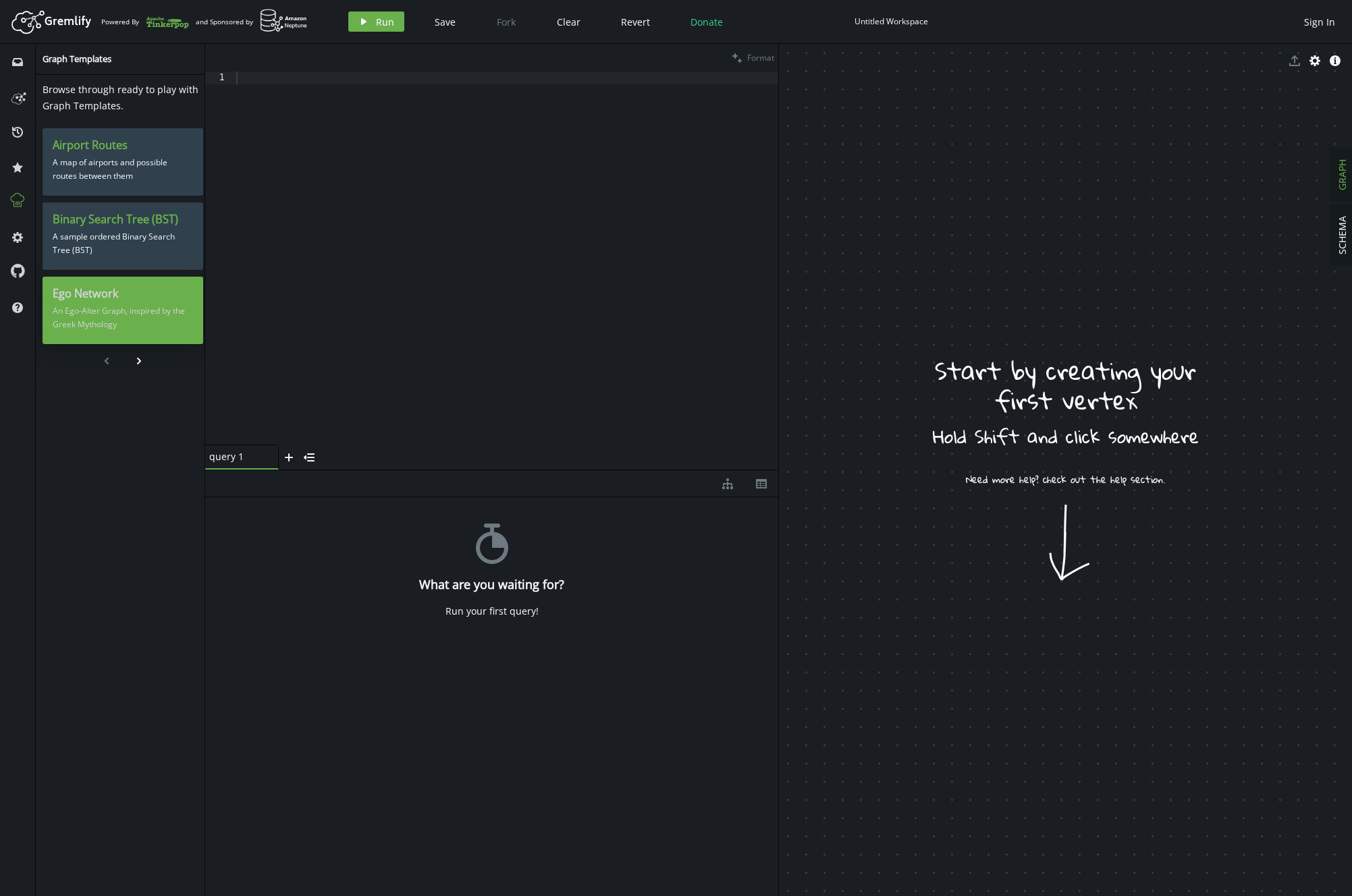
click at [101, 320] on p "An Ego-Alter Graph, inspired by the Greek Mythology" at bounding box center [123, 318] width 141 height 34
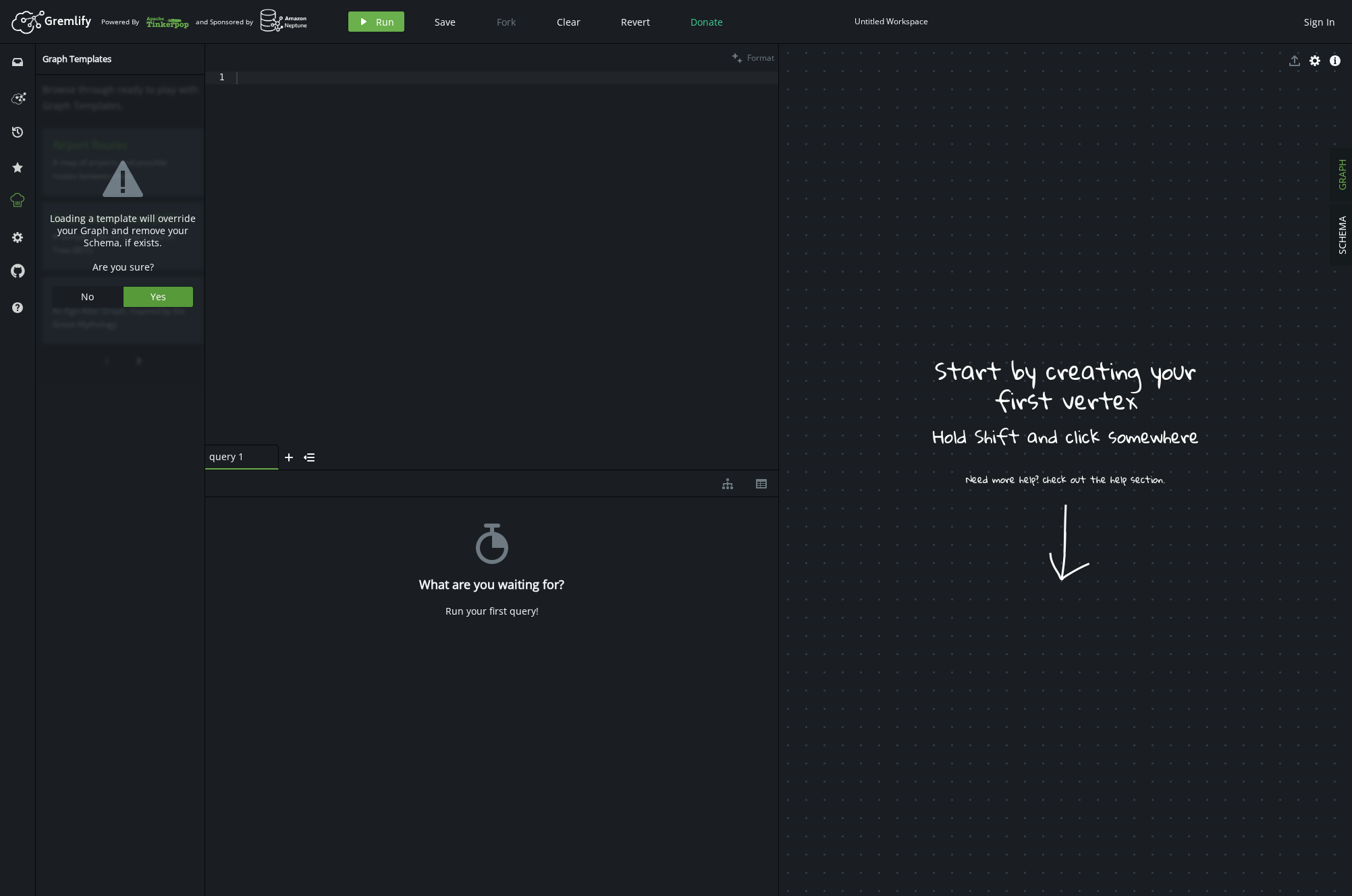
click at [174, 292] on button "Yes" at bounding box center [159, 297] width 70 height 20
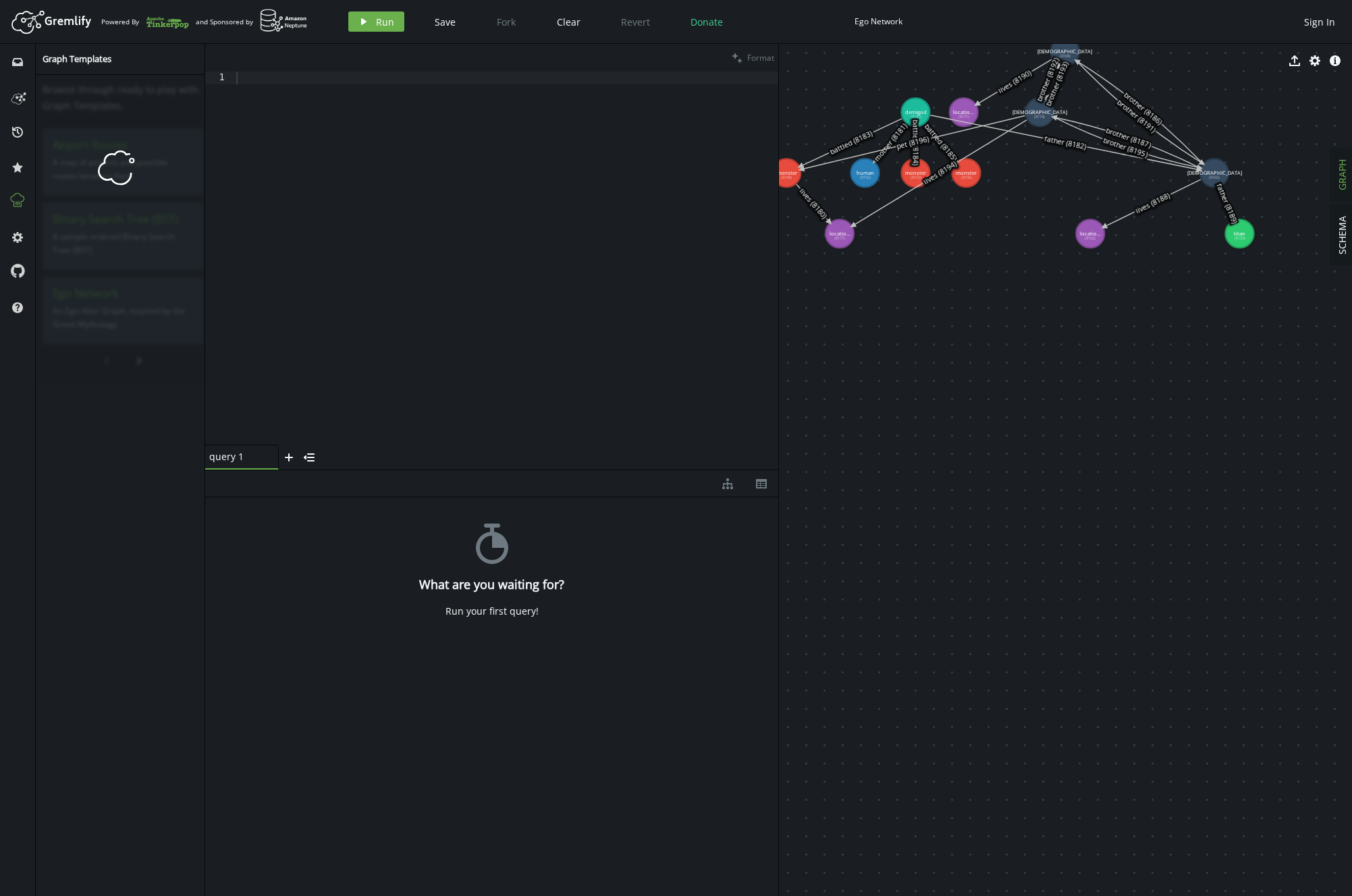
click at [498, 241] on div at bounding box center [506, 271] width 545 height 399
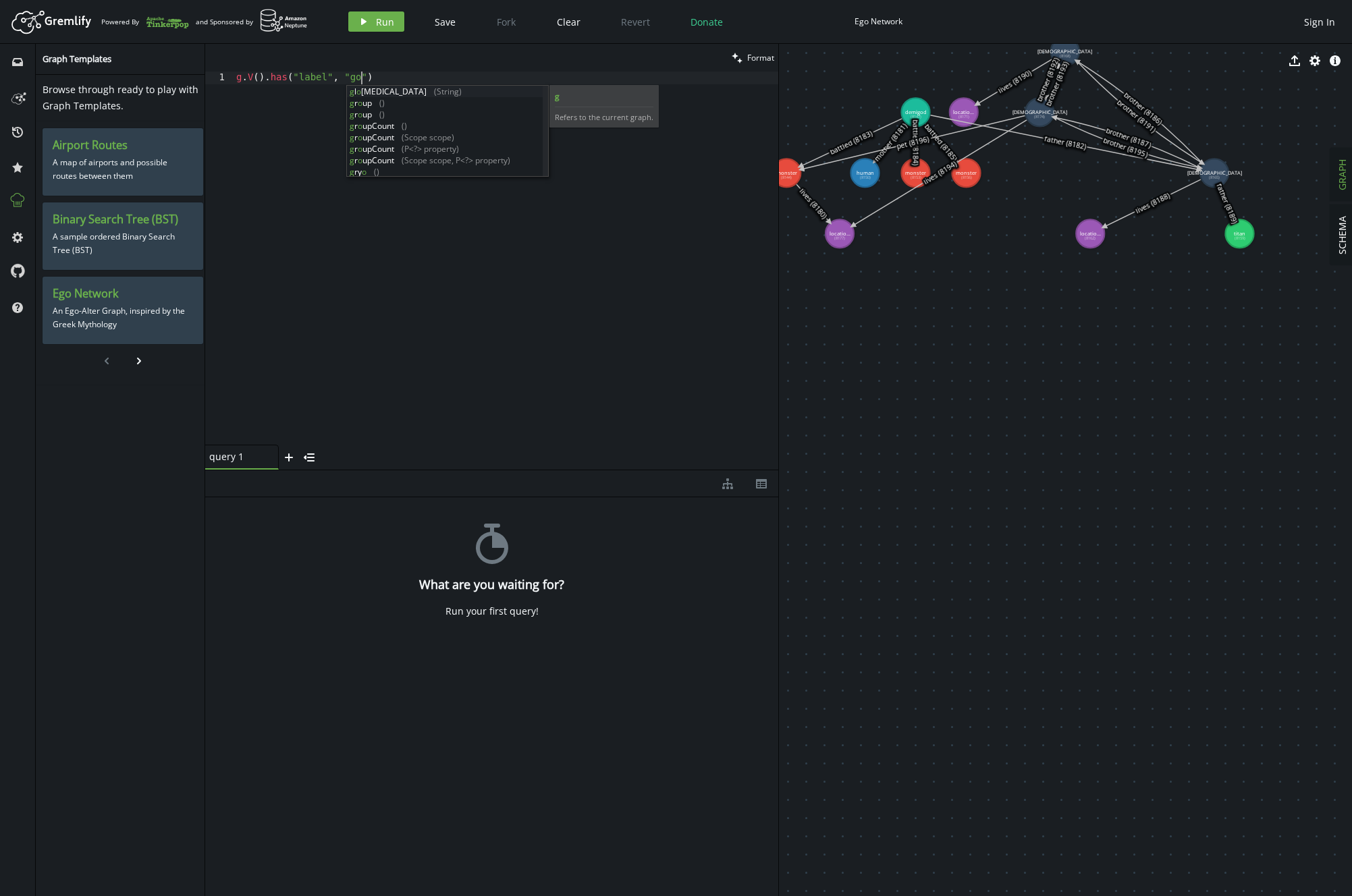
scroll to position [0, 130]
click at [391, 26] on span "Run" at bounding box center [385, 22] width 18 height 13
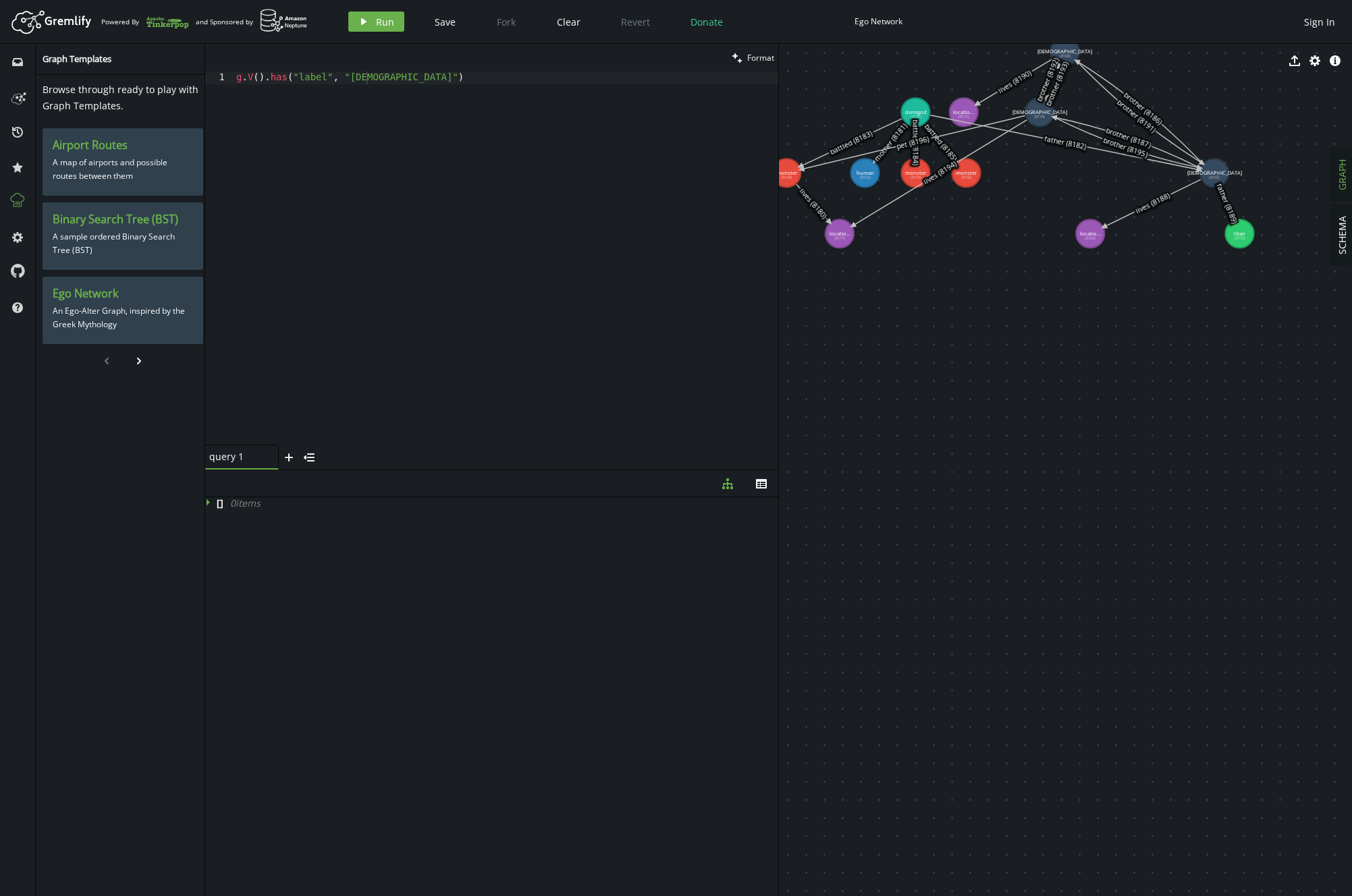
click at [401, 74] on div "g . V ( ) . has ( "label" , "god" )" at bounding box center [506, 271] width 545 height 399
click at [386, 21] on span "Run" at bounding box center [385, 22] width 18 height 13
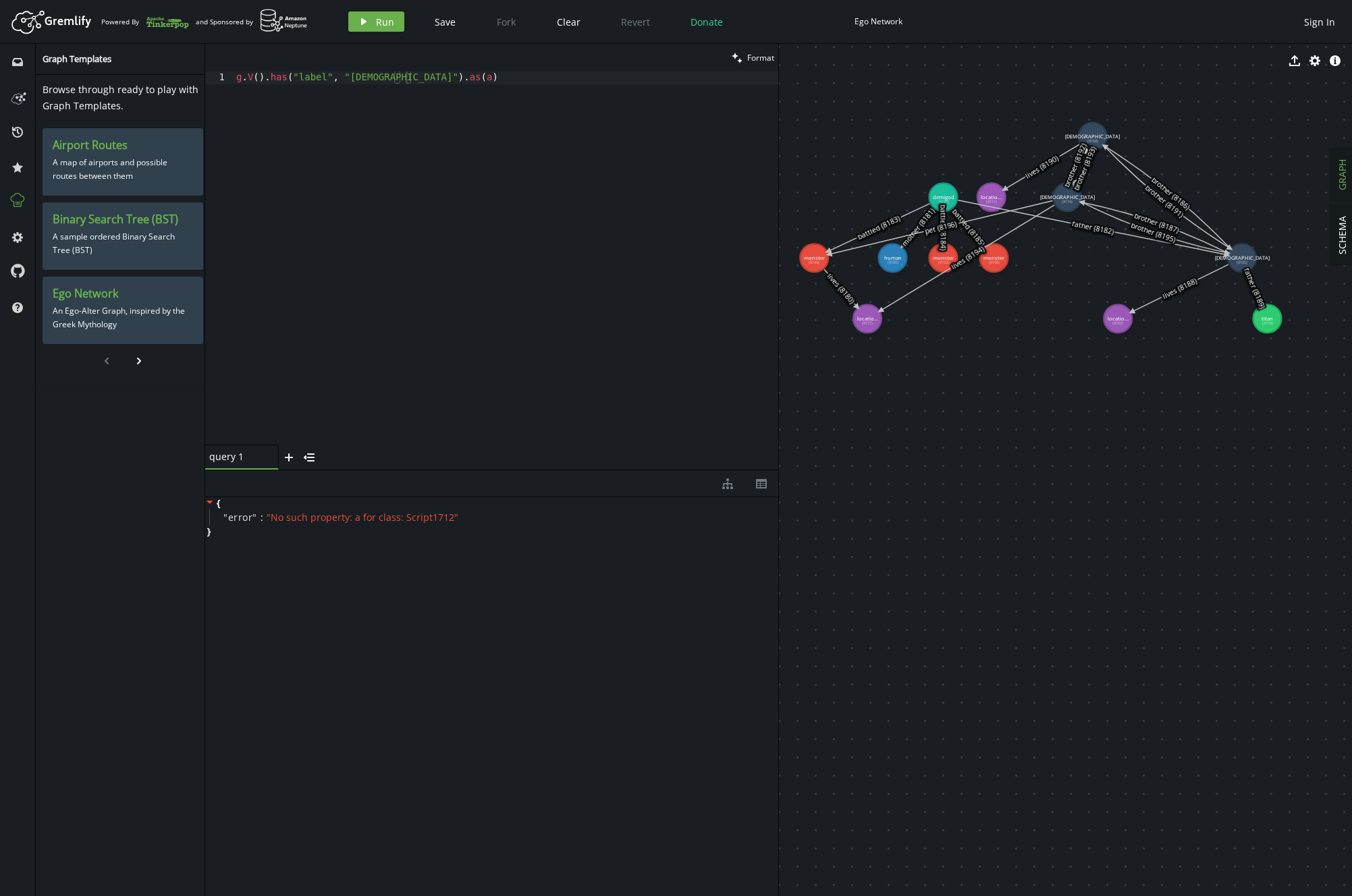
click at [874, 59] on icon "edit" at bounding box center [876, 60] width 11 height 11
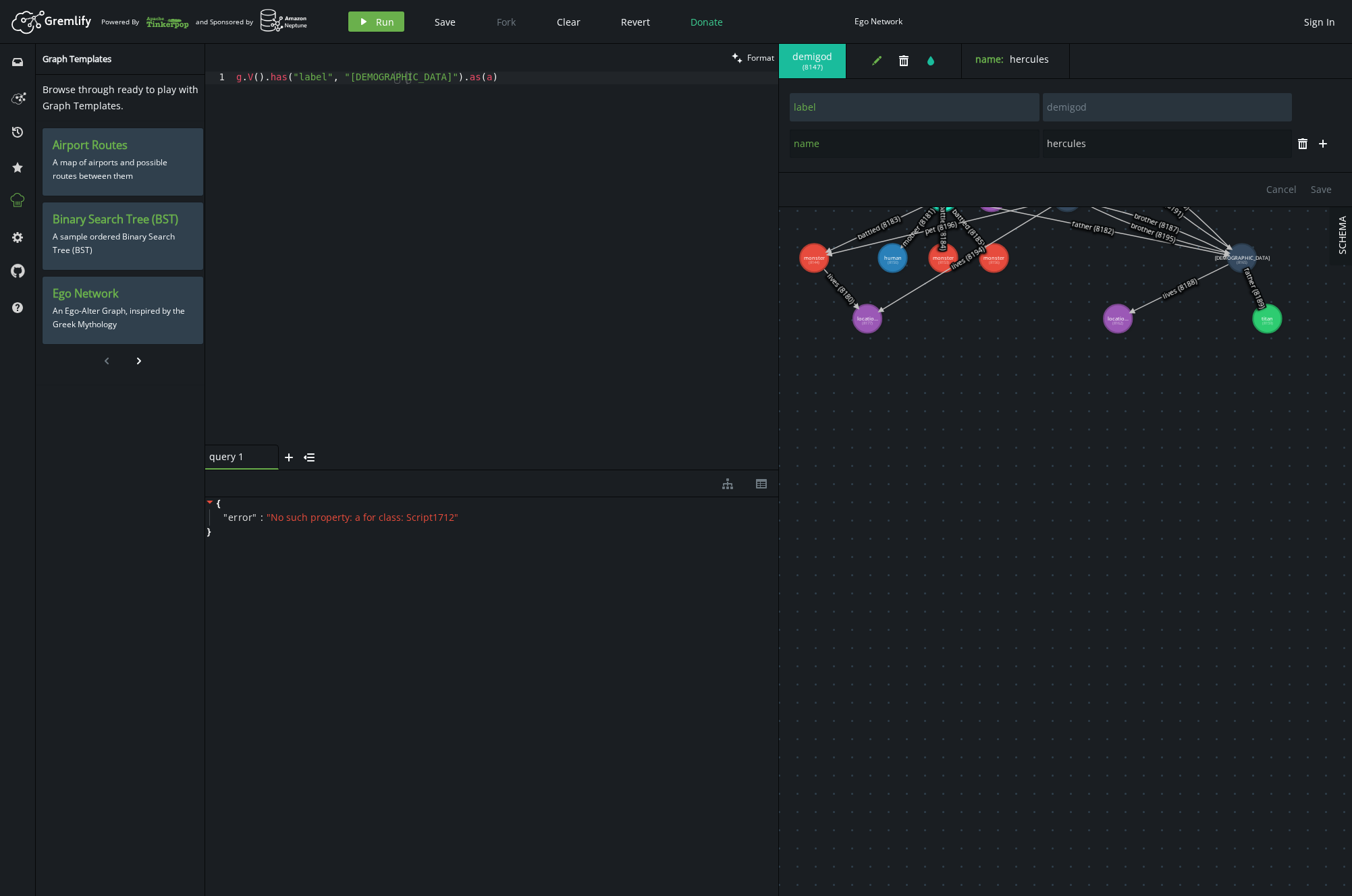
click at [310, 77] on div "g . V ( ) . has ( "label" , "god" ) . as ( a )" at bounding box center [506, 271] width 545 height 399
type textarea "g.V().has("name", "hercules")"
click at [388, 24] on span "Run" at bounding box center [385, 22] width 18 height 13
